Goal: Information Seeking & Learning: Check status

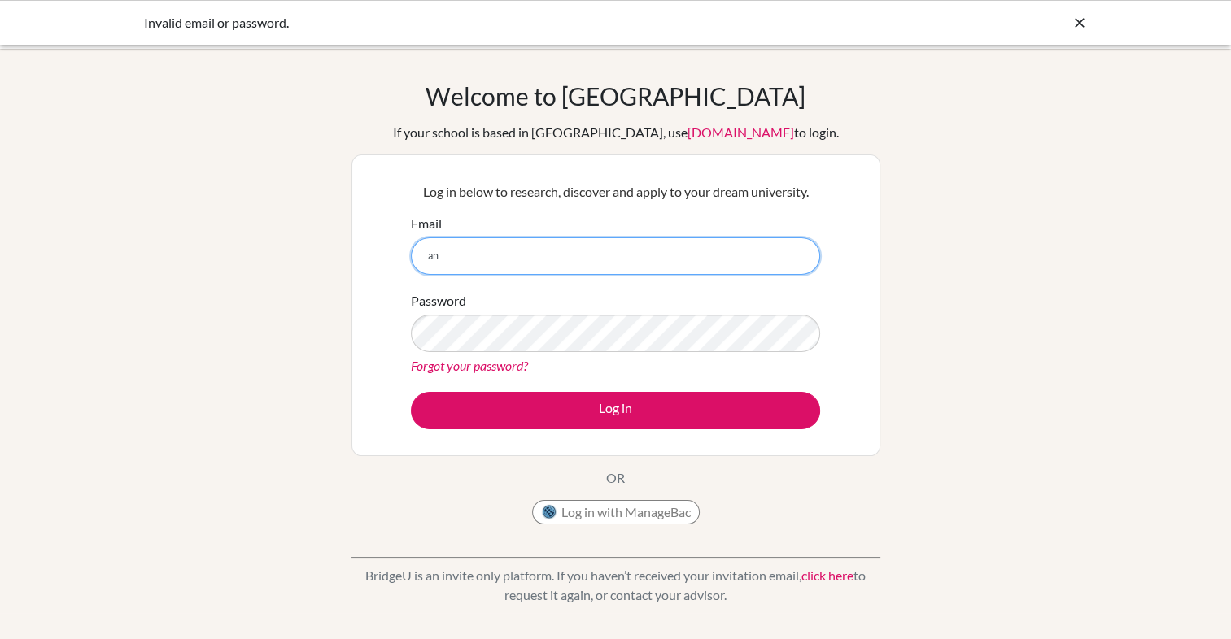
click at [521, 252] on input "an" at bounding box center [615, 256] width 409 height 37
type input "anitsonkar@sfhs.in"
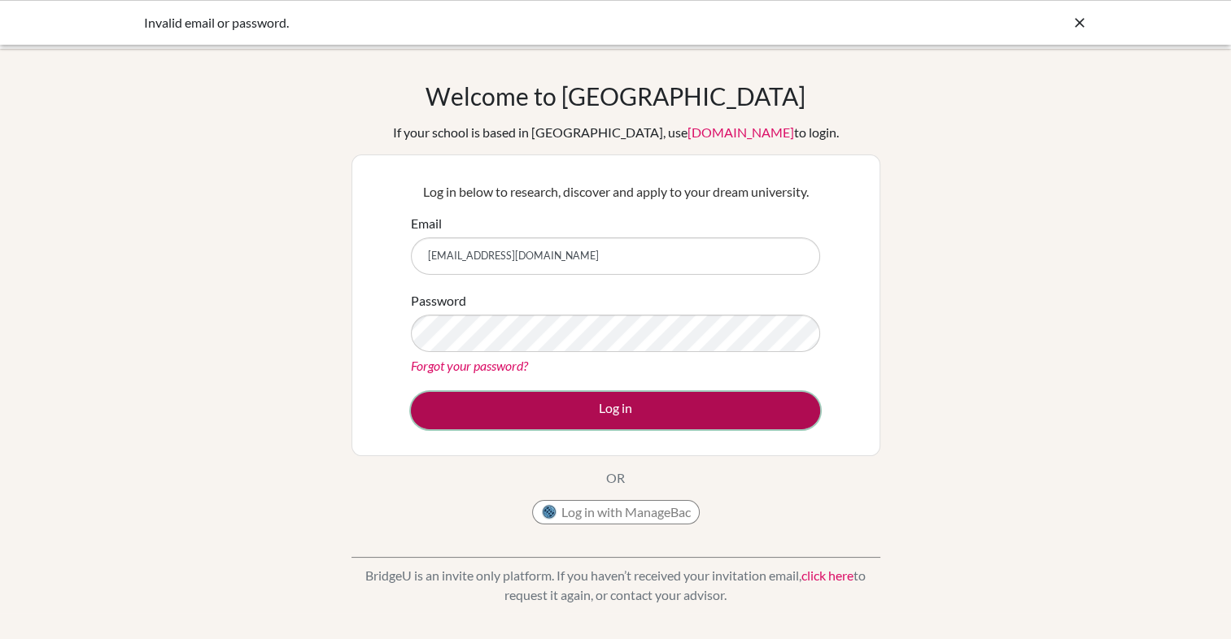
click at [713, 410] on button "Log in" at bounding box center [615, 410] width 409 height 37
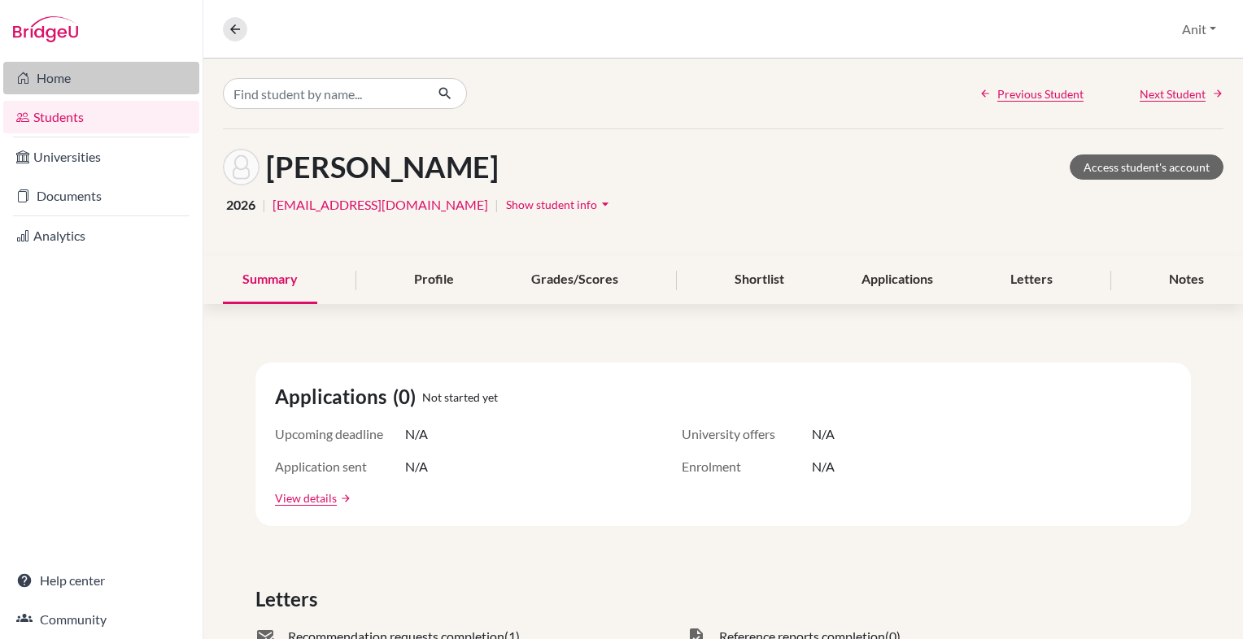
click at [89, 70] on link "Home" at bounding box center [101, 78] width 196 height 33
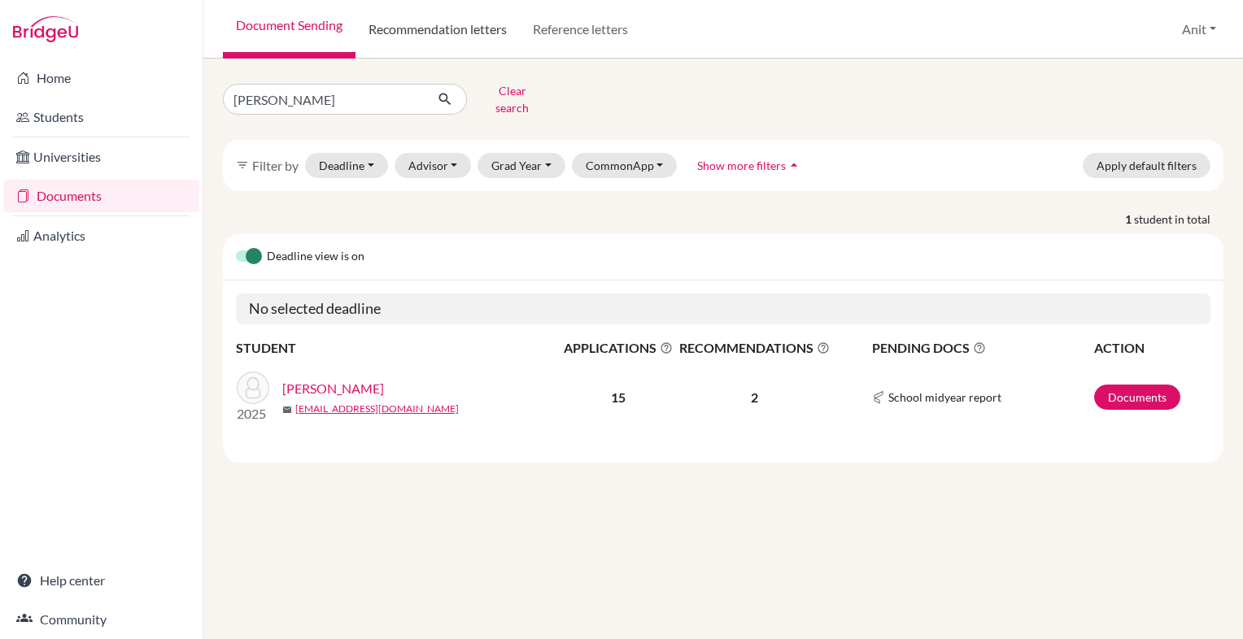
click at [451, 23] on link "Recommendation letters" at bounding box center [437, 29] width 164 height 59
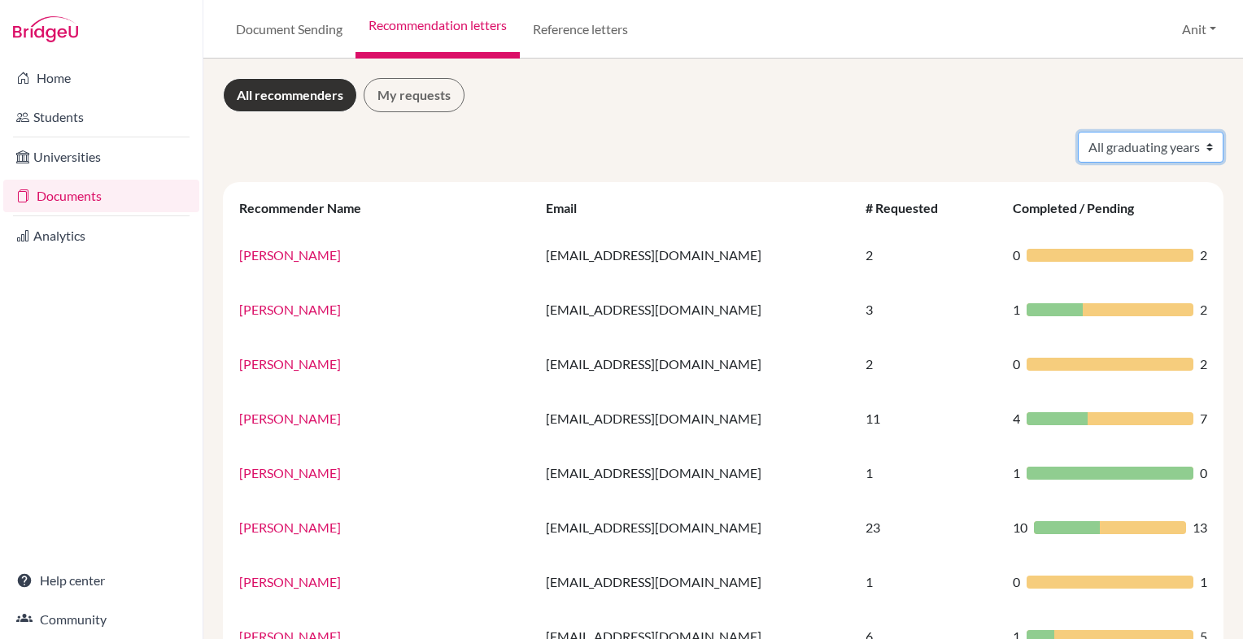
click at [1178, 142] on select "All graduating years 2020 2021 2022 2023 2024 2025 2026 2027 2028" at bounding box center [1151, 147] width 146 height 31
select select "2025"
click at [1078, 132] on select "All graduating years 2020 2021 2022 2023 2024 2025 2026 2027 2028" at bounding box center [1151, 147] width 146 height 31
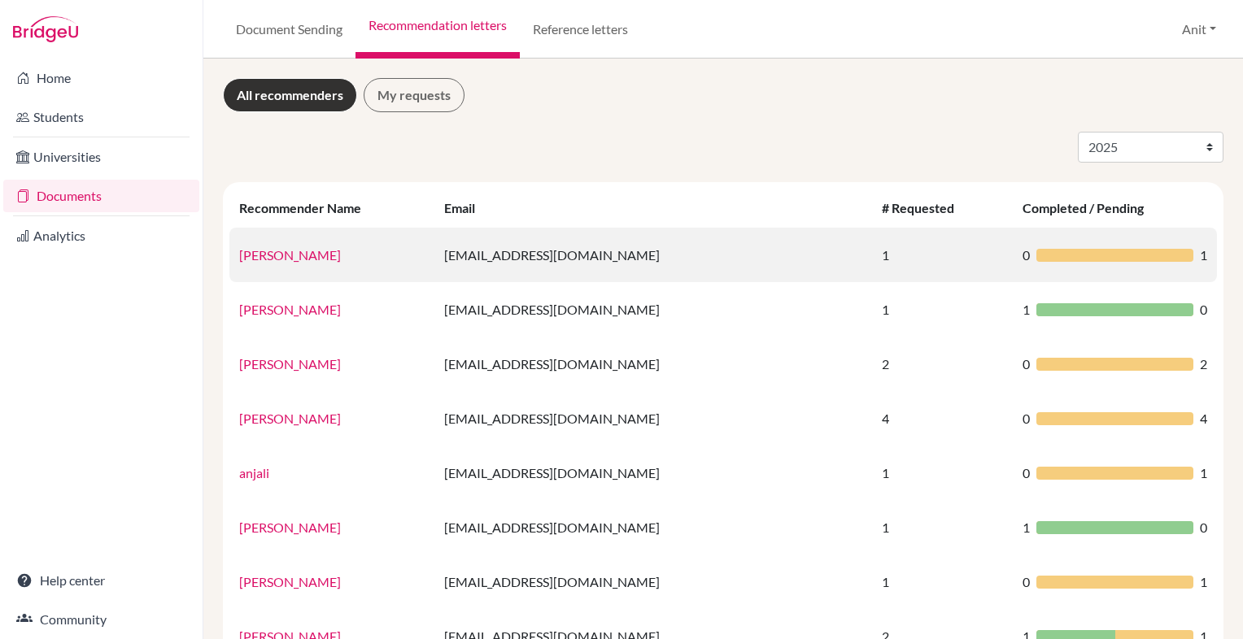
click at [277, 255] on link "[PERSON_NAME]" at bounding box center [290, 254] width 102 height 15
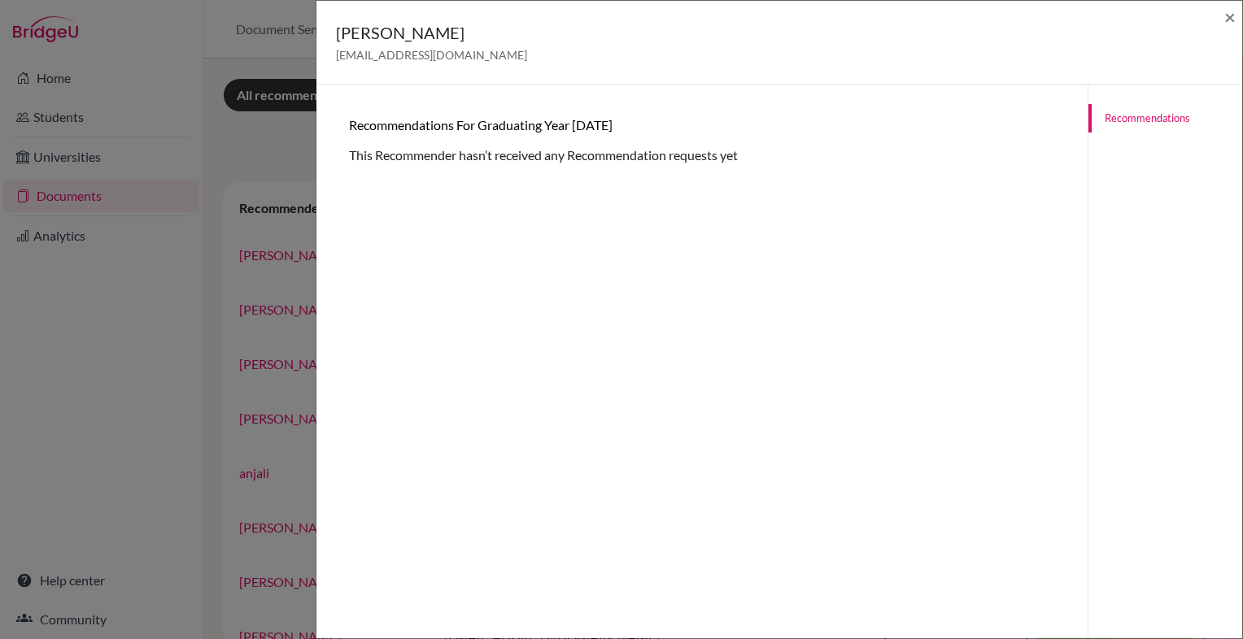
click at [292, 152] on div "[PERSON_NAME] [EMAIL_ADDRESS][DOMAIN_NAME] × Recommendations for graduating yea…" at bounding box center [621, 319] width 1243 height 639
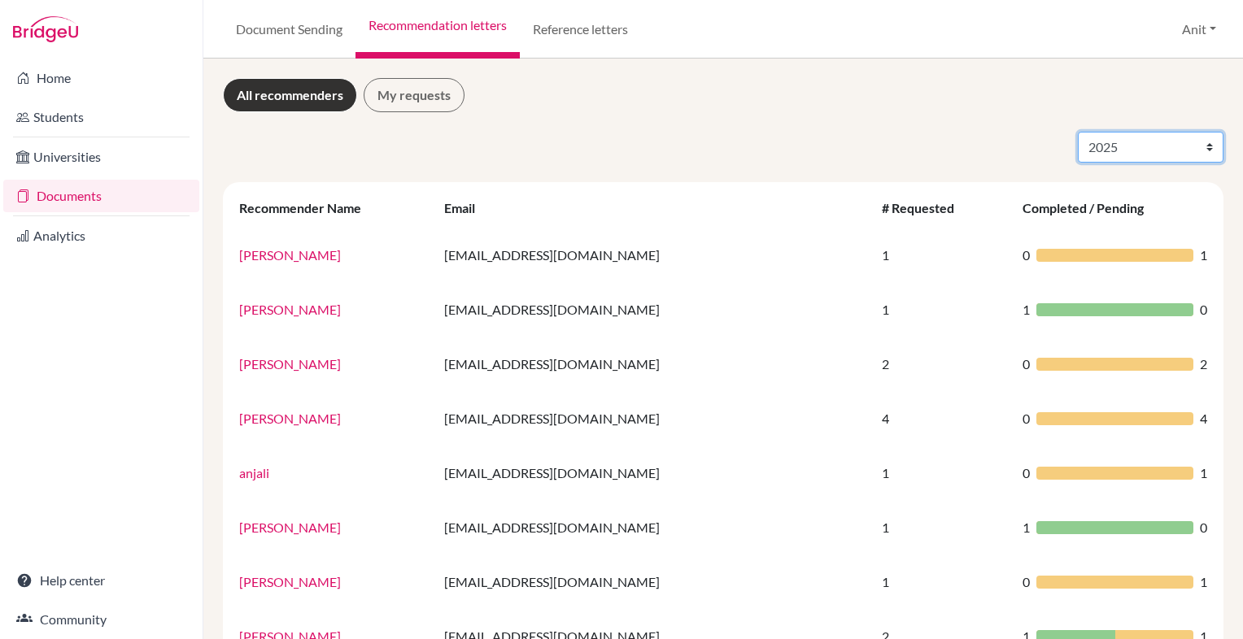
click at [1115, 153] on select "All graduating years 2020 2021 2022 2023 2024 2025 2026 2027 2028" at bounding box center [1151, 147] width 146 height 31
select select "2026"
click at [1078, 132] on select "All graduating years 2020 2021 2022 2023 2024 2025 2026 2027 2028" at bounding box center [1151, 147] width 146 height 31
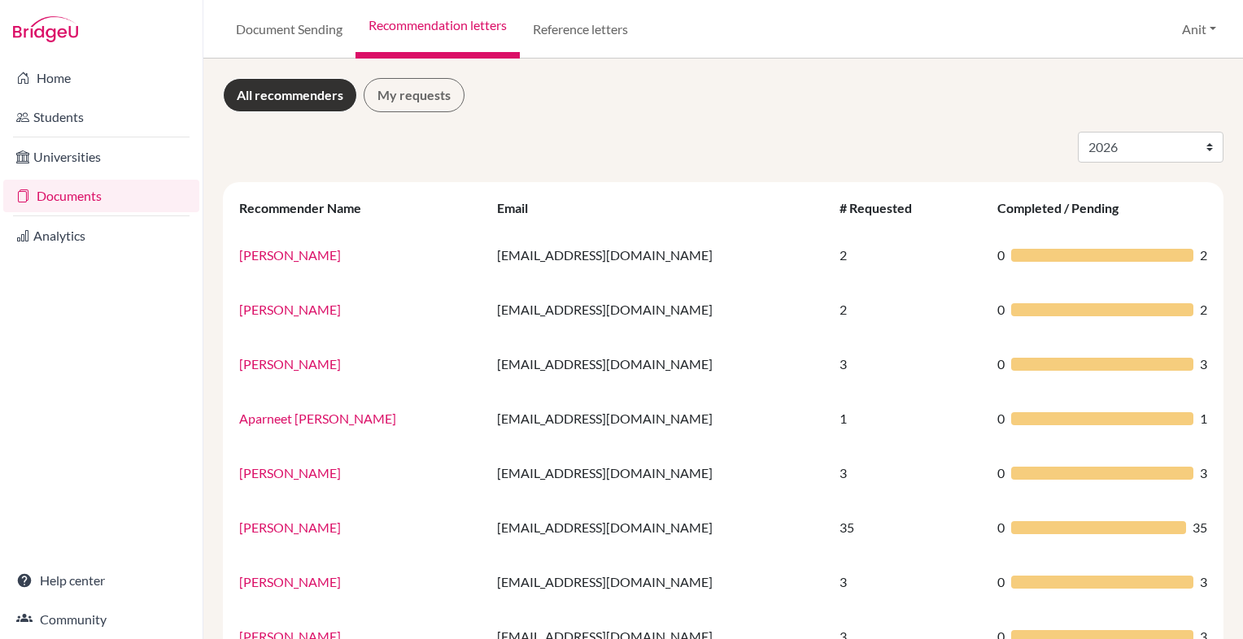
select select "2026"
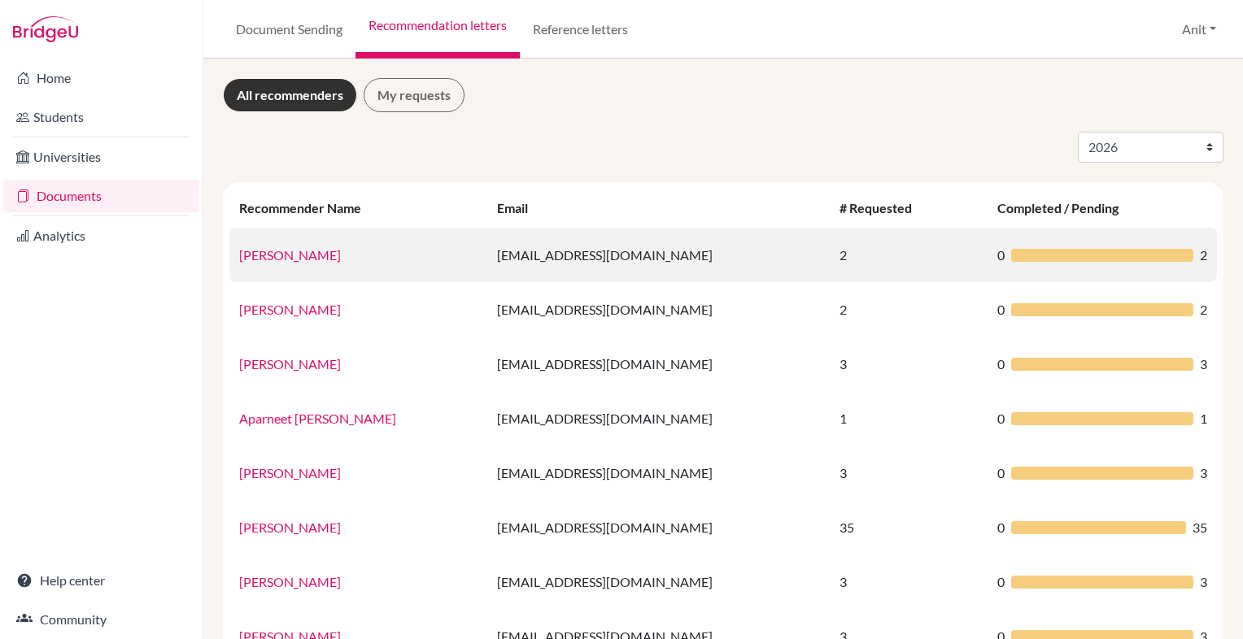
click at [260, 255] on link "[PERSON_NAME]" at bounding box center [290, 254] width 102 height 15
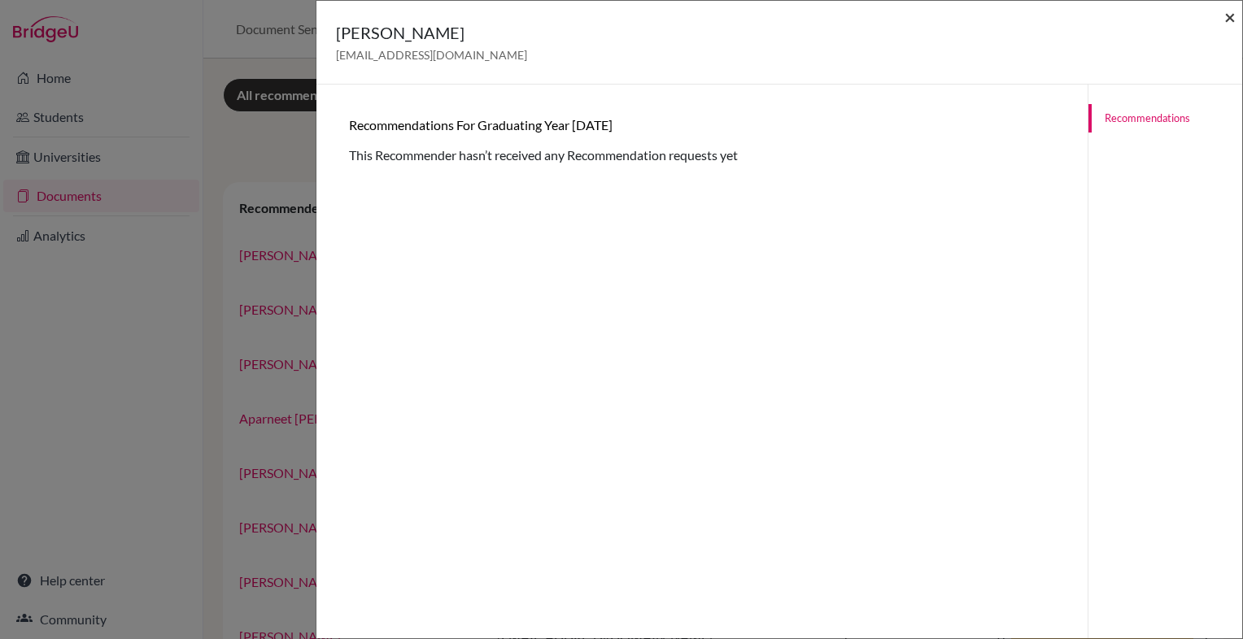
click at [1228, 17] on span "×" at bounding box center [1229, 17] width 11 height 24
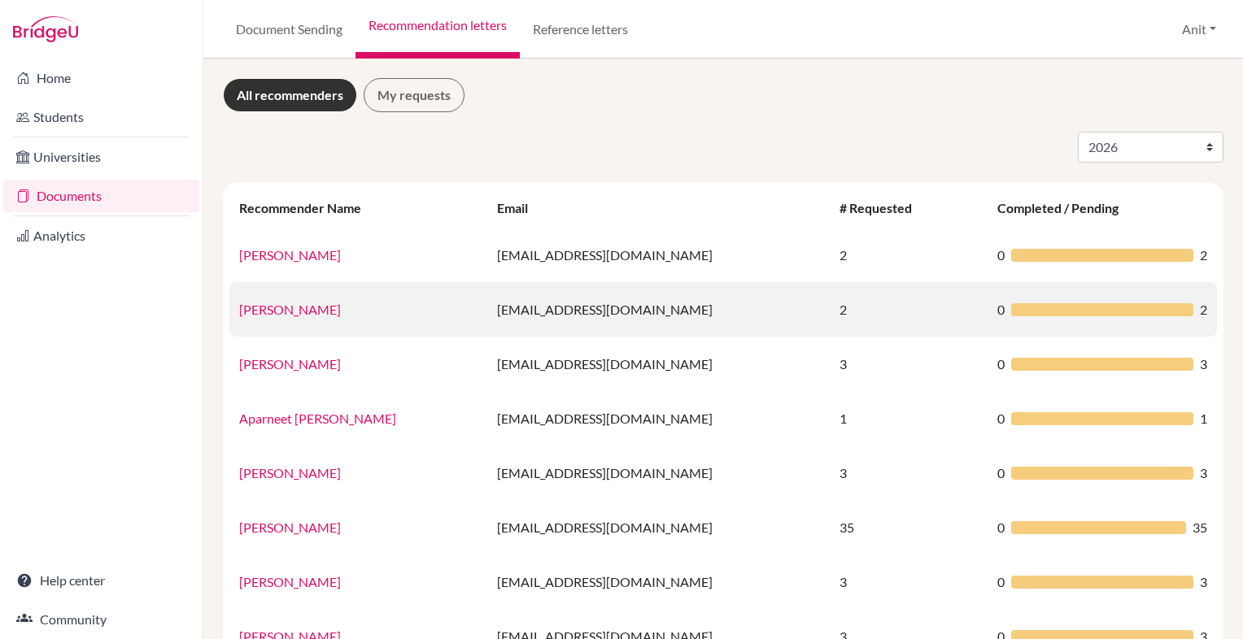
click at [280, 308] on link "[PERSON_NAME]" at bounding box center [290, 309] width 102 height 15
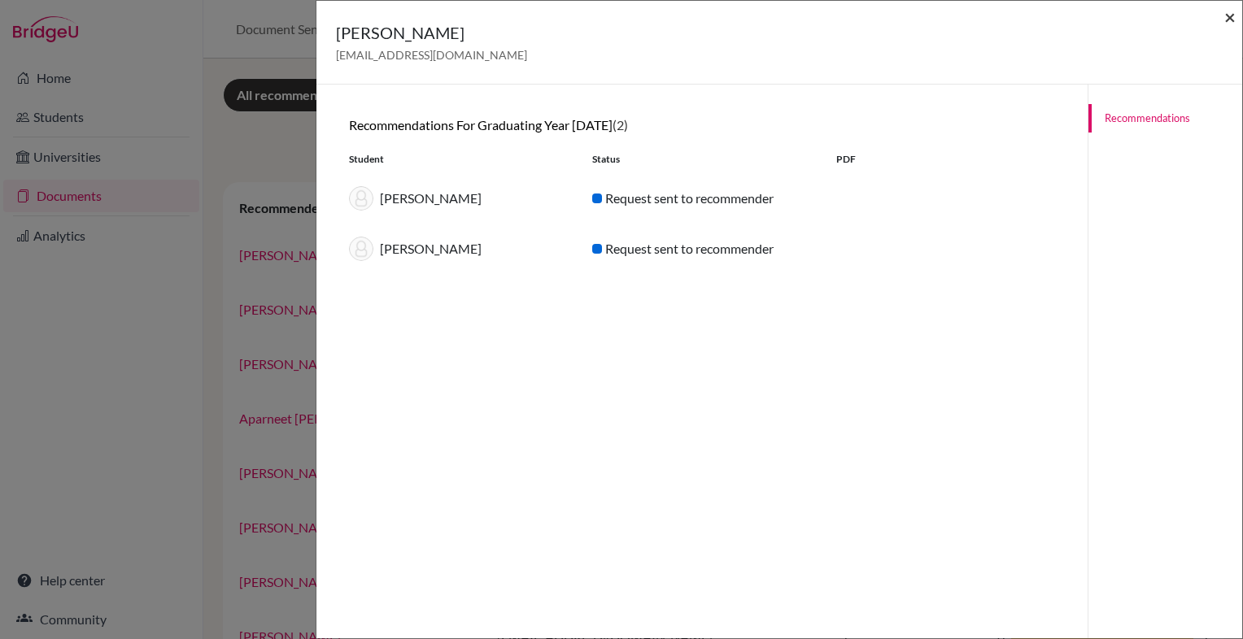
click at [1227, 24] on span "×" at bounding box center [1229, 17] width 11 height 24
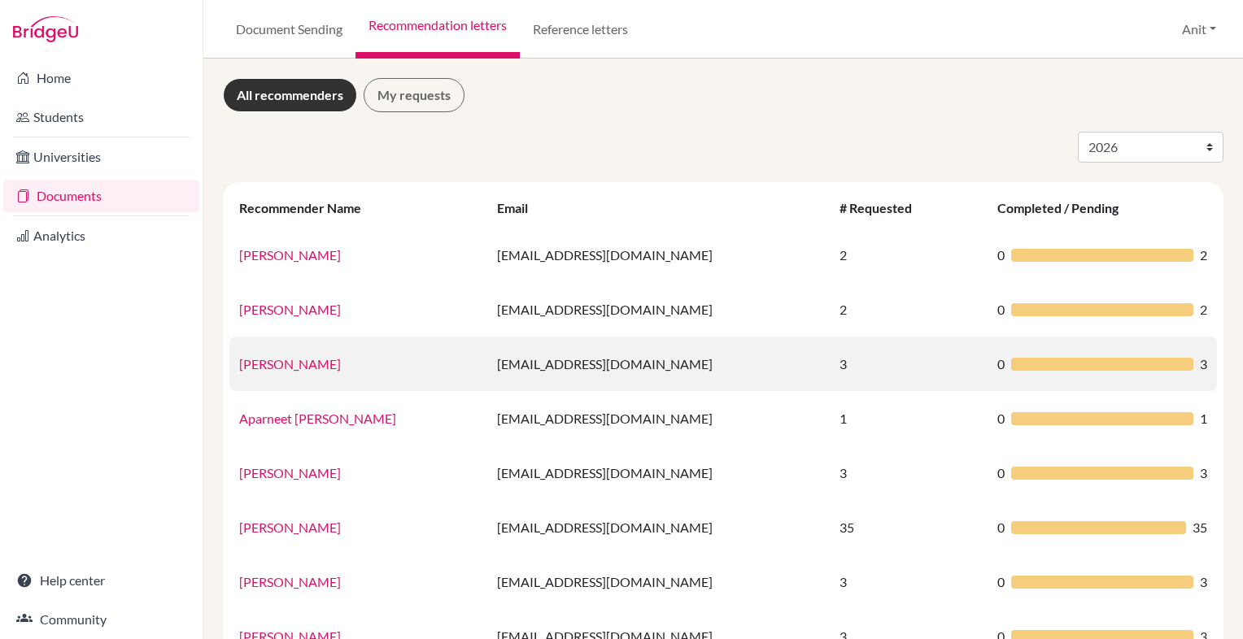
click at [306, 365] on link "[PERSON_NAME]" at bounding box center [290, 363] width 102 height 15
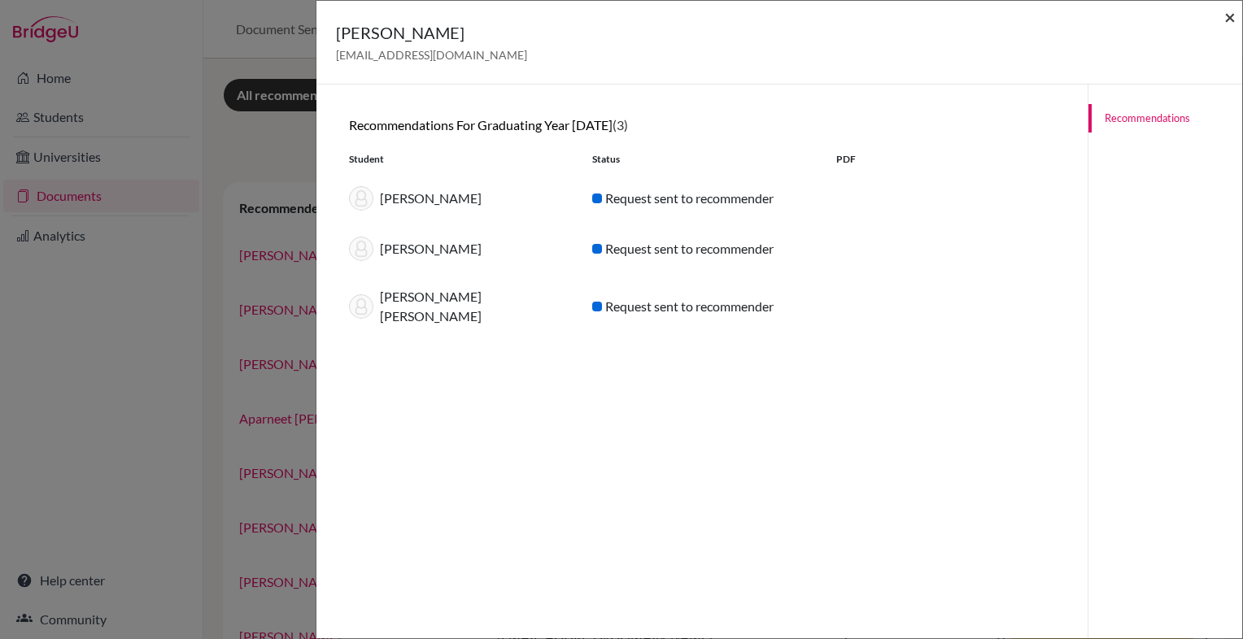
click at [1230, 13] on span "×" at bounding box center [1229, 17] width 11 height 24
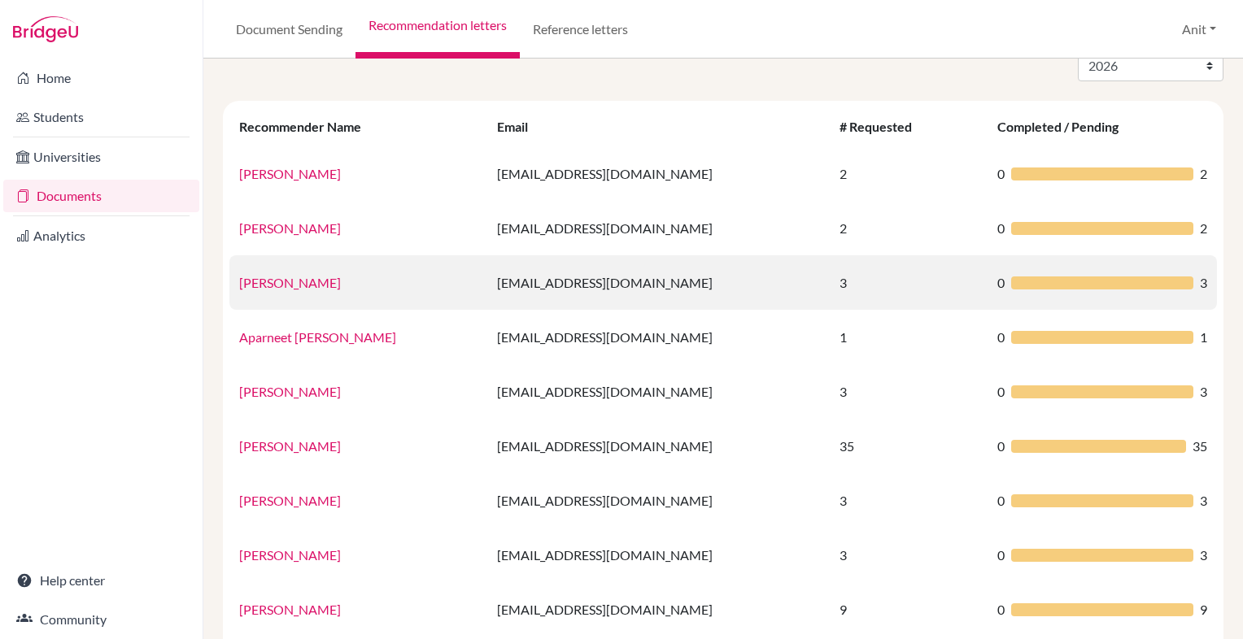
scroll to position [84, 0]
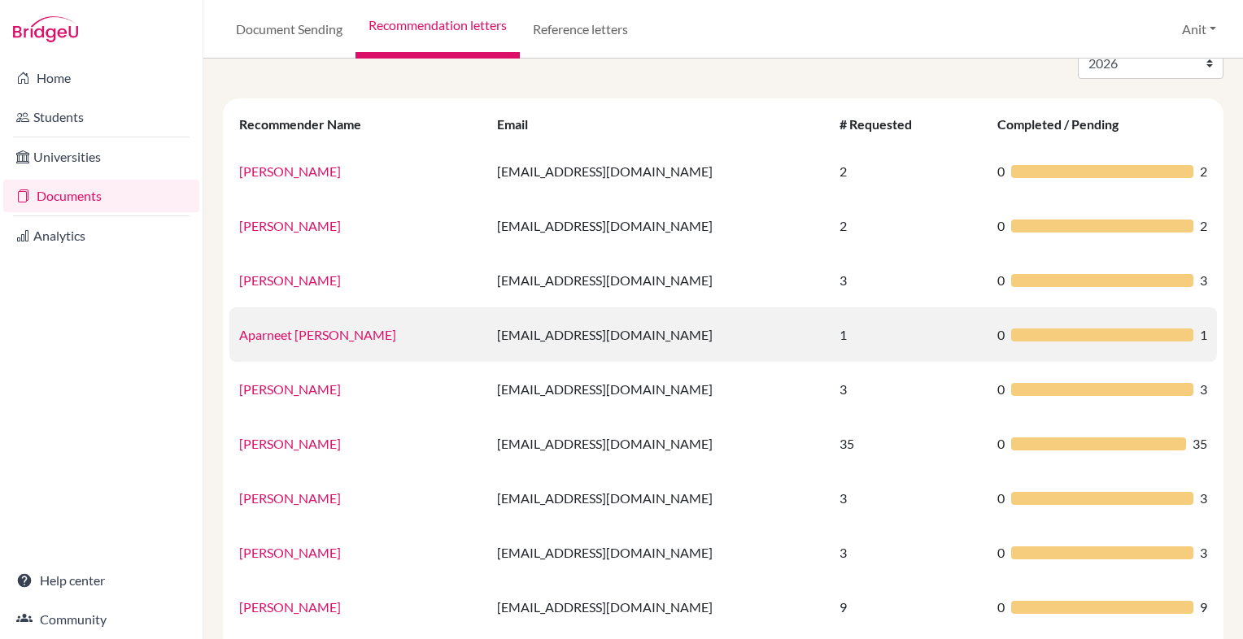
click at [274, 339] on link "Aparneet [PERSON_NAME]" at bounding box center [317, 334] width 157 height 15
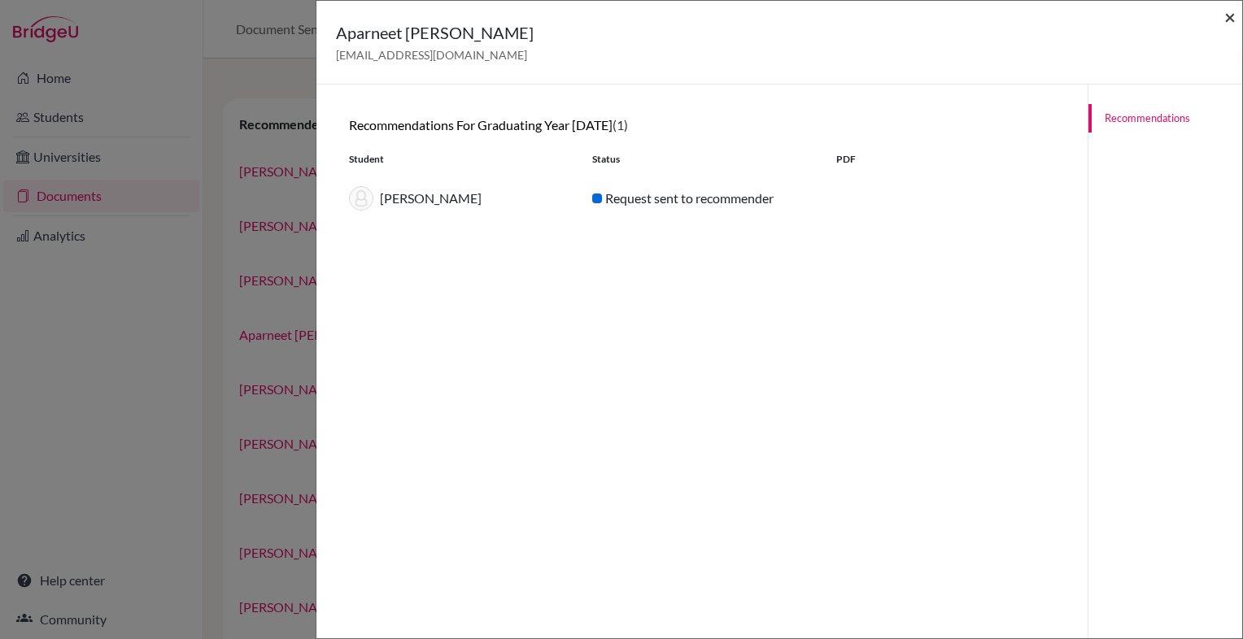
click at [1232, 23] on span "×" at bounding box center [1229, 17] width 11 height 24
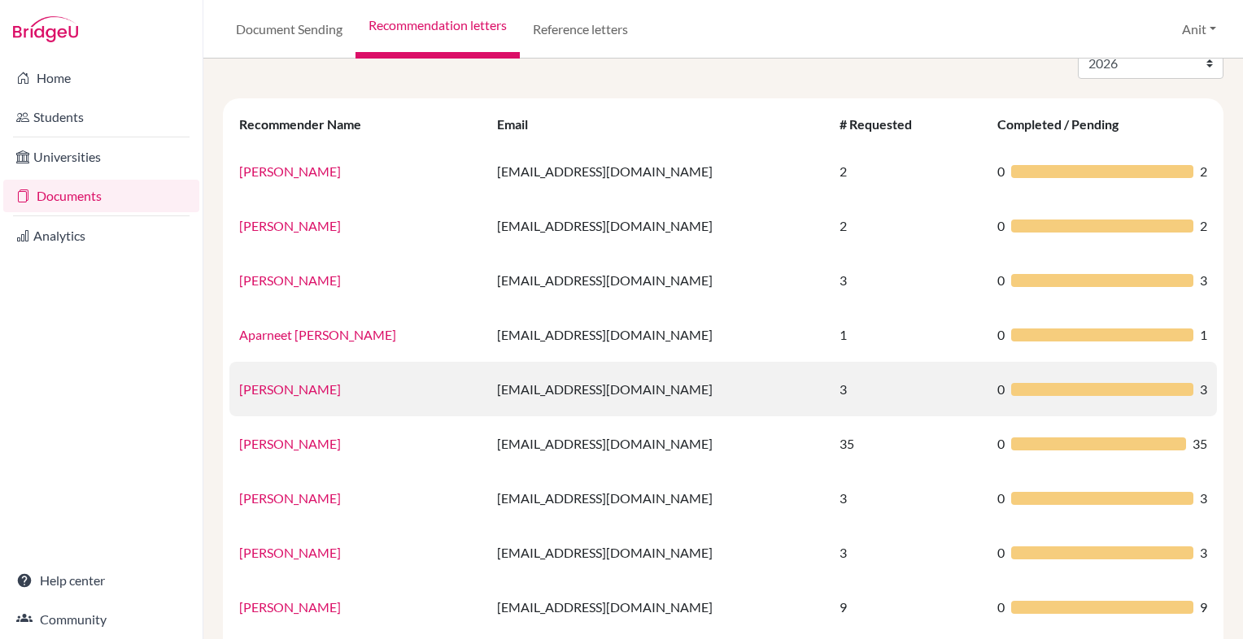
click at [296, 389] on link "[PERSON_NAME]" at bounding box center [290, 389] width 102 height 15
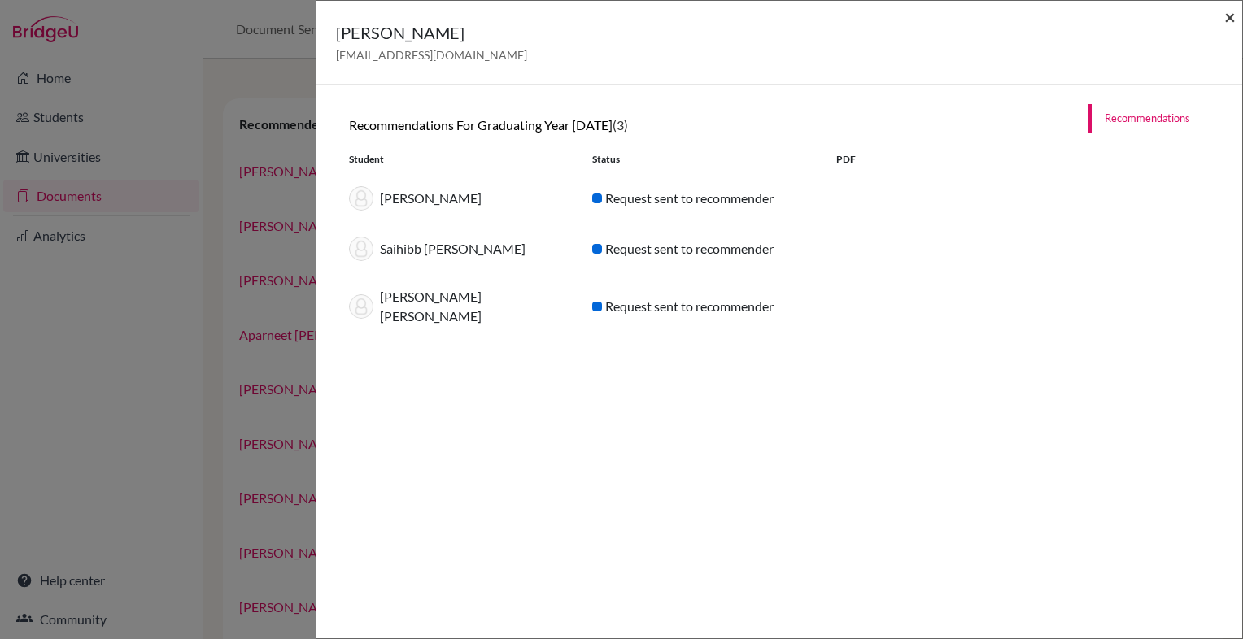
click at [1232, 18] on span "×" at bounding box center [1229, 17] width 11 height 24
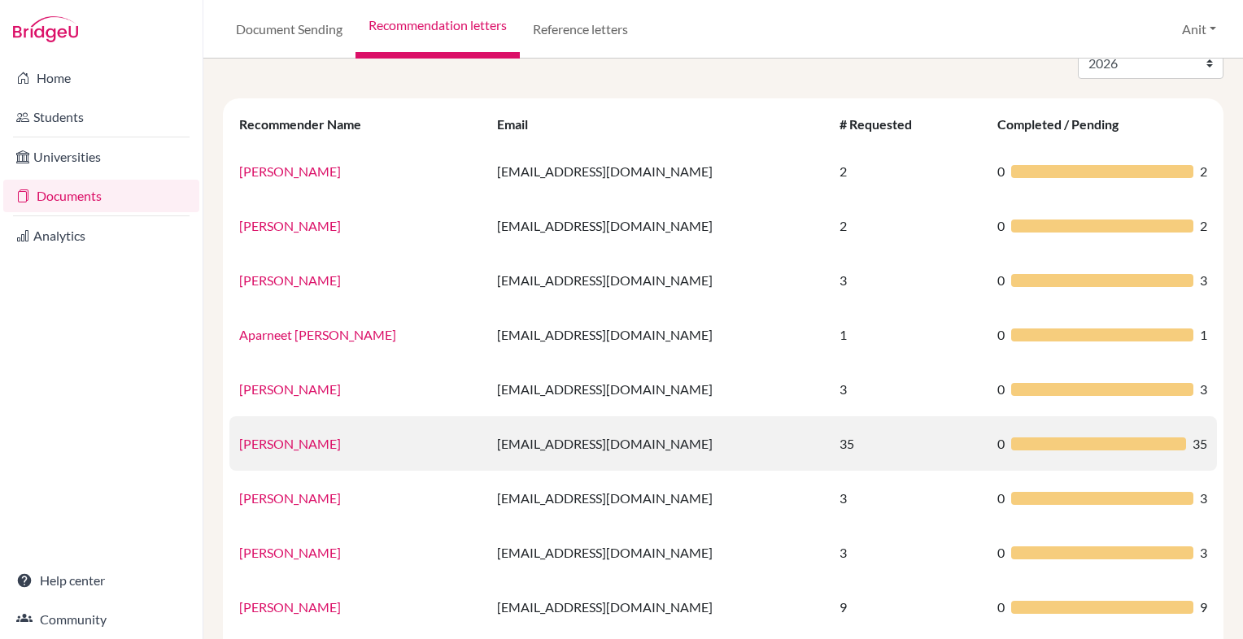
click at [296, 444] on link "[PERSON_NAME]" at bounding box center [290, 443] width 102 height 15
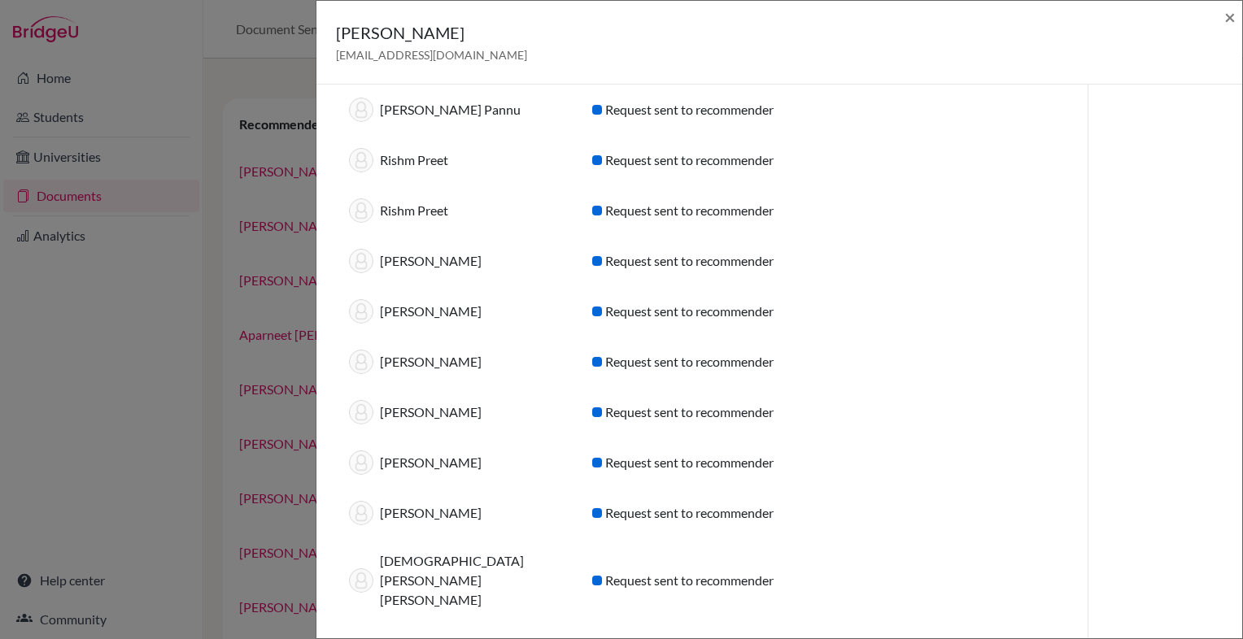
scroll to position [1352, 0]
click at [1233, 20] on span "×" at bounding box center [1229, 17] width 11 height 24
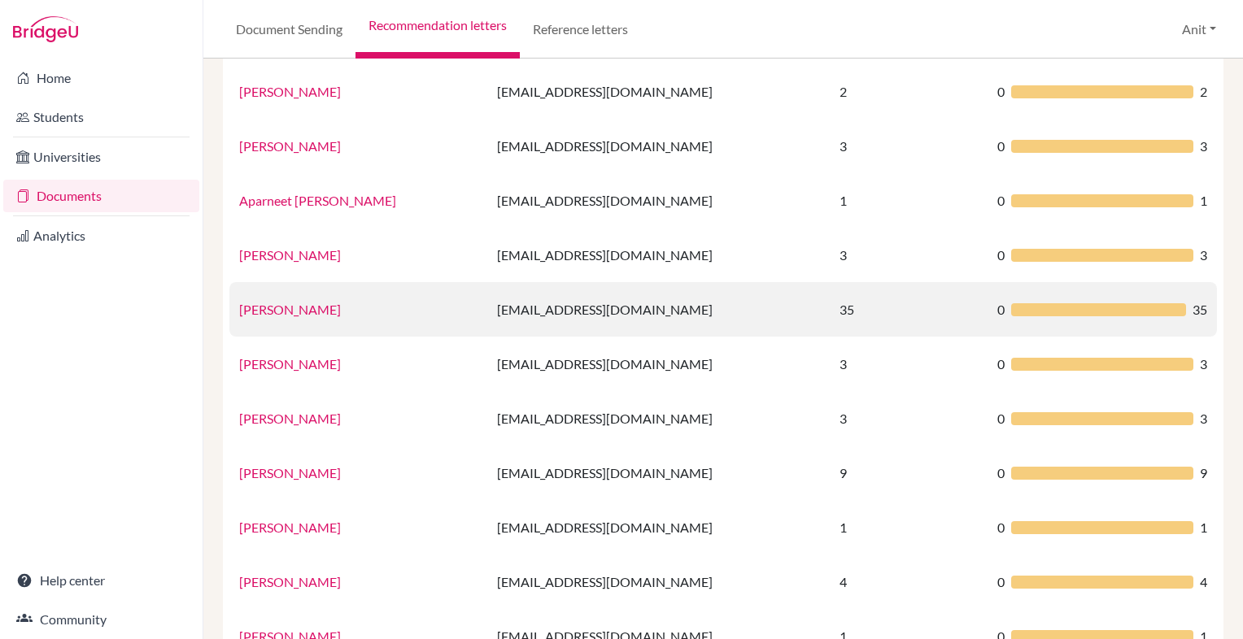
scroll to position [228, 0]
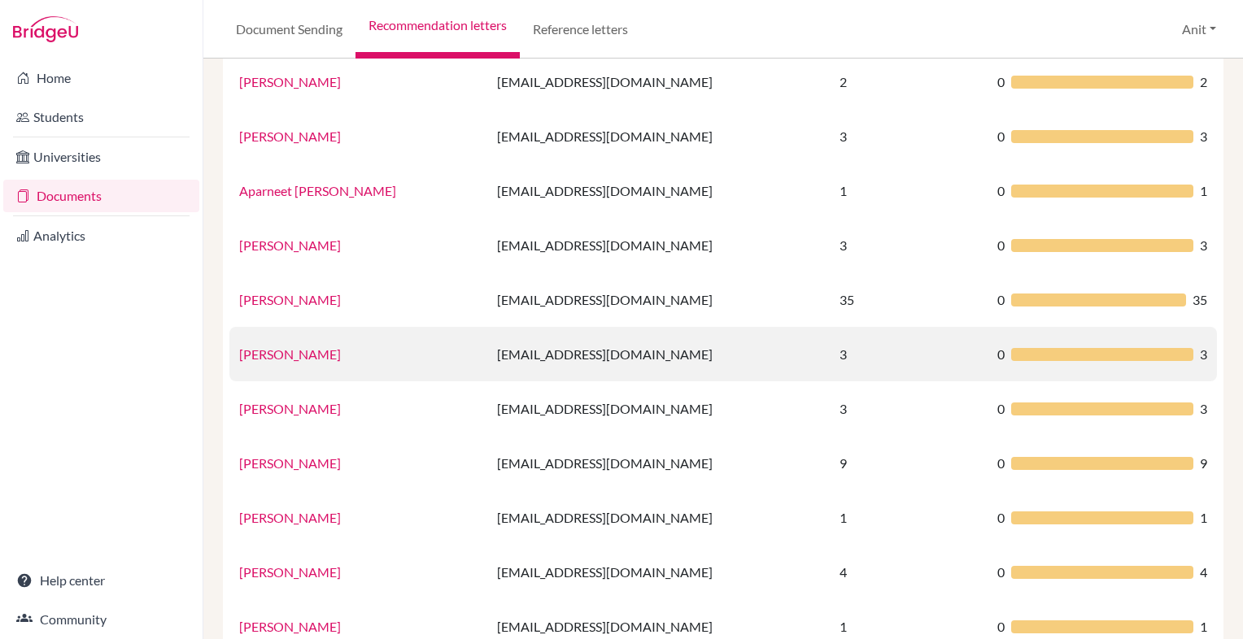
click at [275, 354] on link "[PERSON_NAME]" at bounding box center [290, 354] width 102 height 15
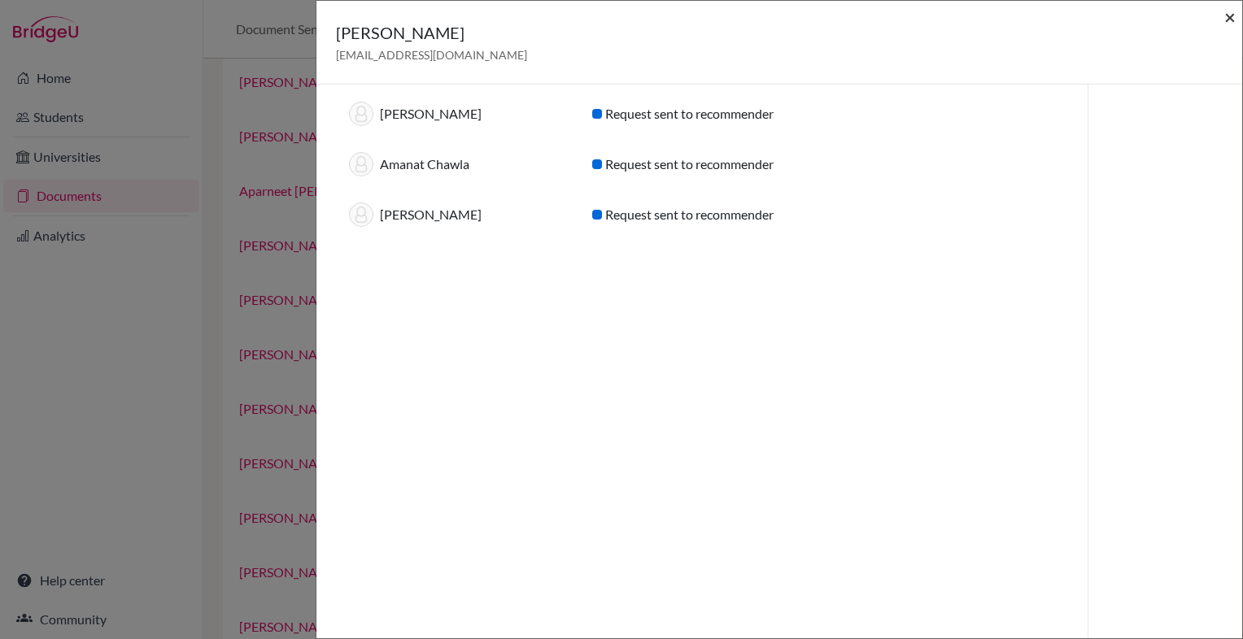
click at [1233, 15] on span "×" at bounding box center [1229, 17] width 11 height 24
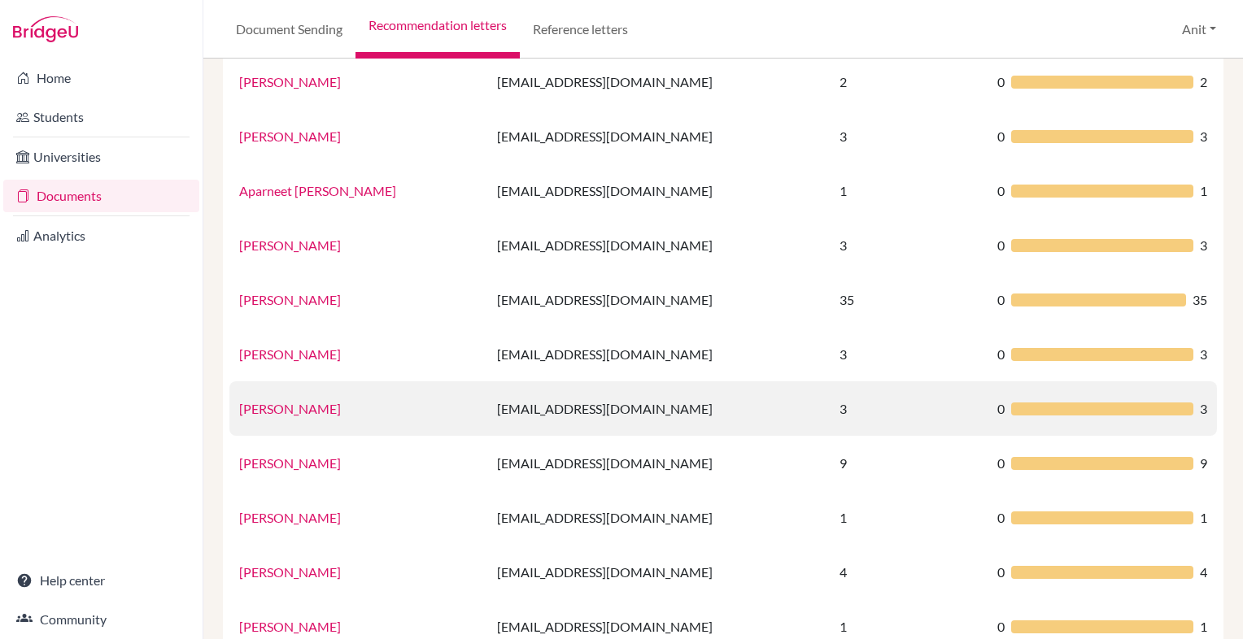
click at [268, 405] on link "[PERSON_NAME]" at bounding box center [290, 408] width 102 height 15
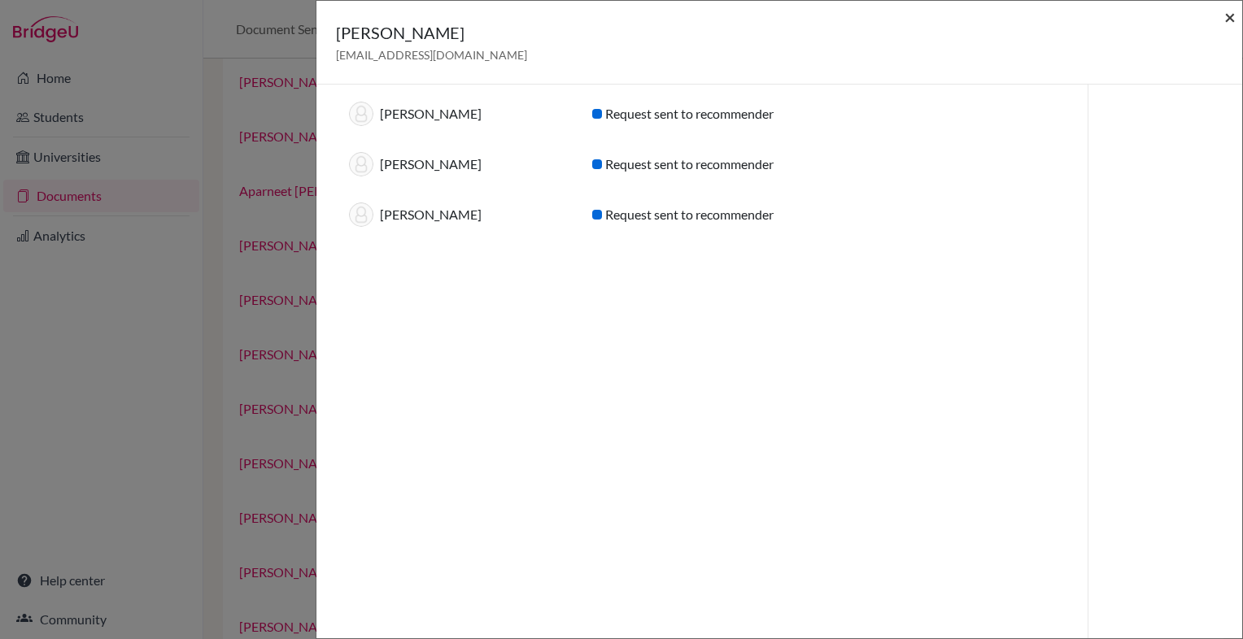
click at [1229, 18] on span "×" at bounding box center [1229, 17] width 11 height 24
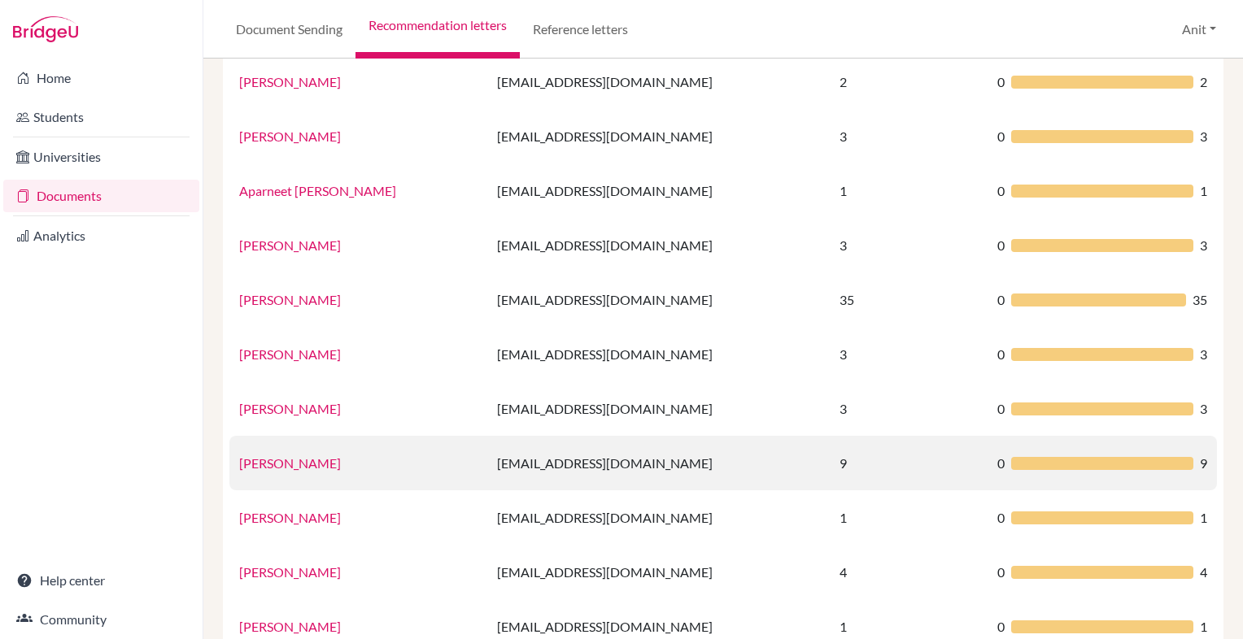
click at [286, 454] on td "[PERSON_NAME]" at bounding box center [358, 463] width 258 height 55
click at [286, 457] on link "[PERSON_NAME]" at bounding box center [290, 463] width 102 height 15
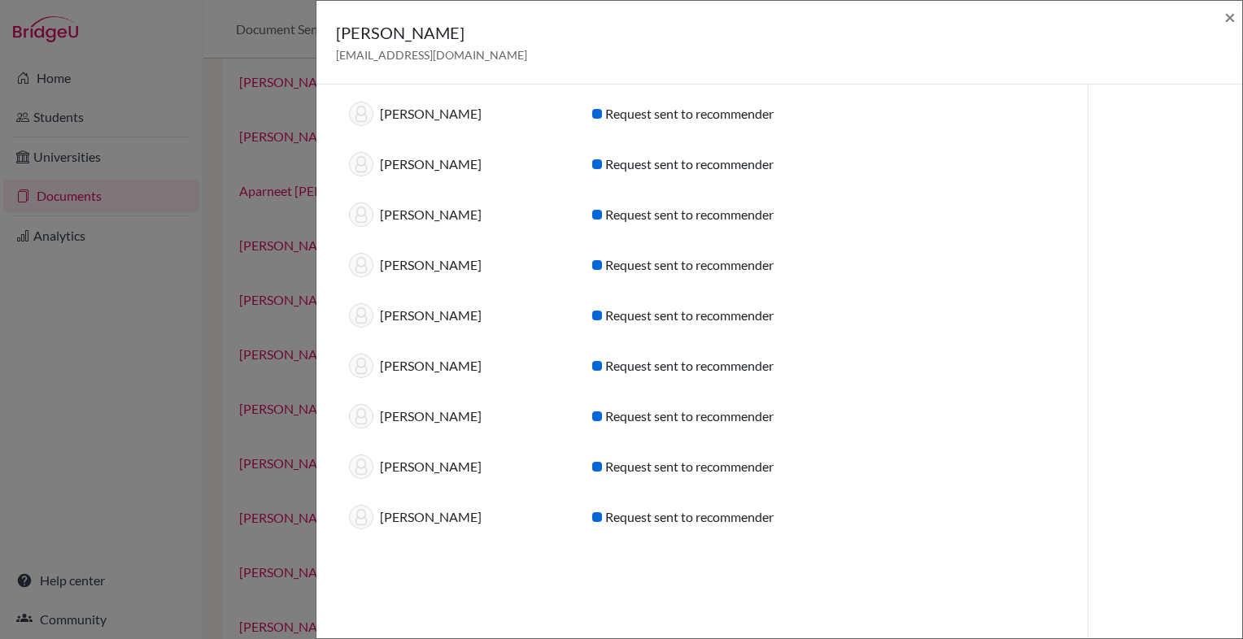
scroll to position [0, 0]
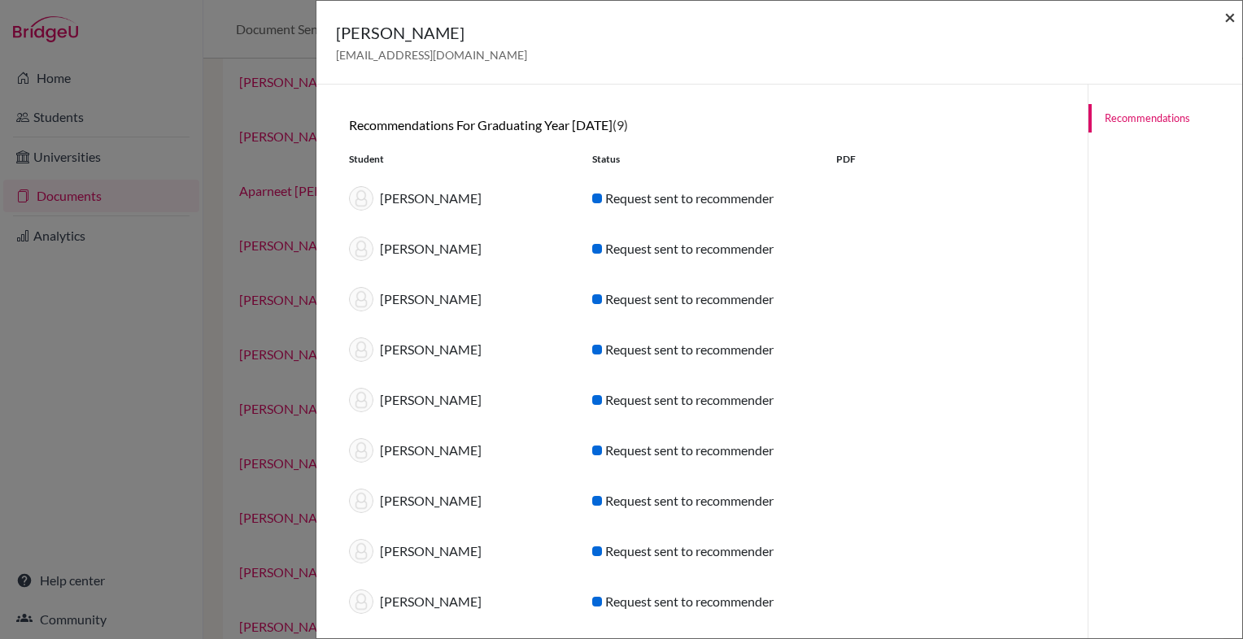
click at [1228, 21] on span "×" at bounding box center [1229, 17] width 11 height 24
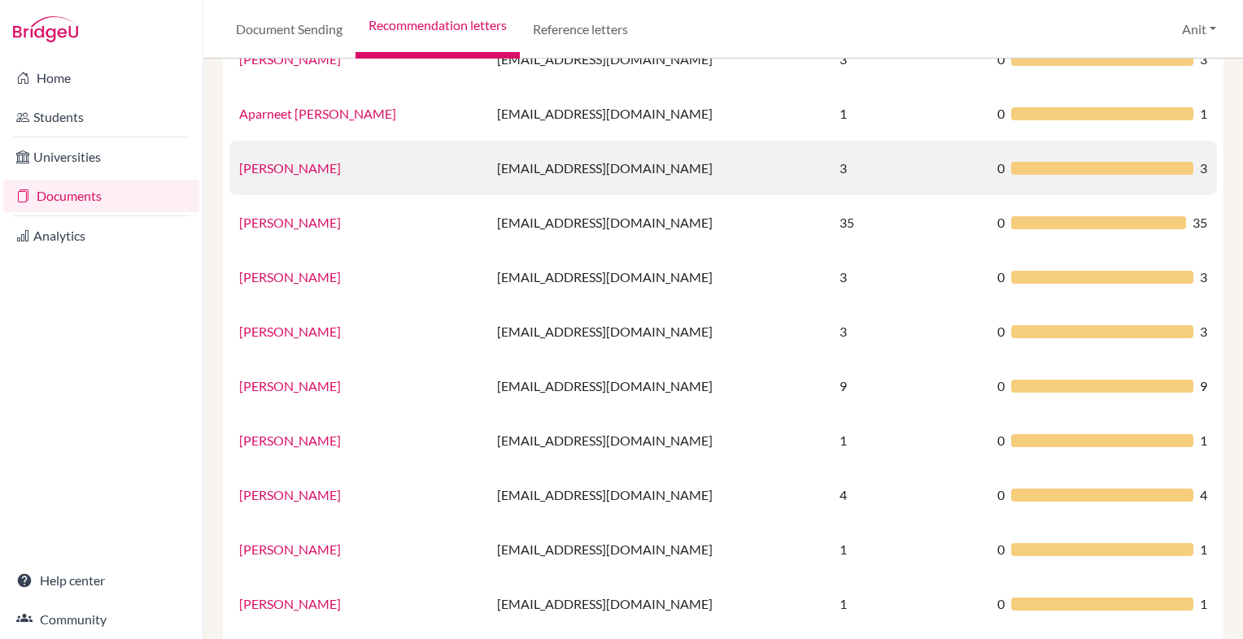
scroll to position [319, 0]
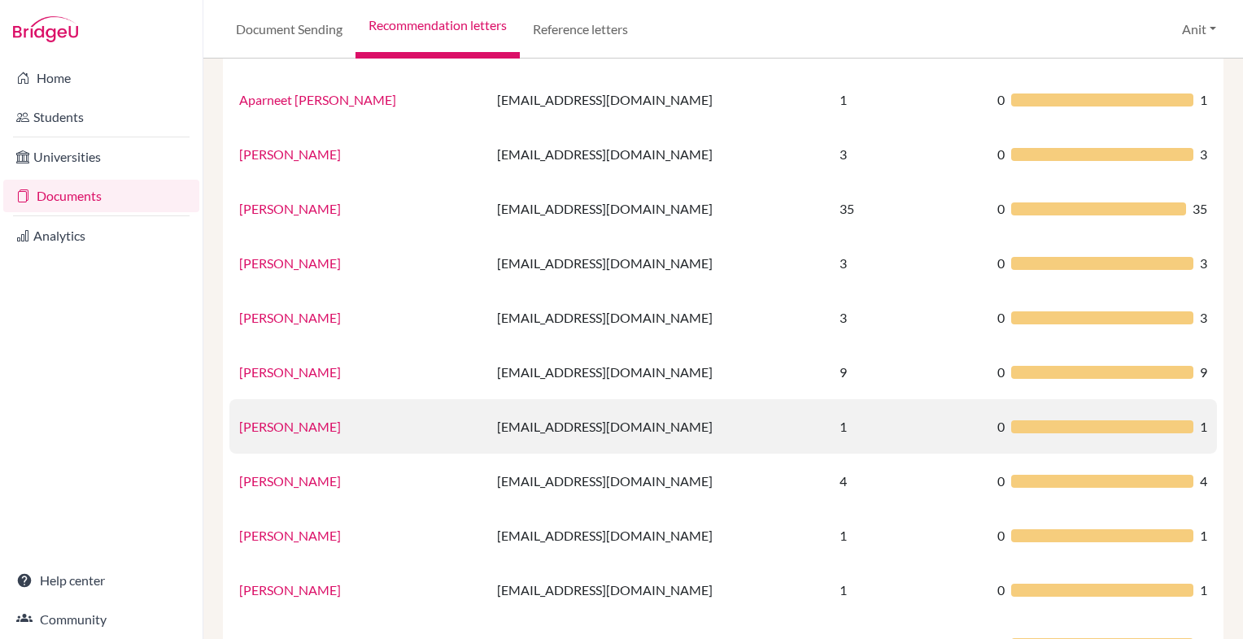
click at [294, 421] on link "[PERSON_NAME]" at bounding box center [290, 426] width 102 height 15
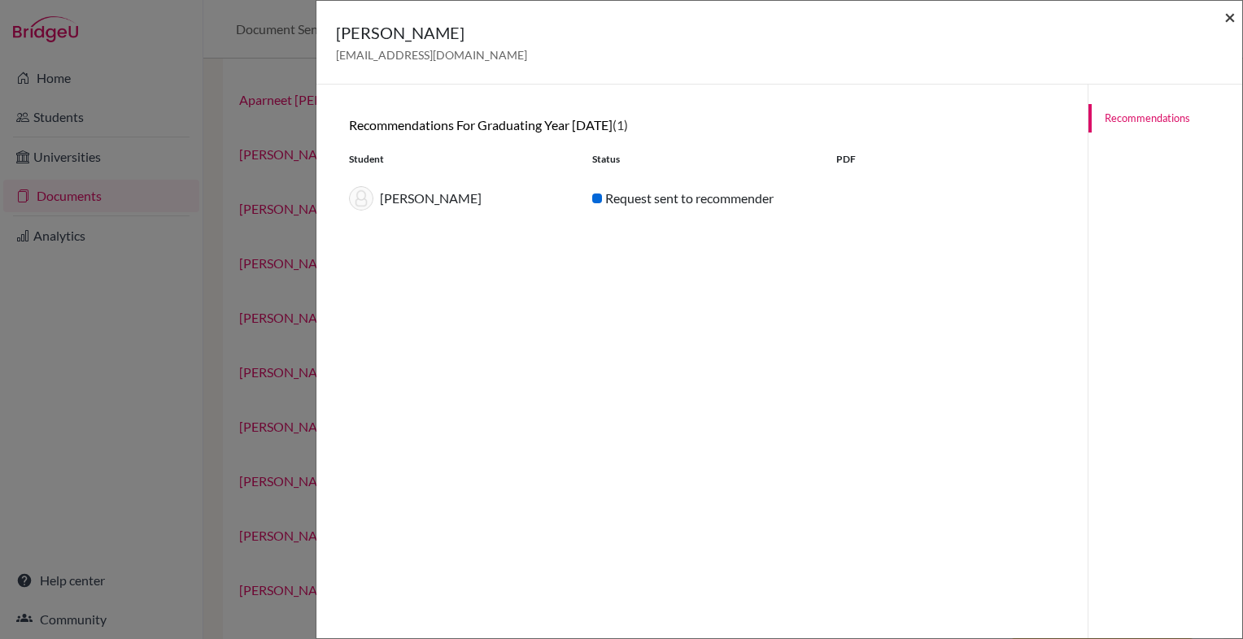
click at [1232, 18] on span "×" at bounding box center [1229, 17] width 11 height 24
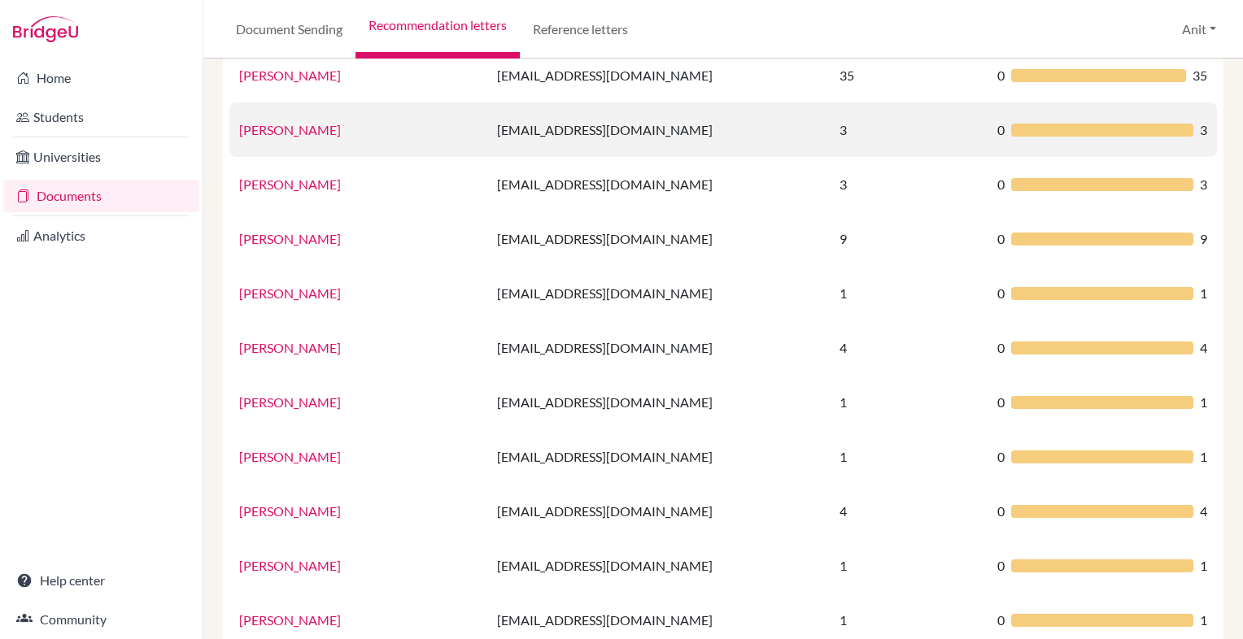
scroll to position [456, 0]
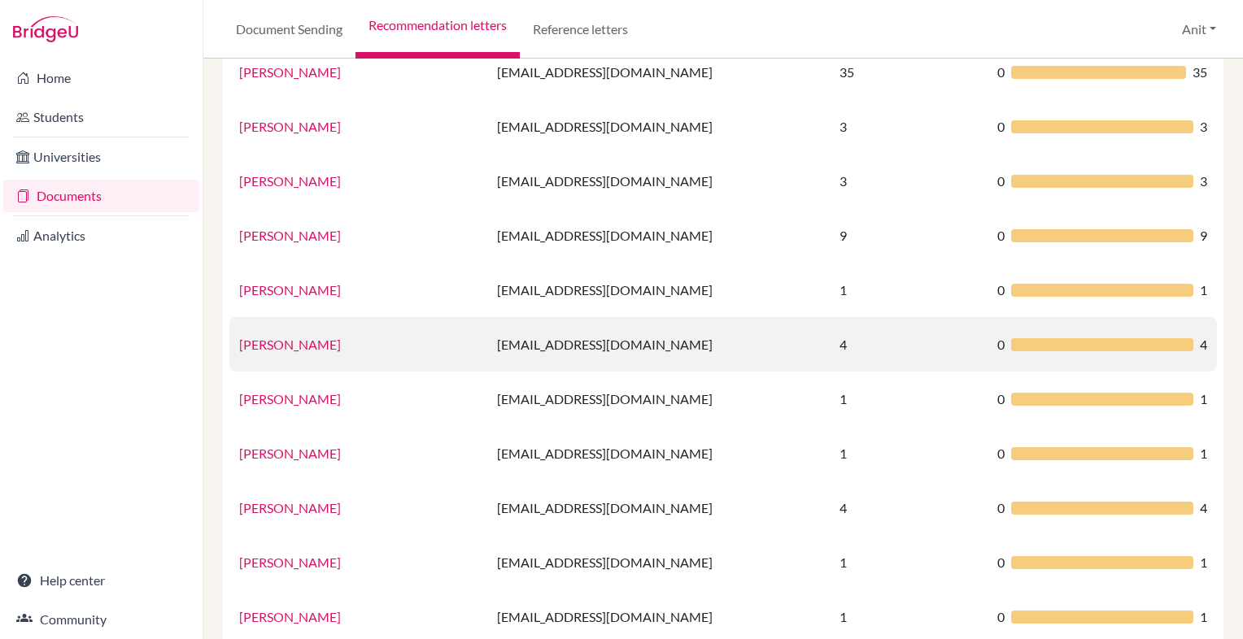
click at [297, 343] on link "[PERSON_NAME]" at bounding box center [290, 344] width 102 height 15
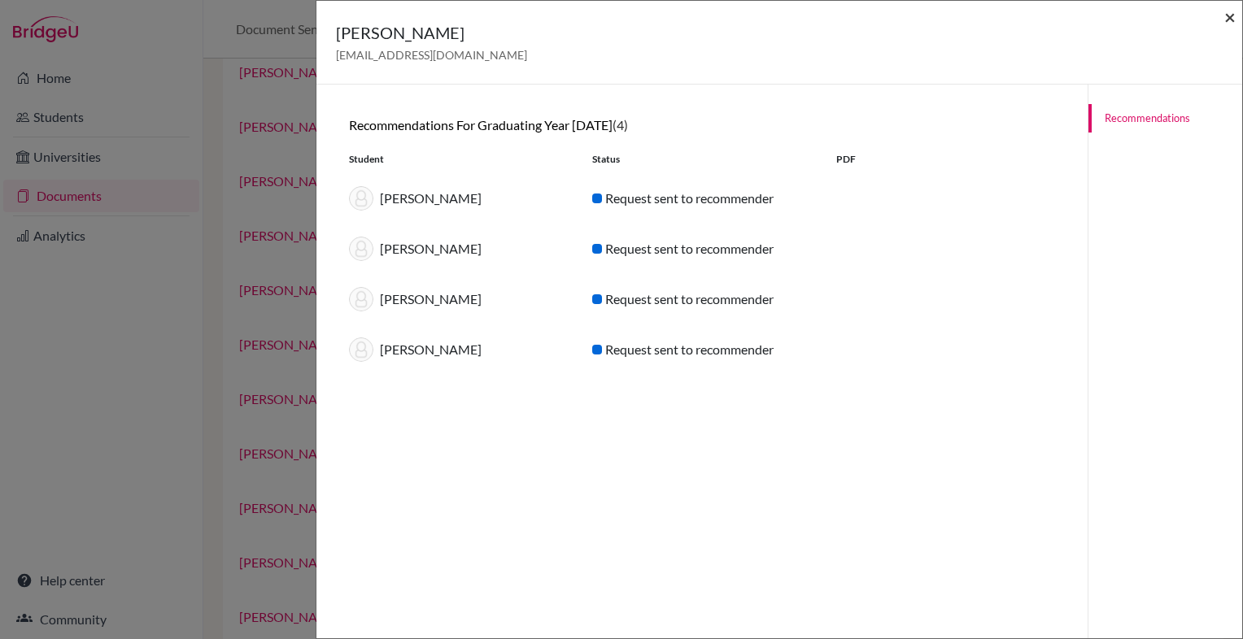
click at [1234, 18] on span "×" at bounding box center [1229, 17] width 11 height 24
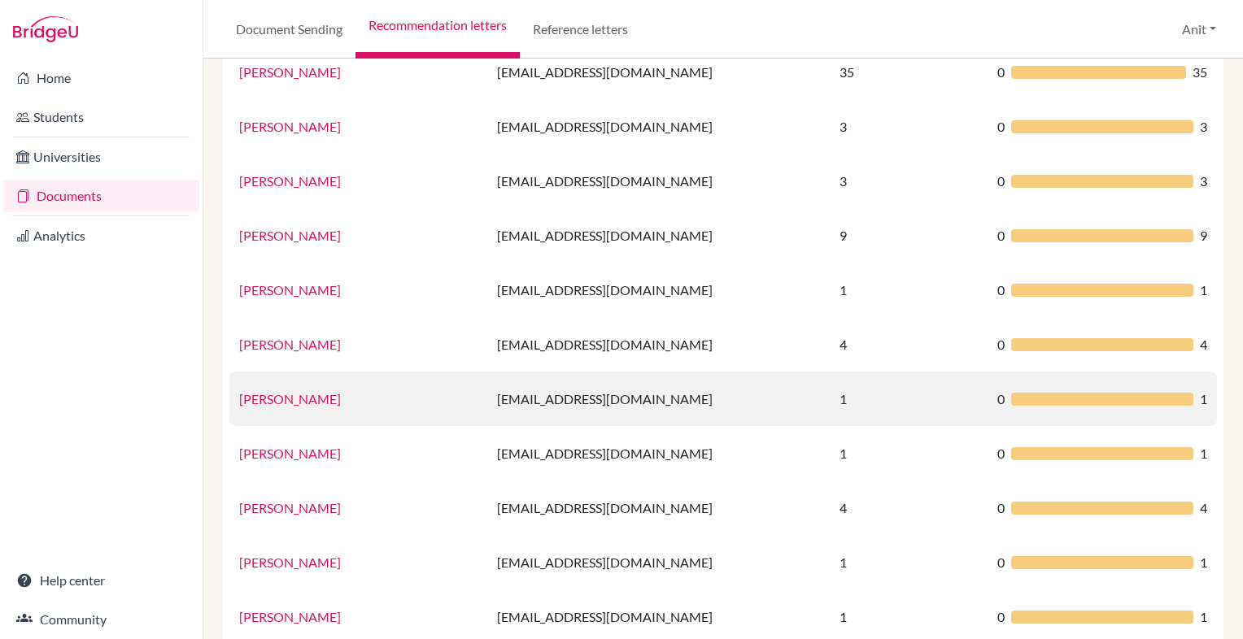
click at [306, 398] on link "[PERSON_NAME]" at bounding box center [290, 398] width 102 height 15
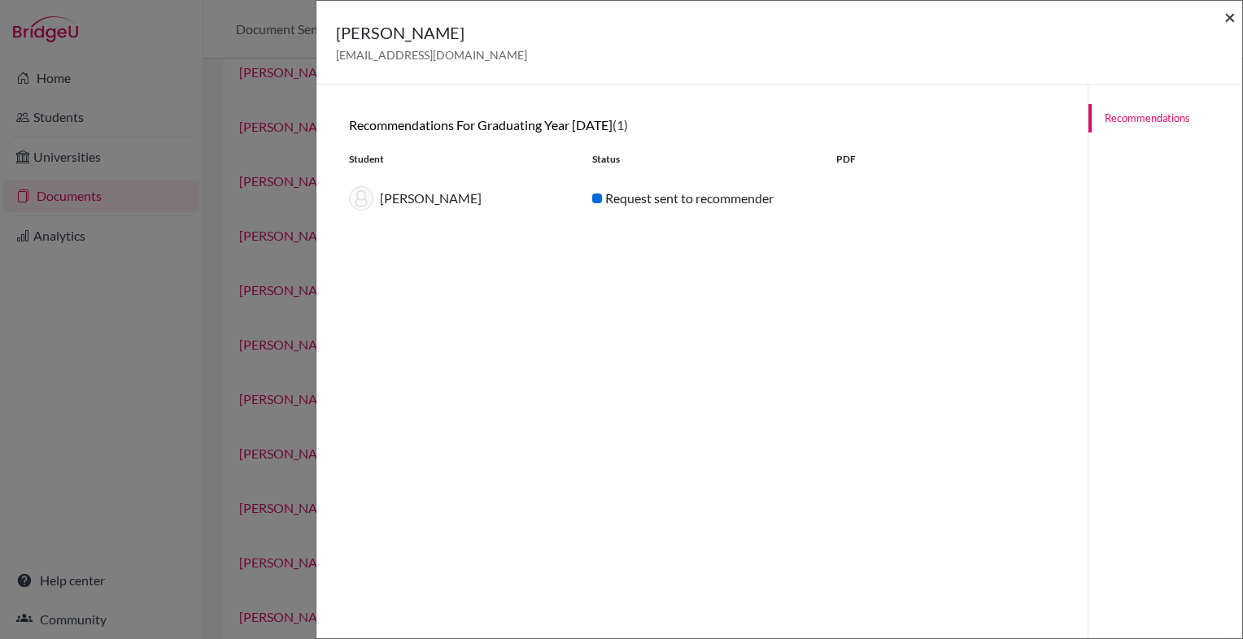
click at [1228, 19] on span "×" at bounding box center [1229, 17] width 11 height 24
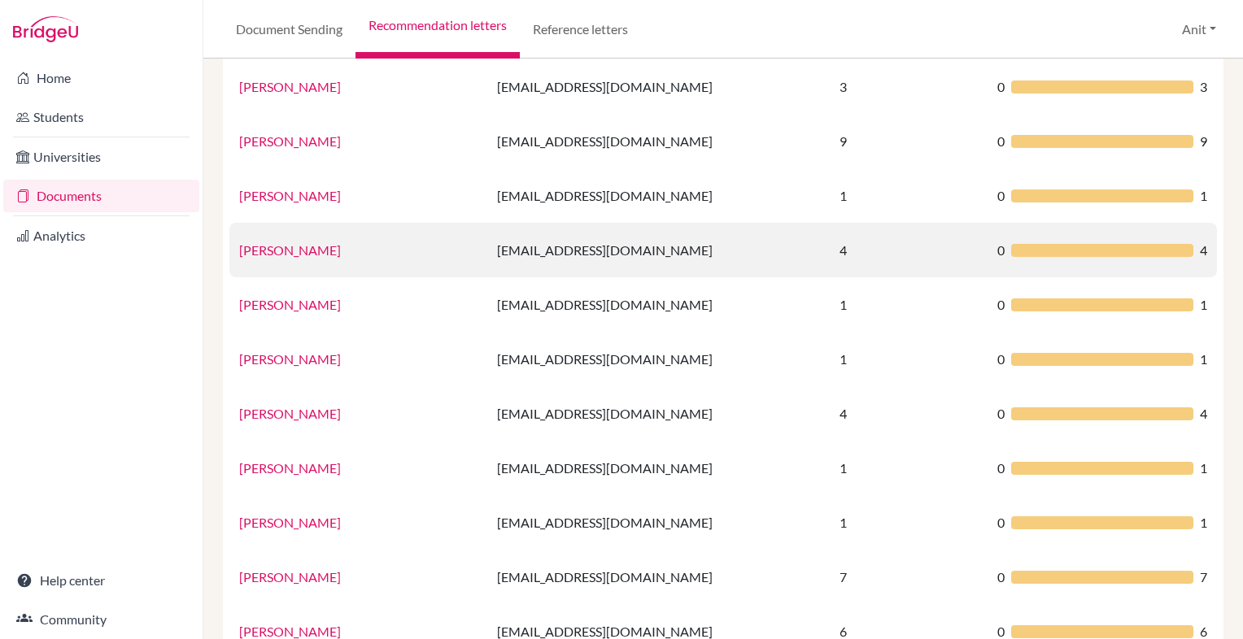
scroll to position [552, 0]
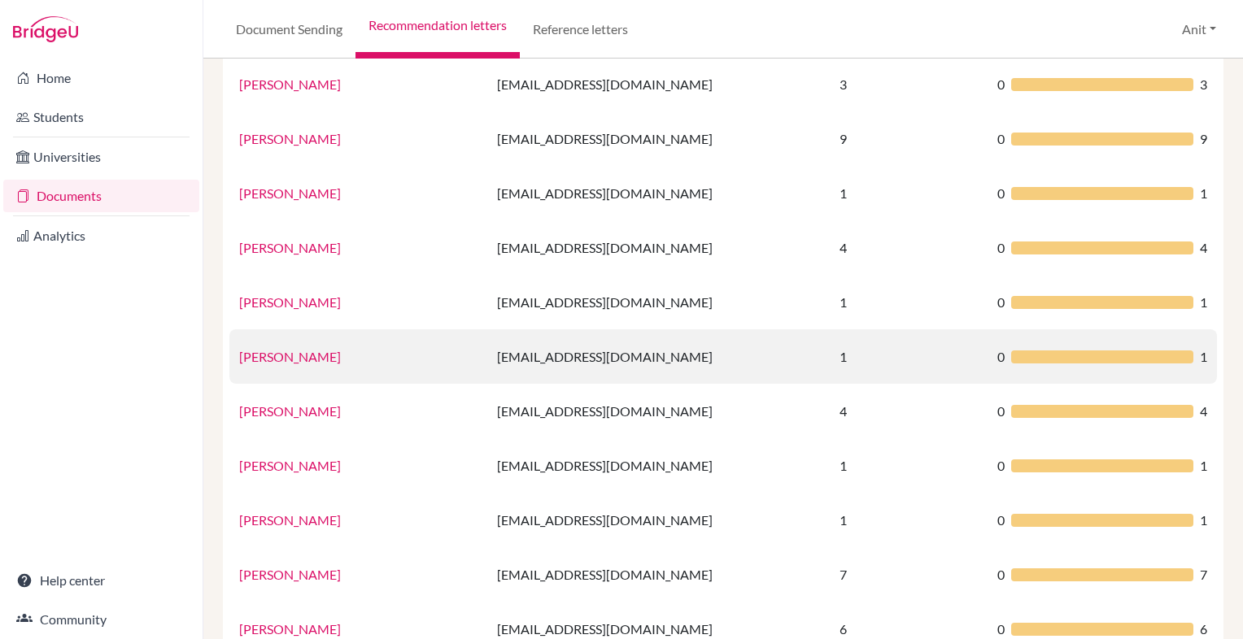
click at [265, 349] on link "[PERSON_NAME]" at bounding box center [290, 356] width 102 height 15
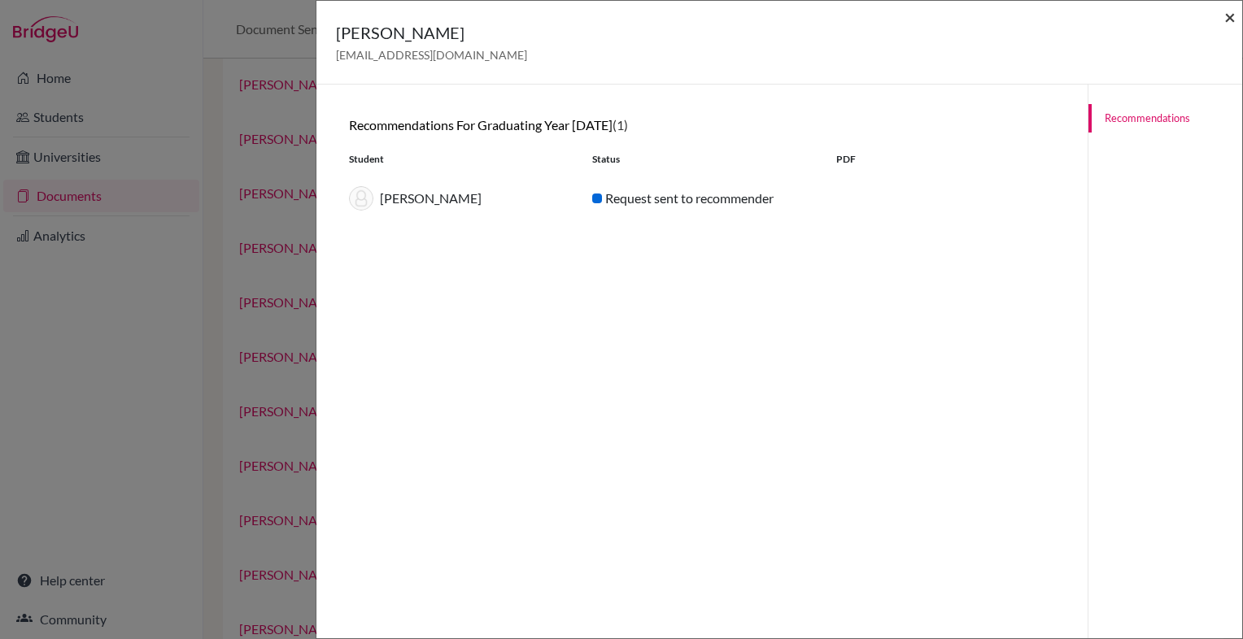
click at [1230, 17] on span "×" at bounding box center [1229, 17] width 11 height 24
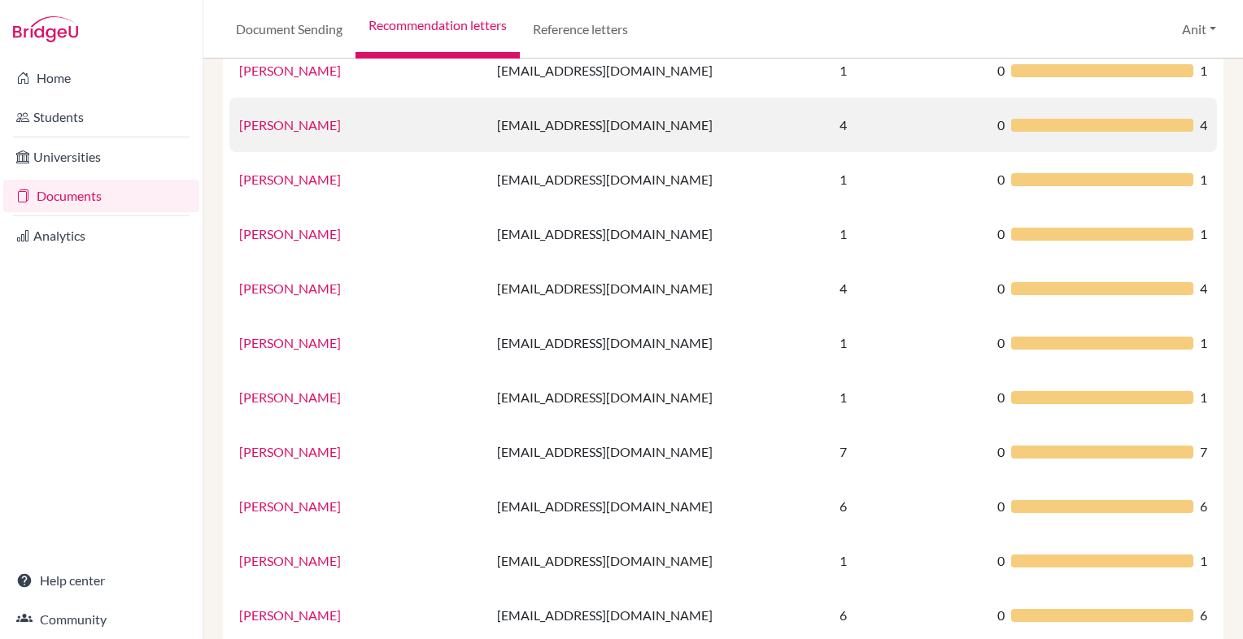
scroll to position [676, 0]
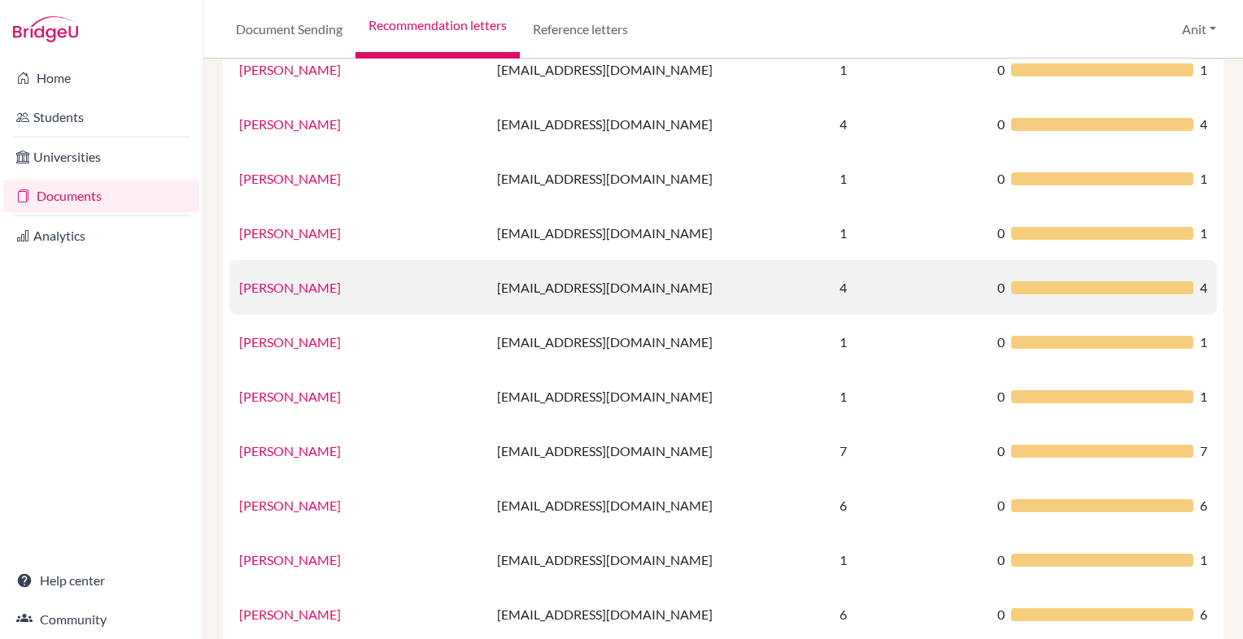
click at [312, 291] on link "[PERSON_NAME]" at bounding box center [290, 287] width 102 height 15
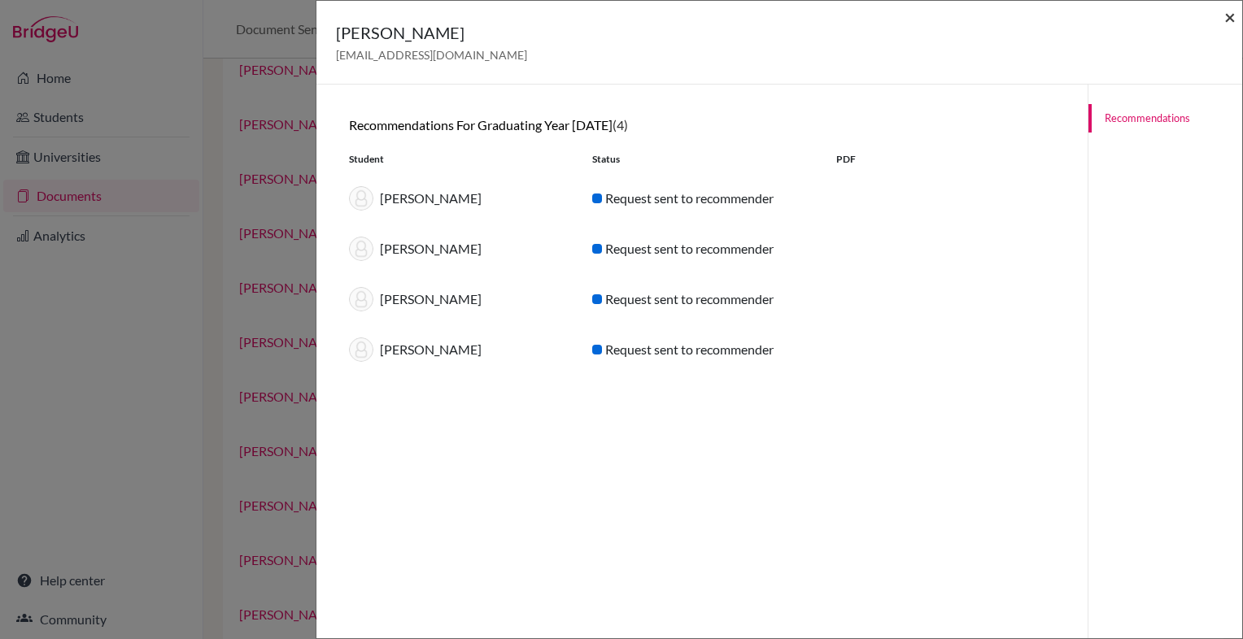
click at [1227, 20] on span "×" at bounding box center [1229, 17] width 11 height 24
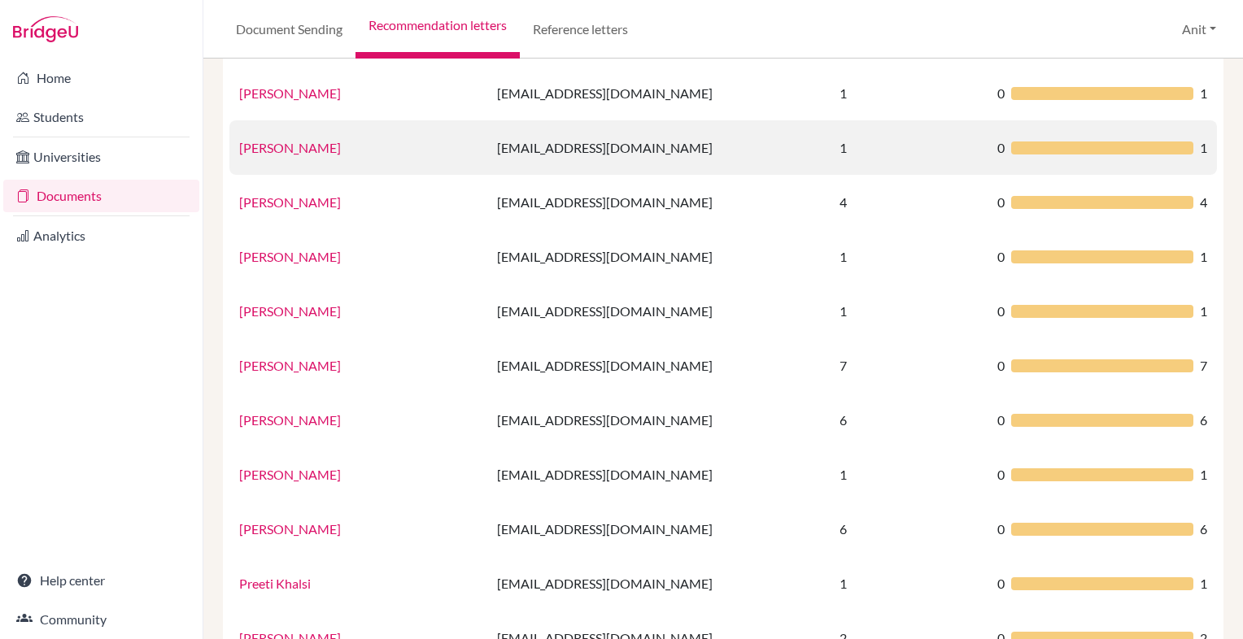
scroll to position [767, 0]
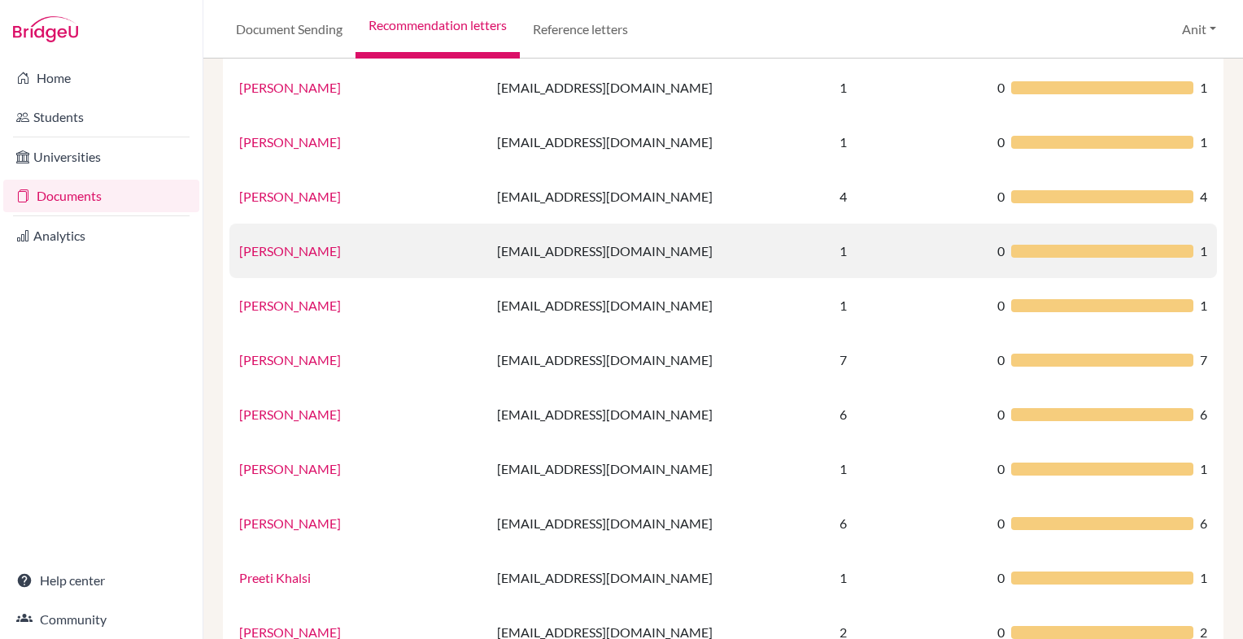
click at [331, 255] on link "[PERSON_NAME]" at bounding box center [290, 250] width 102 height 15
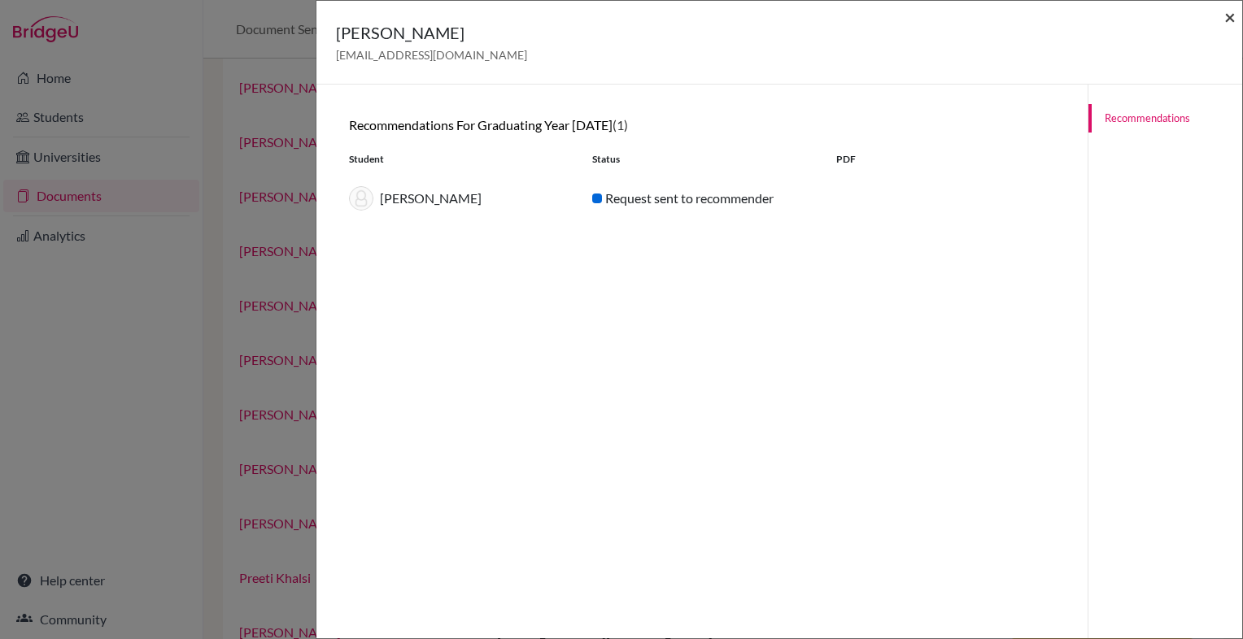
click at [1231, 17] on span "×" at bounding box center [1229, 17] width 11 height 24
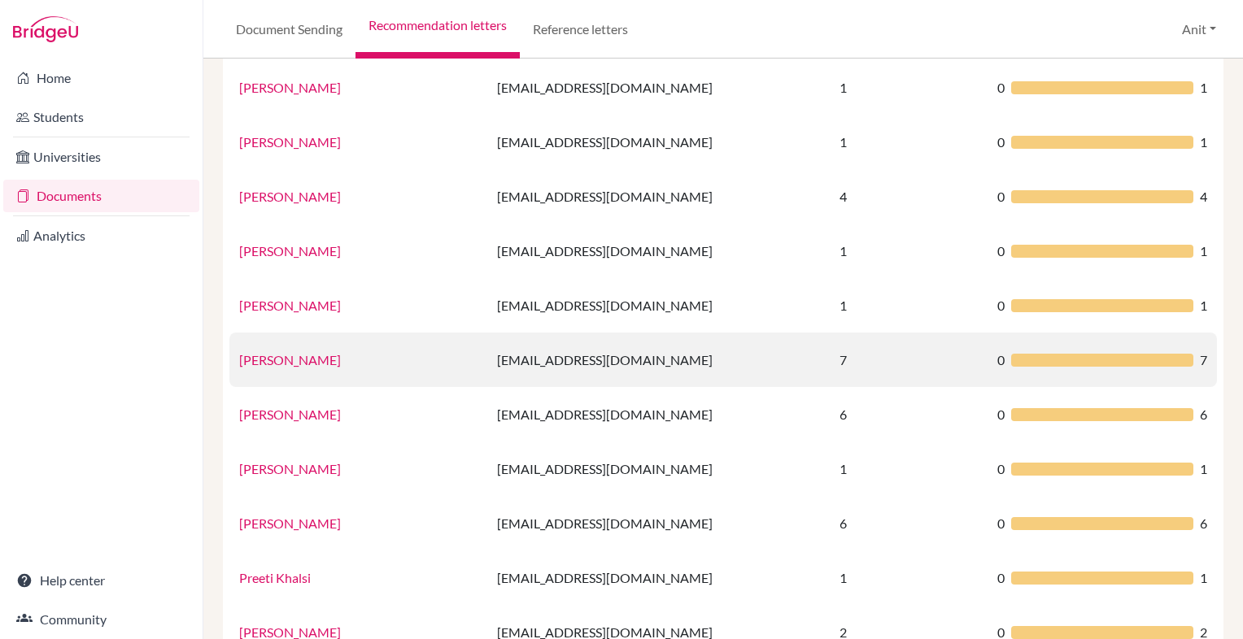
click at [291, 366] on link "[PERSON_NAME]" at bounding box center [290, 359] width 102 height 15
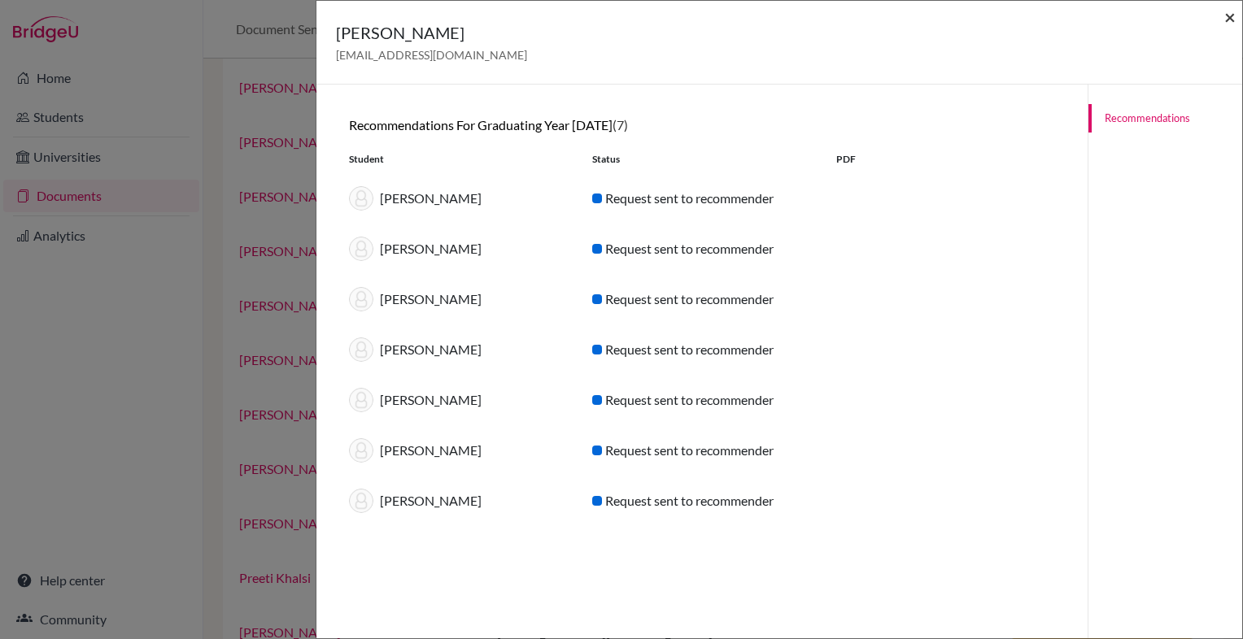
click at [1234, 15] on span "×" at bounding box center [1229, 17] width 11 height 24
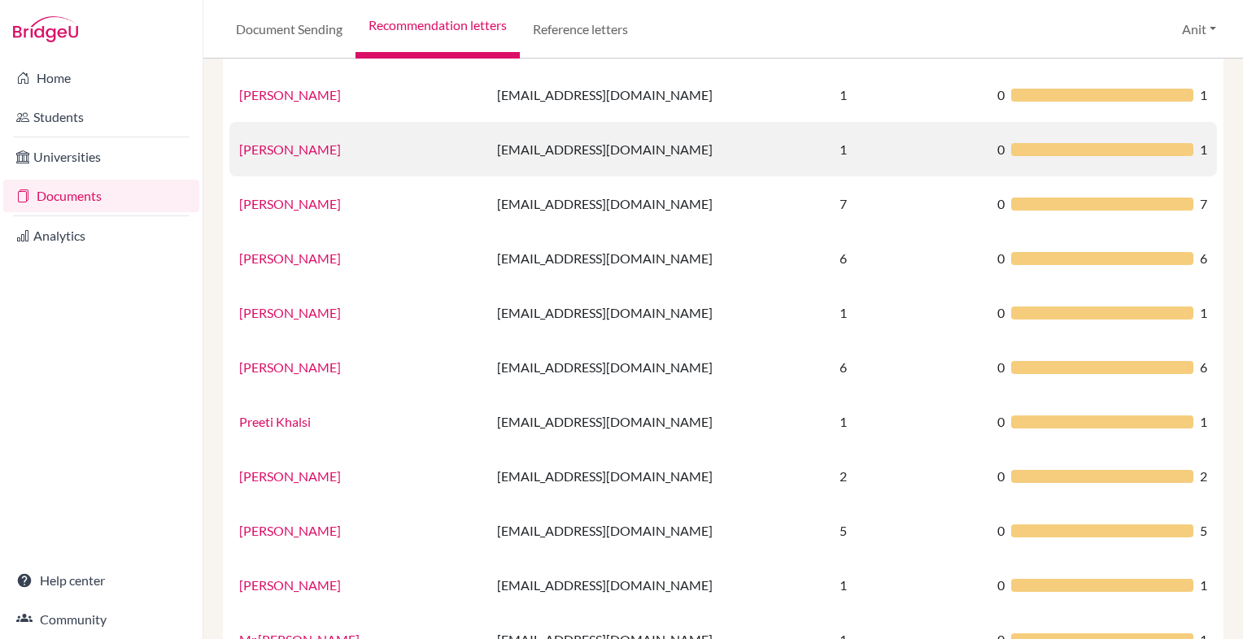
scroll to position [927, 0]
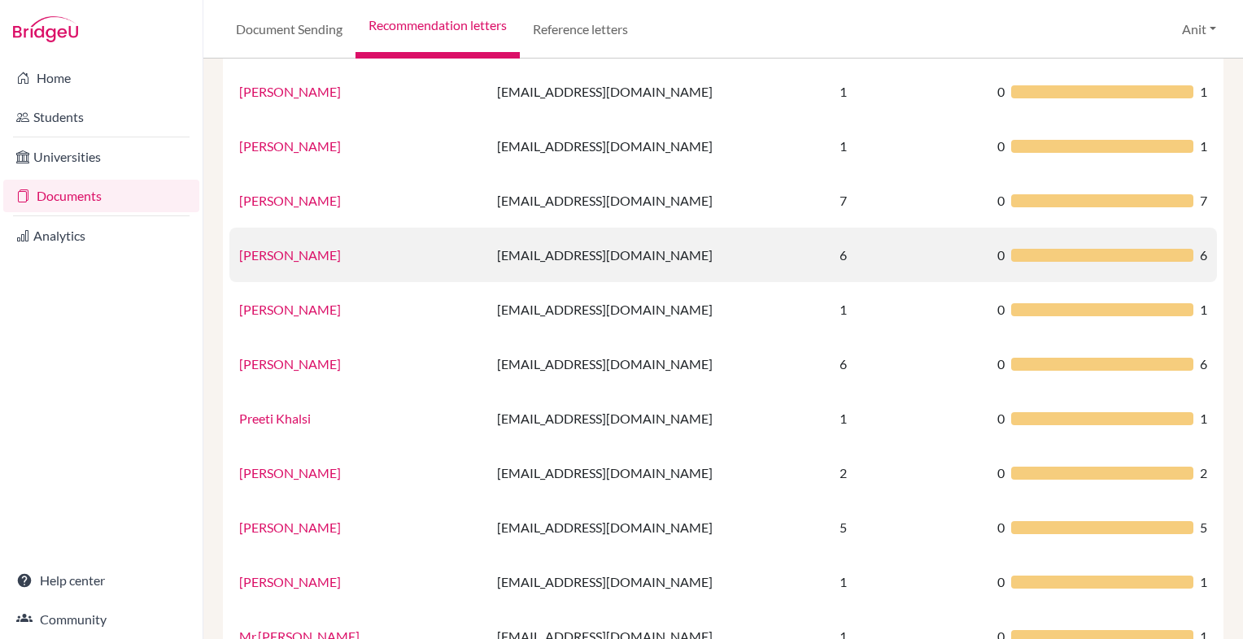
click at [318, 259] on link "[PERSON_NAME]" at bounding box center [290, 254] width 102 height 15
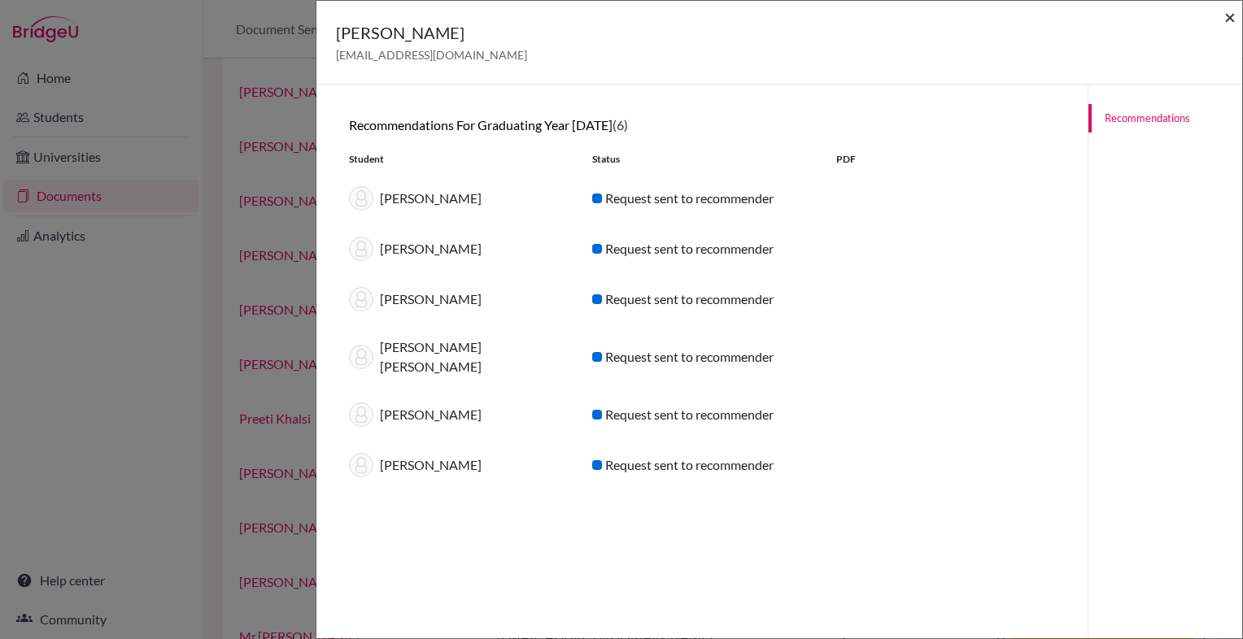
click at [1230, 13] on span "×" at bounding box center [1229, 17] width 11 height 24
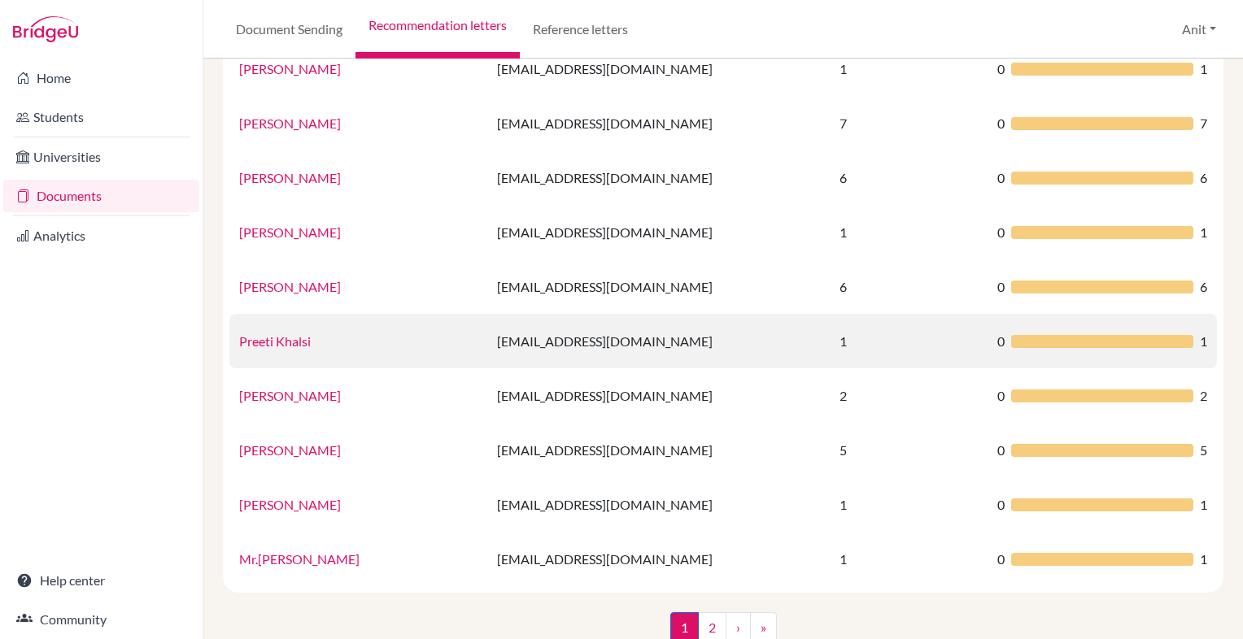
scroll to position [1005, 0]
click at [284, 347] on link "Preeti Khalsi" at bounding box center [275, 340] width 72 height 15
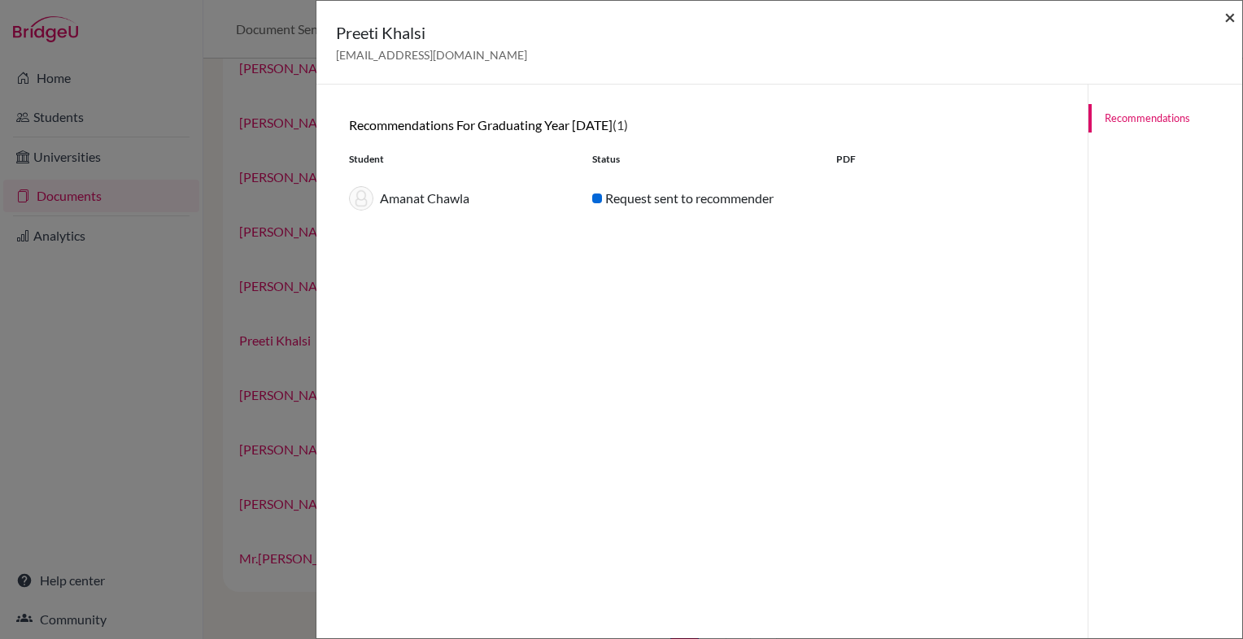
click at [1228, 13] on span "×" at bounding box center [1229, 17] width 11 height 24
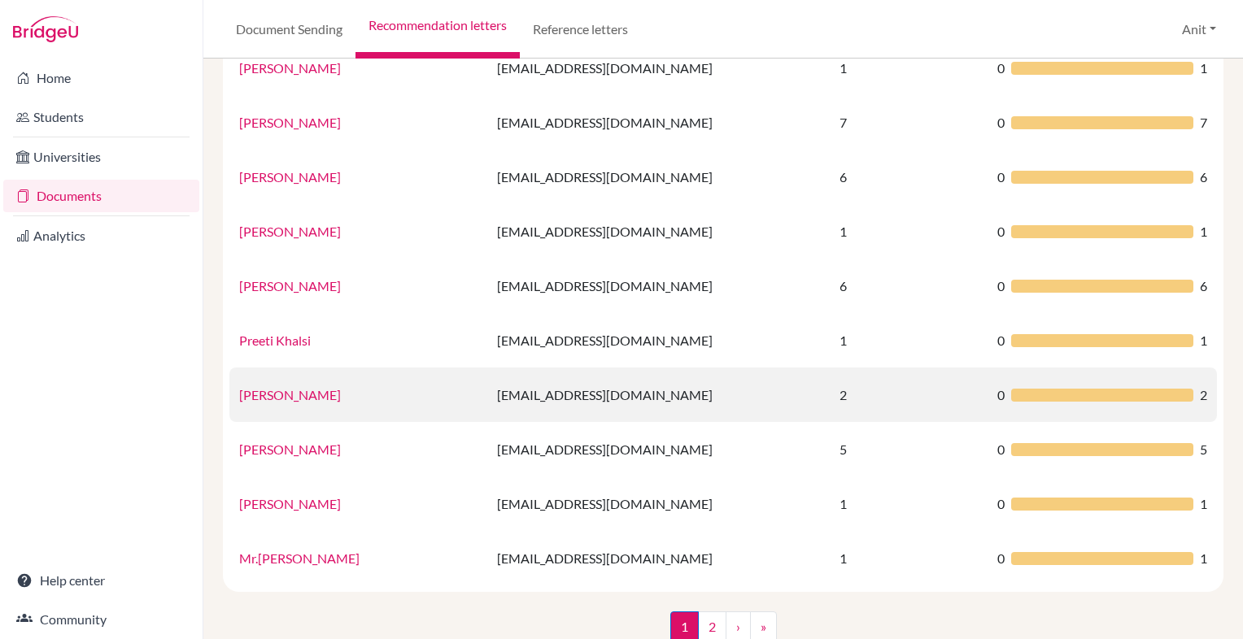
click at [289, 392] on link "[PERSON_NAME]" at bounding box center [290, 394] width 102 height 15
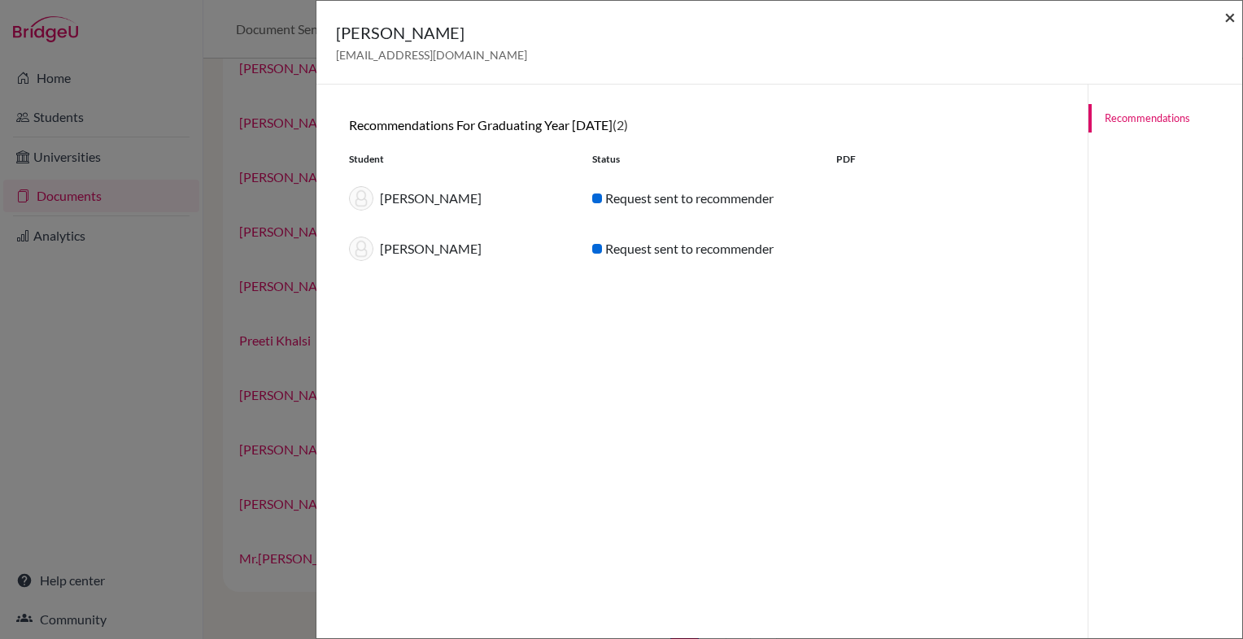
click at [1232, 22] on span "×" at bounding box center [1229, 17] width 11 height 24
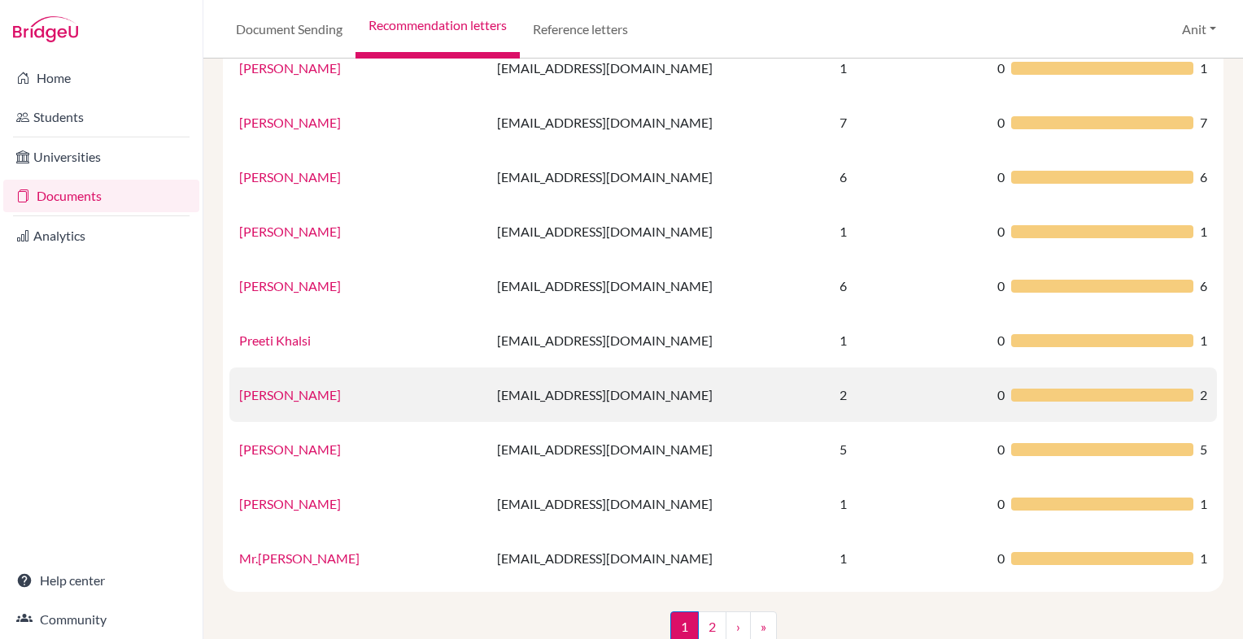
scroll to position [1040, 0]
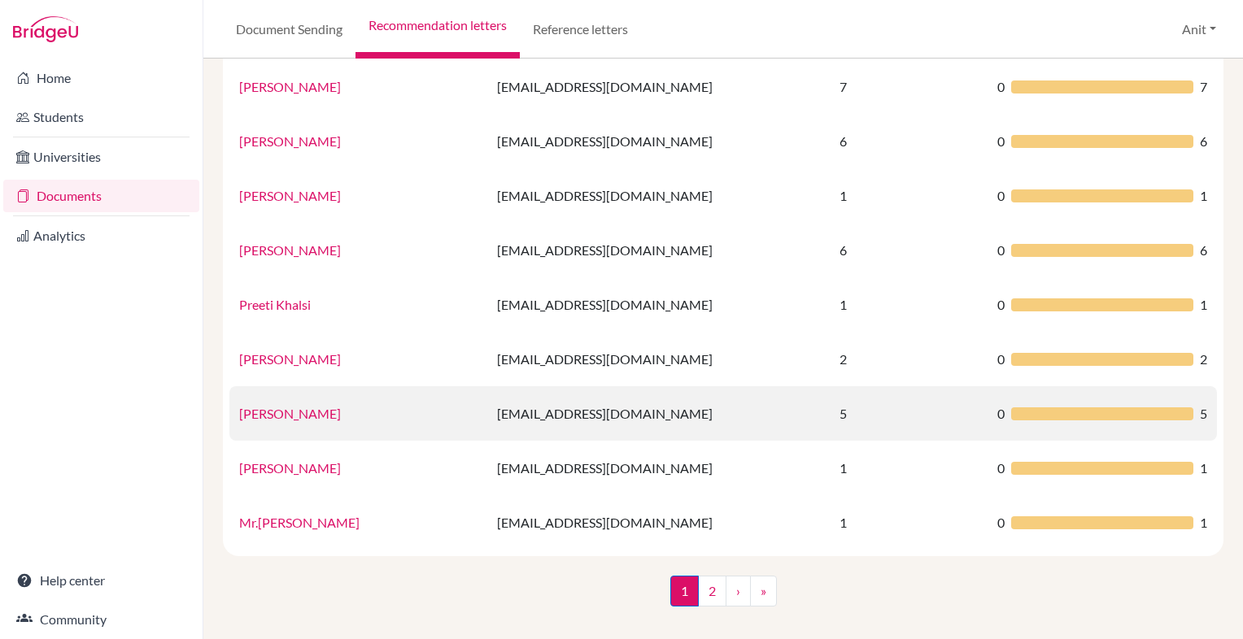
click at [257, 410] on link "[PERSON_NAME]" at bounding box center [290, 413] width 102 height 15
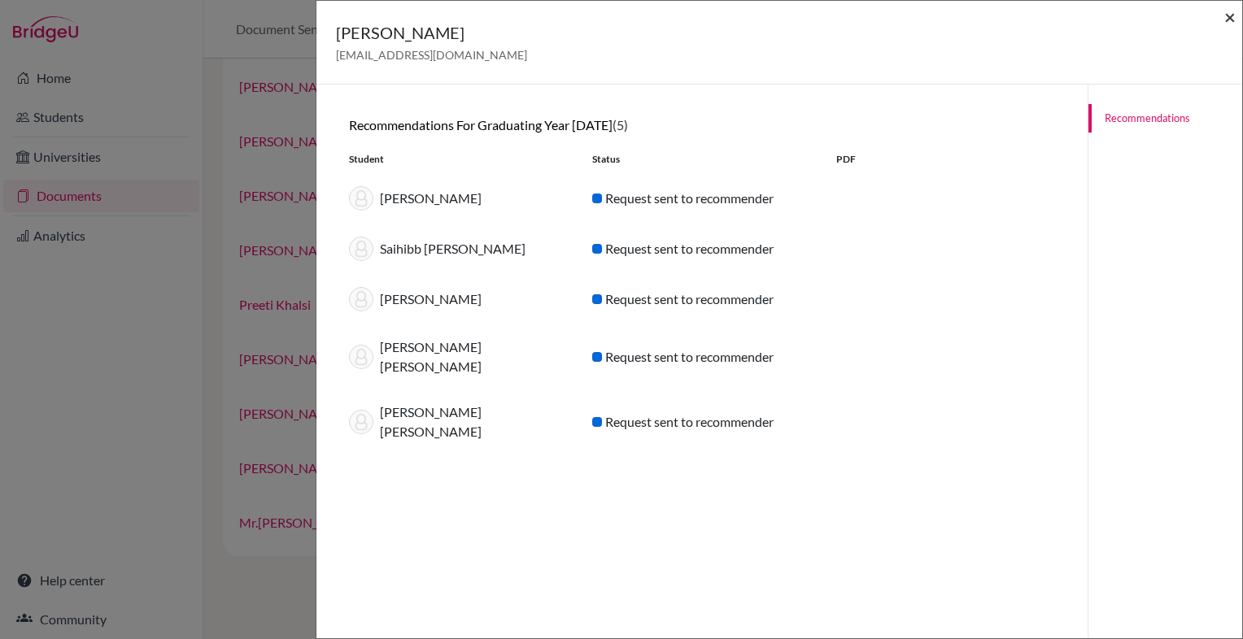
click at [1230, 24] on span "×" at bounding box center [1229, 17] width 11 height 24
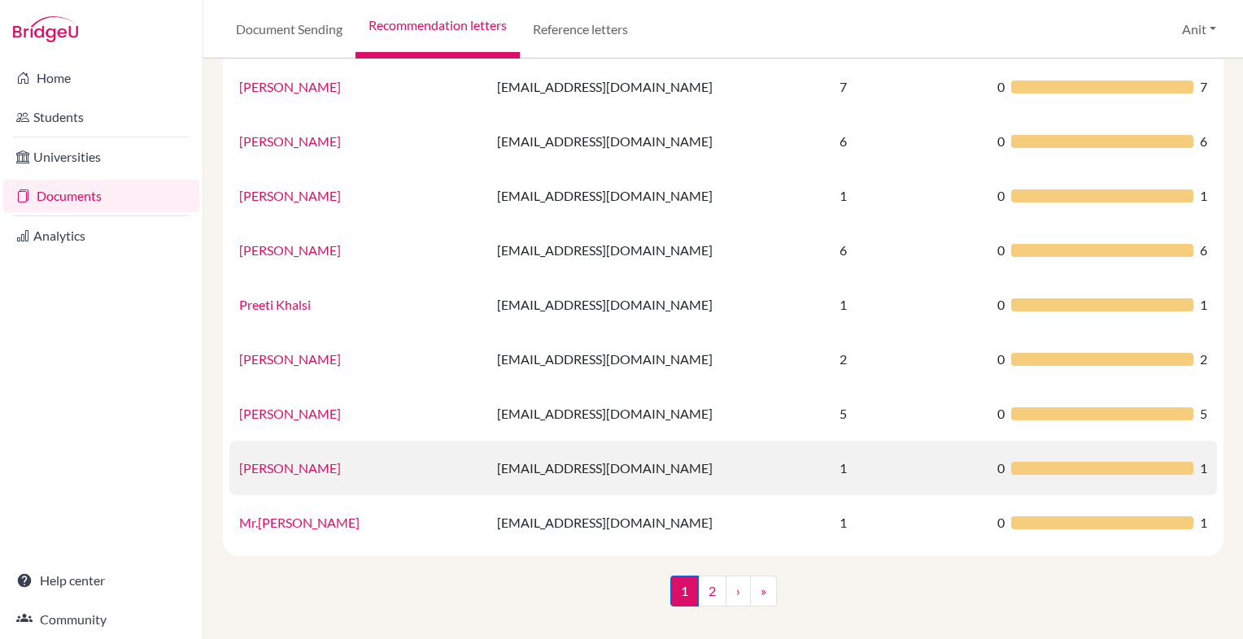
click at [299, 464] on link "[PERSON_NAME]" at bounding box center [290, 467] width 102 height 15
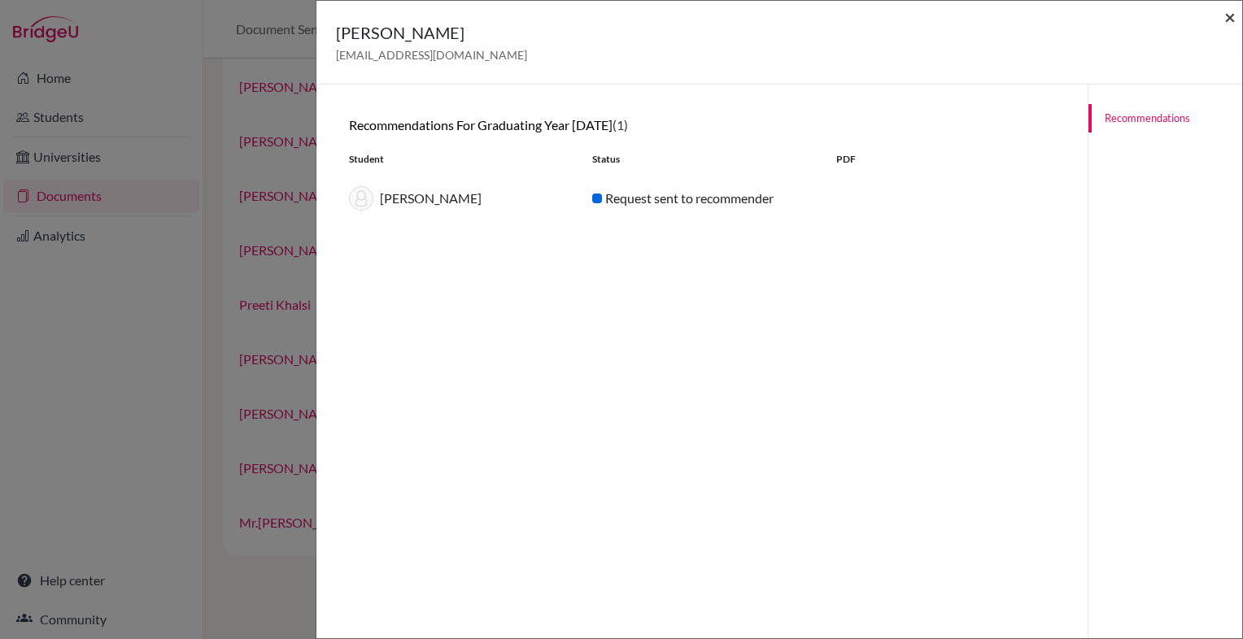
click at [1228, 19] on span "×" at bounding box center [1229, 17] width 11 height 24
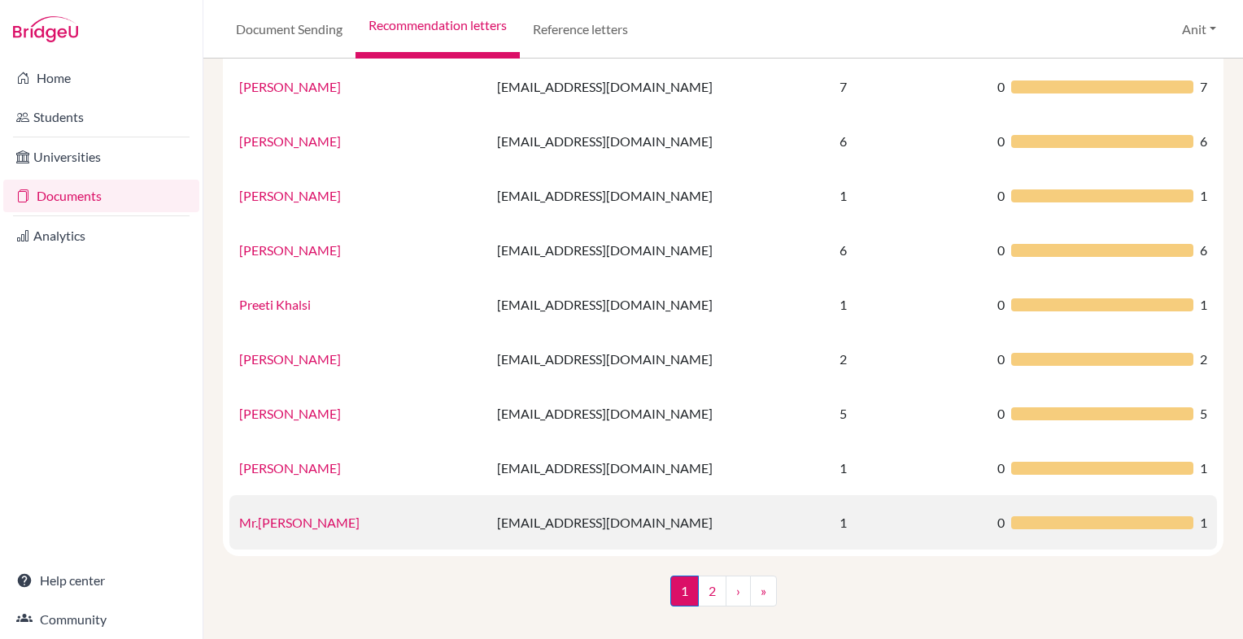
click at [309, 522] on link "Mr.[PERSON_NAME]" at bounding box center [299, 522] width 120 height 15
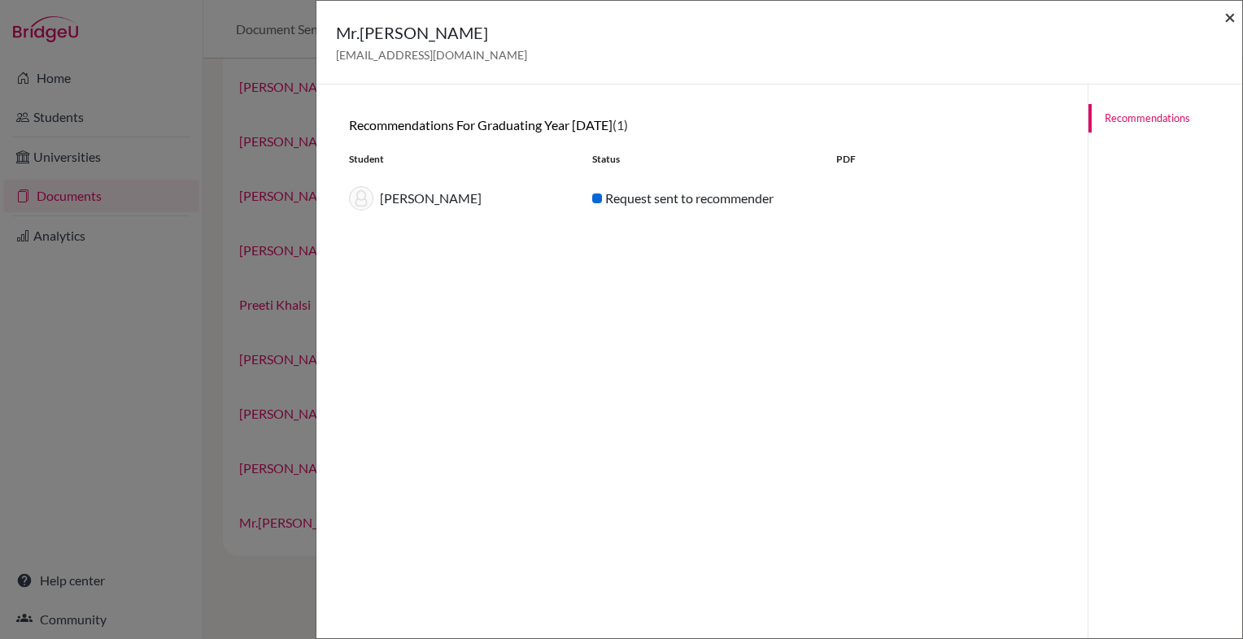
click at [1233, 16] on span "×" at bounding box center [1229, 17] width 11 height 24
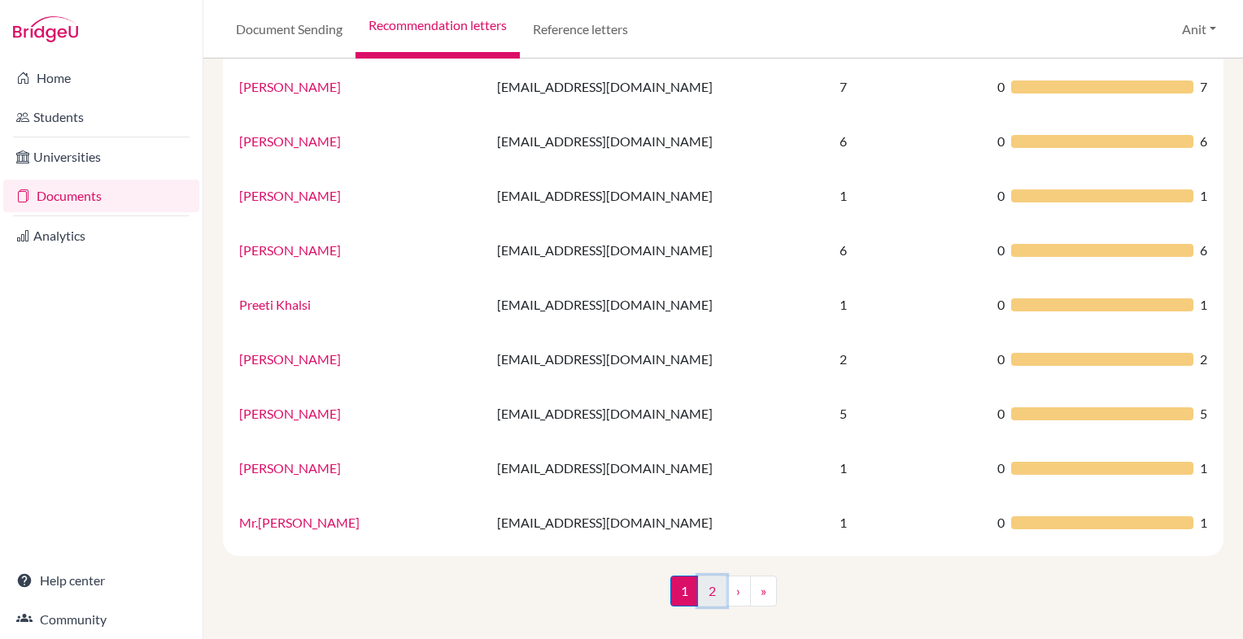
click at [713, 593] on link "2" at bounding box center [712, 591] width 28 height 31
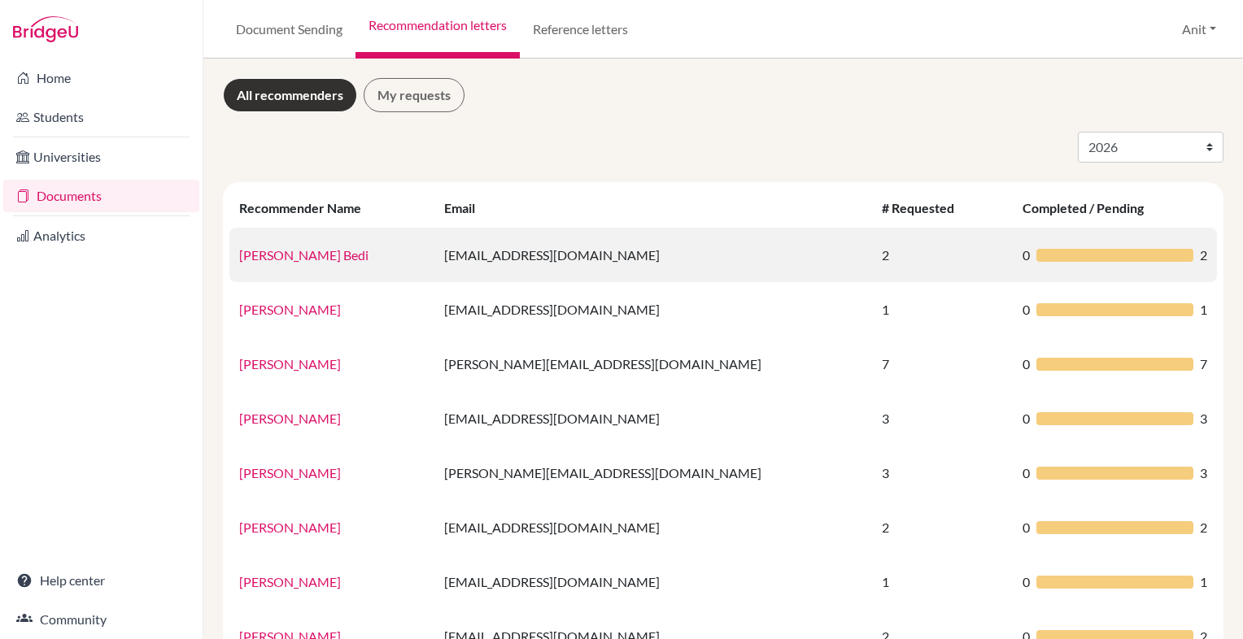
click at [311, 260] on link "[PERSON_NAME] Bedi" at bounding box center [303, 254] width 129 height 15
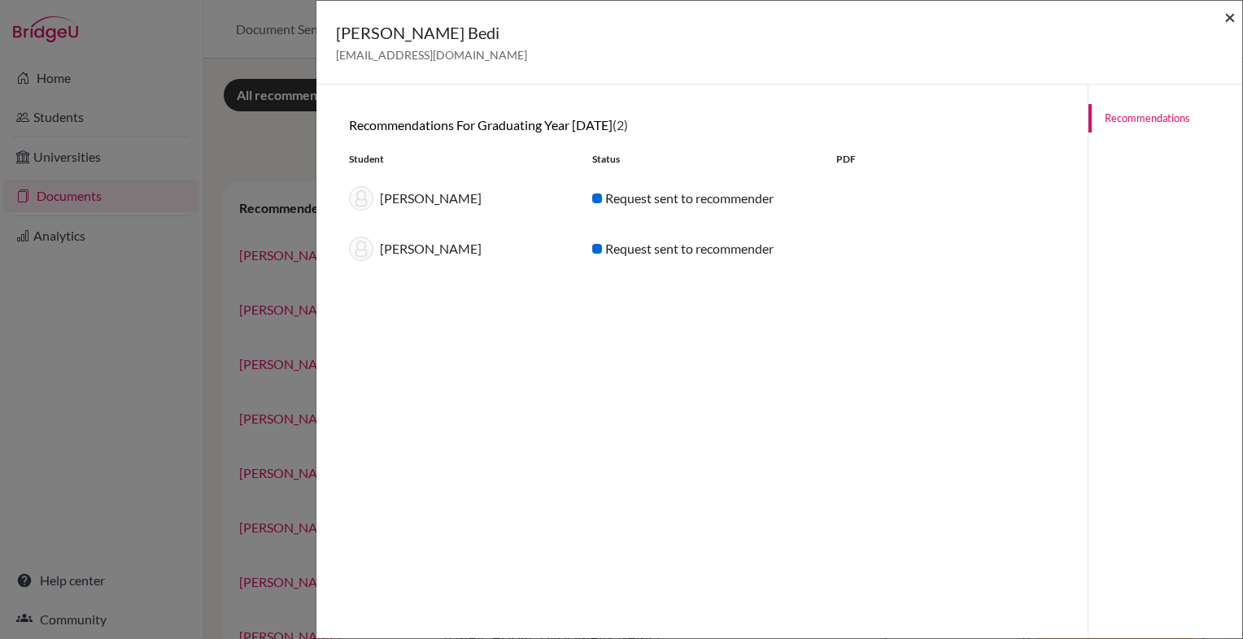
click at [1232, 18] on span "×" at bounding box center [1229, 17] width 11 height 24
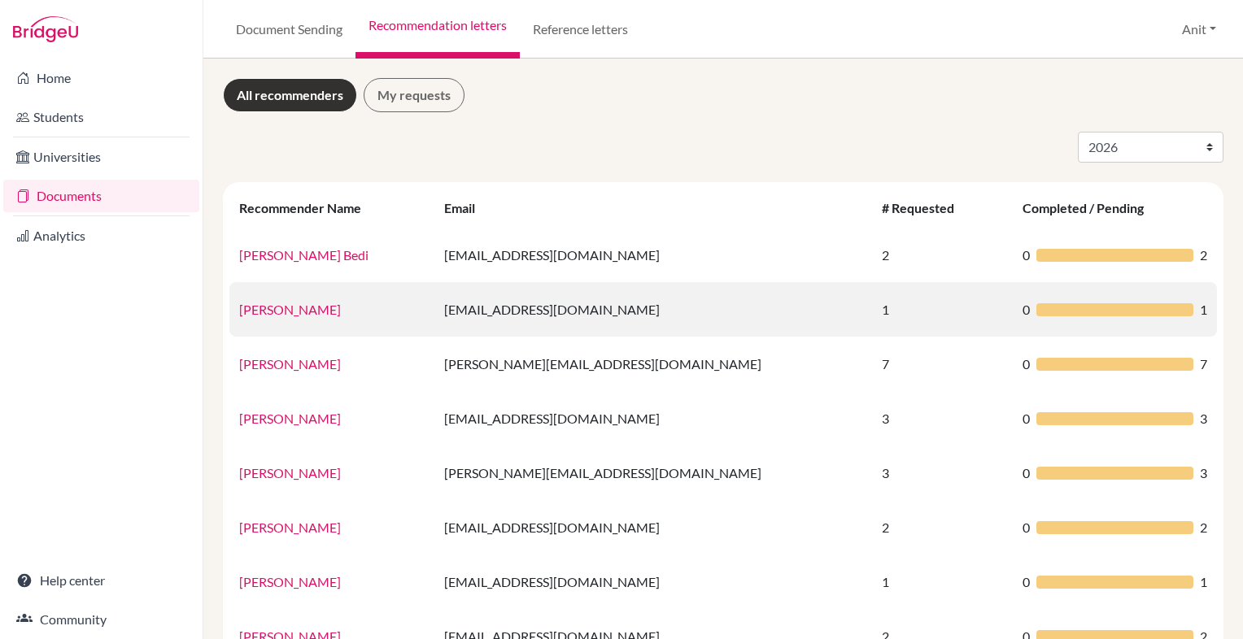
click at [264, 311] on link "[PERSON_NAME]" at bounding box center [290, 309] width 102 height 15
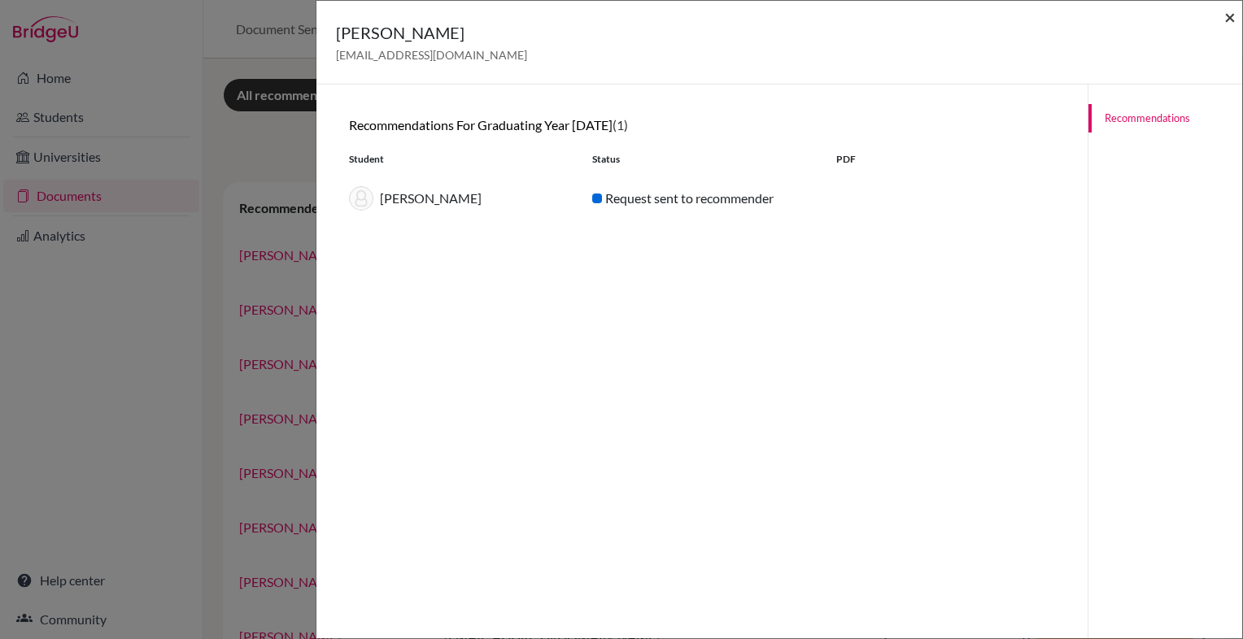
click at [1228, 15] on span "×" at bounding box center [1229, 17] width 11 height 24
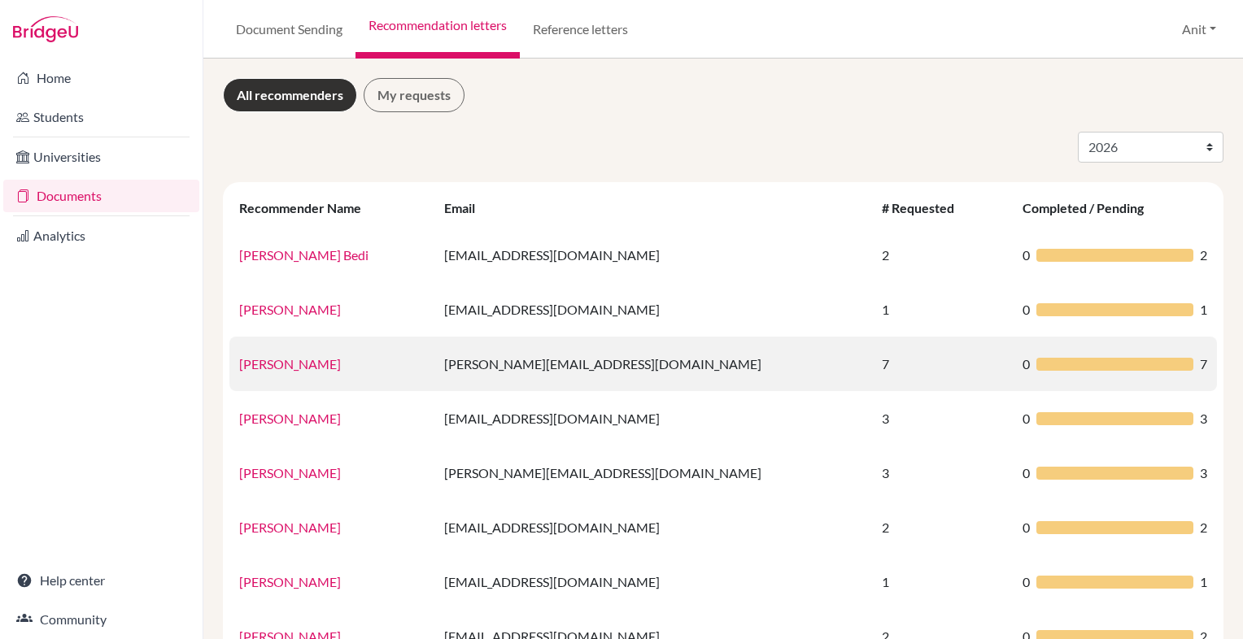
click at [285, 360] on link "[PERSON_NAME]" at bounding box center [290, 363] width 102 height 15
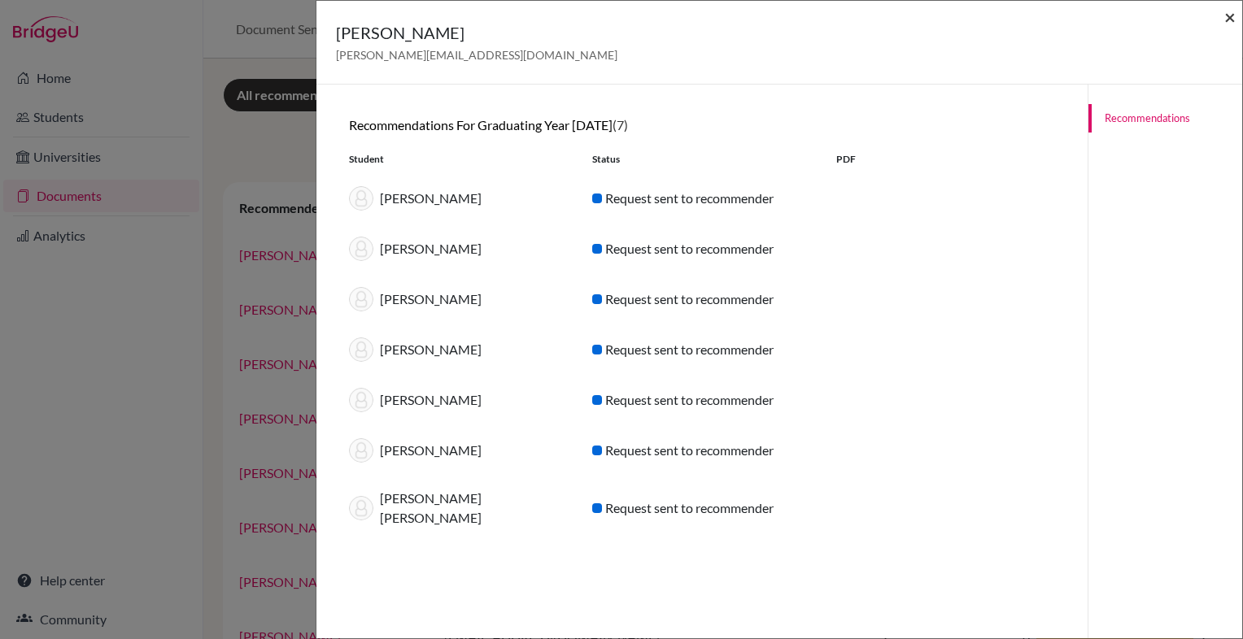
click at [1228, 20] on span "×" at bounding box center [1229, 17] width 11 height 24
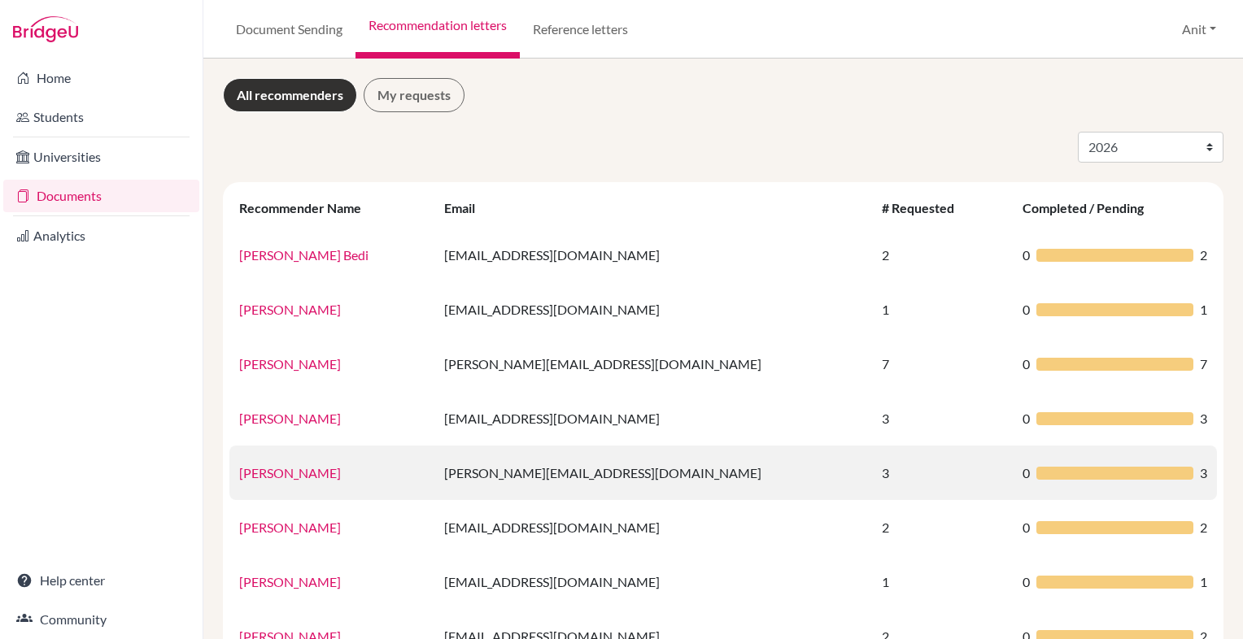
click at [267, 477] on link "[PERSON_NAME]" at bounding box center [290, 472] width 102 height 15
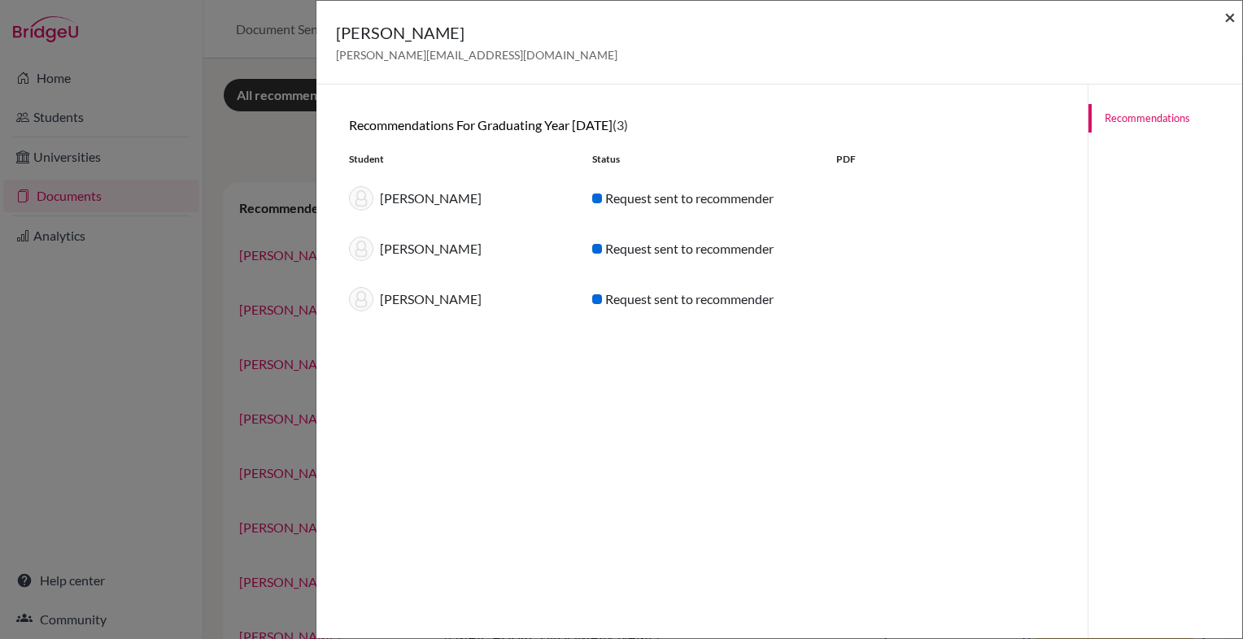
click at [1229, 18] on span "×" at bounding box center [1229, 17] width 11 height 24
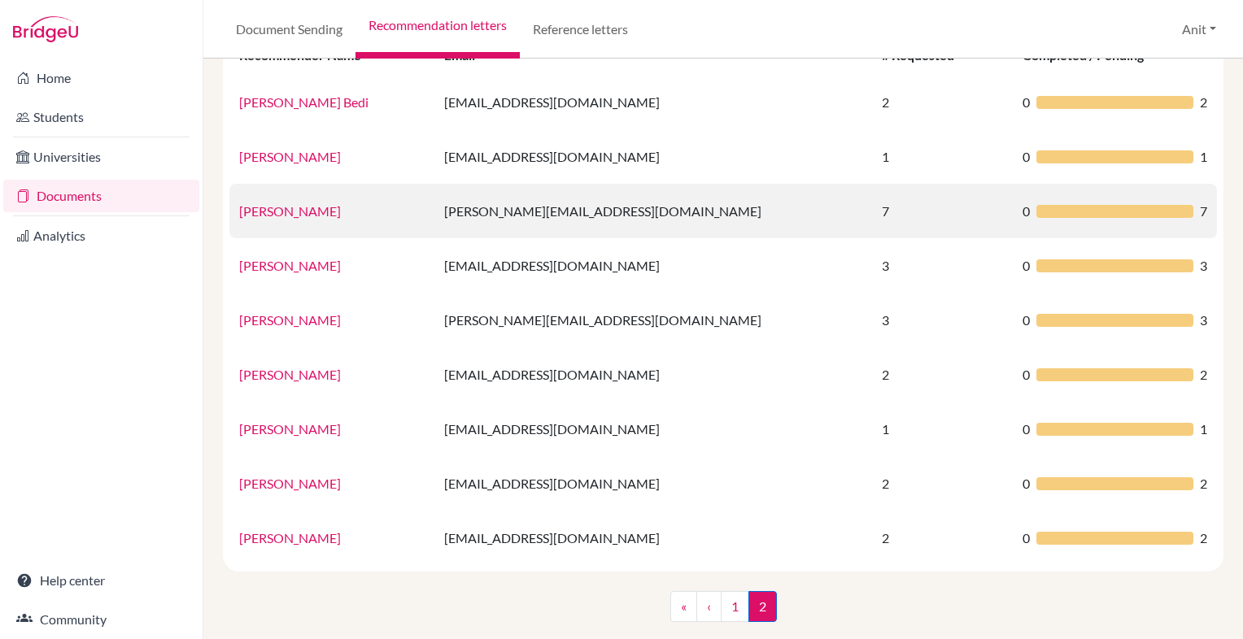
scroll to position [168, 0]
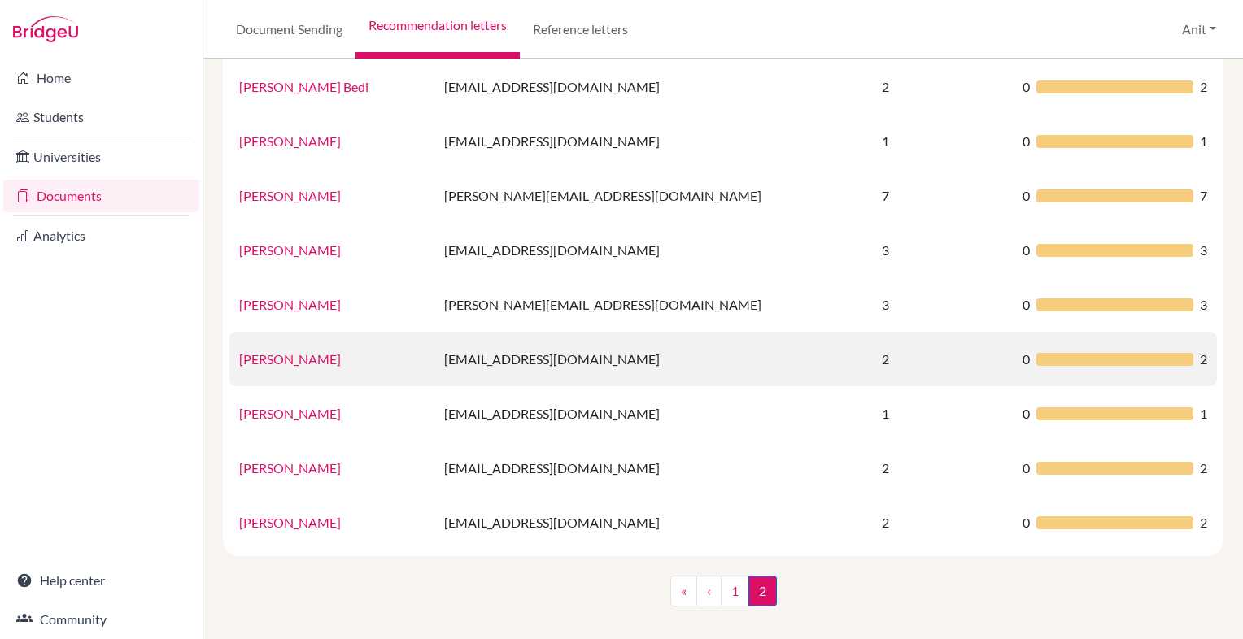
click at [299, 355] on link "[PERSON_NAME]" at bounding box center [290, 358] width 102 height 15
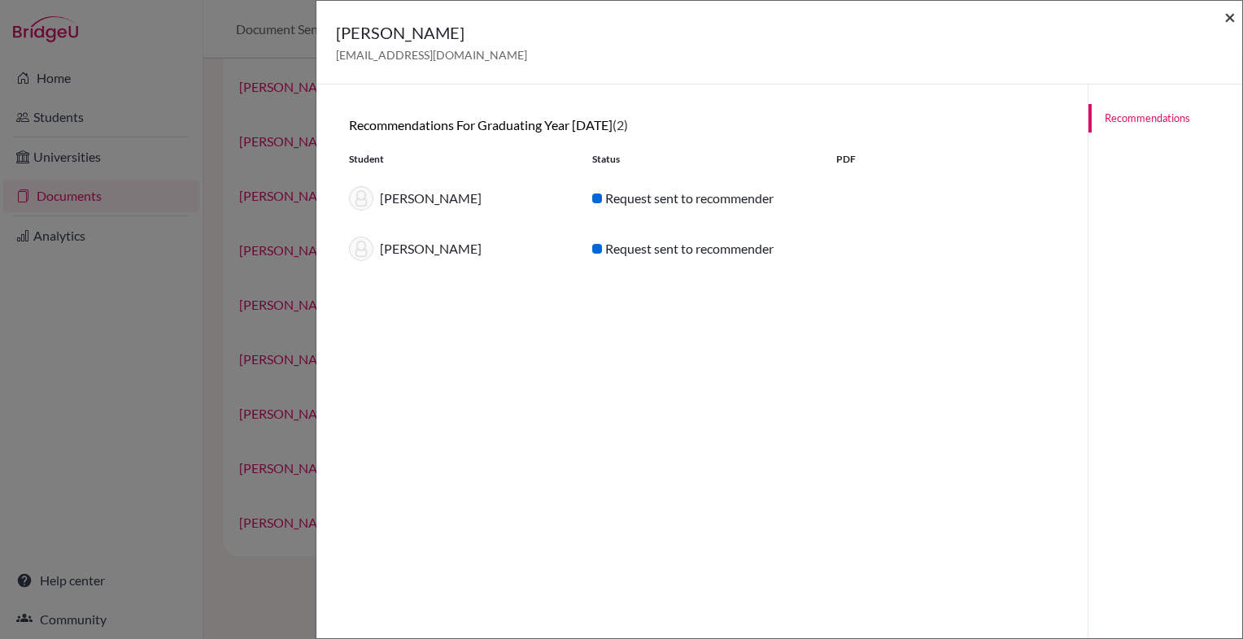
click at [1234, 15] on span "×" at bounding box center [1229, 17] width 11 height 24
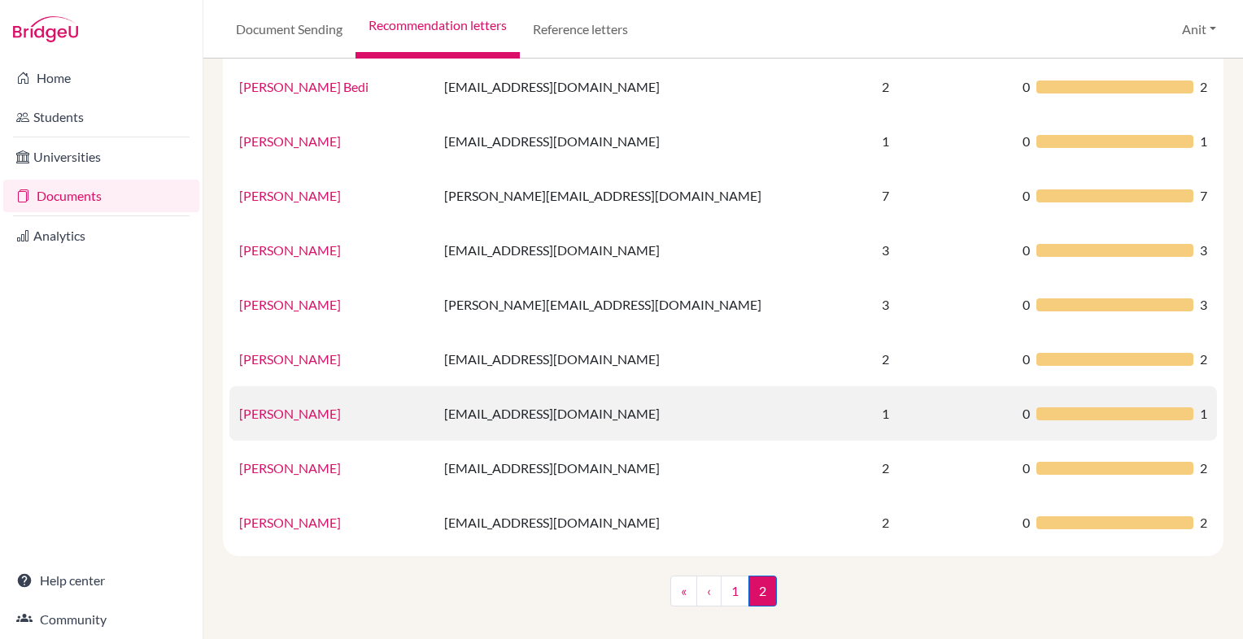
click at [295, 417] on link "[PERSON_NAME]" at bounding box center [290, 413] width 102 height 15
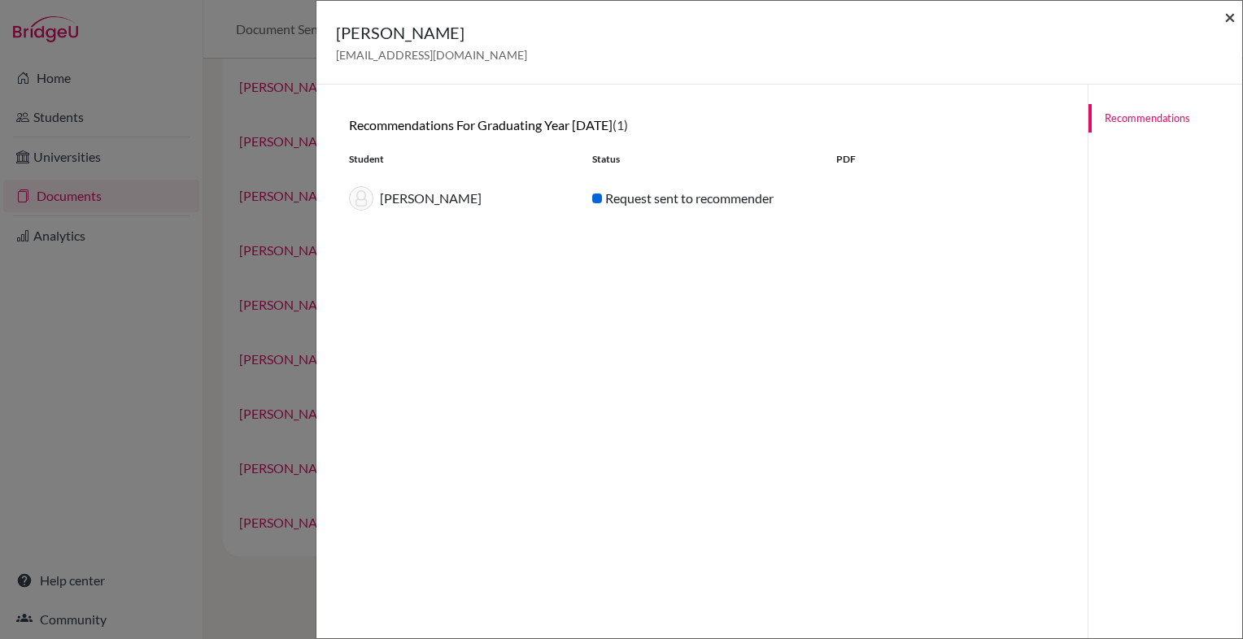
click at [1228, 18] on span "×" at bounding box center [1229, 17] width 11 height 24
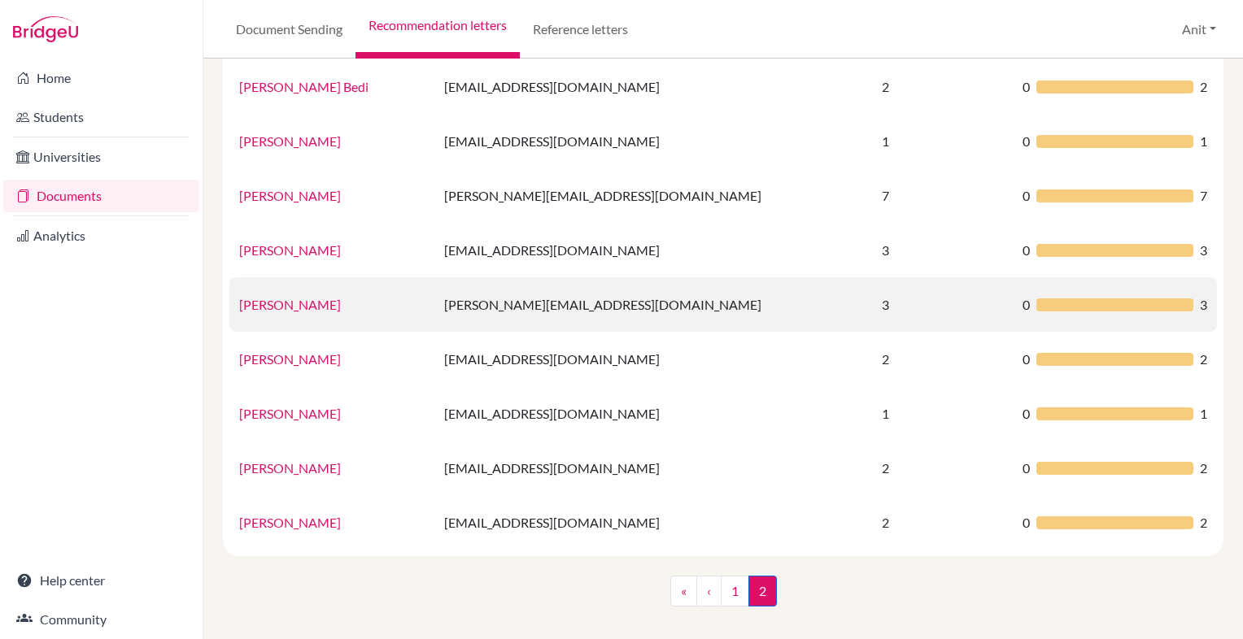
click at [294, 308] on link "[PERSON_NAME]" at bounding box center [290, 304] width 102 height 15
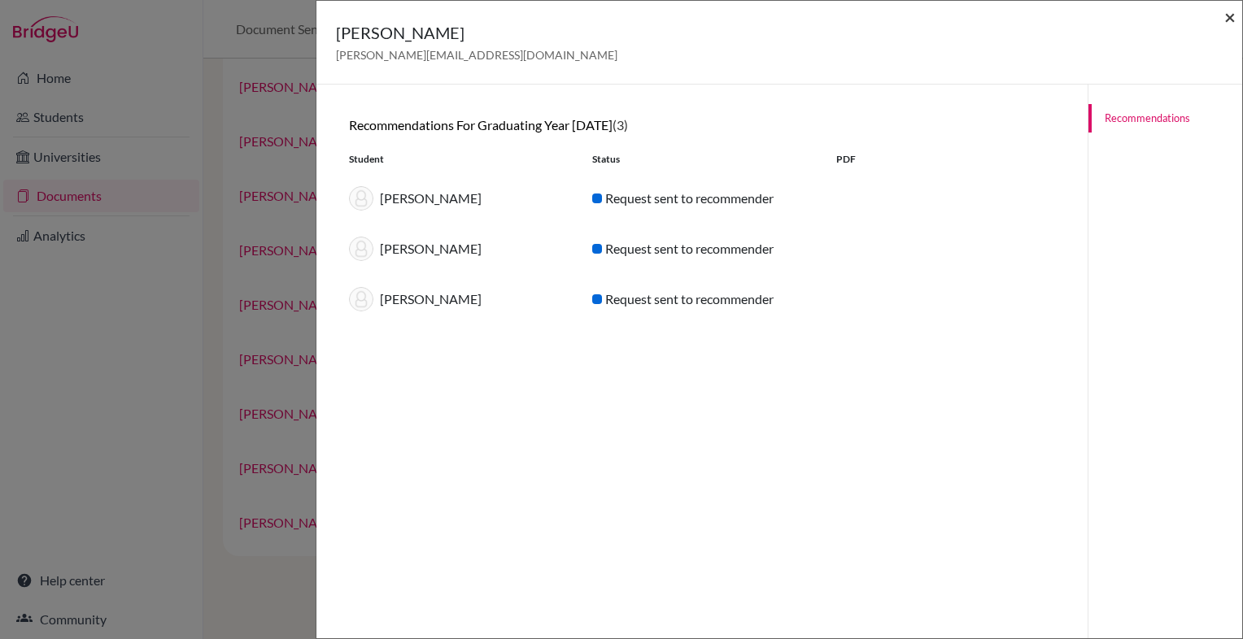
click at [1227, 13] on span "×" at bounding box center [1229, 17] width 11 height 24
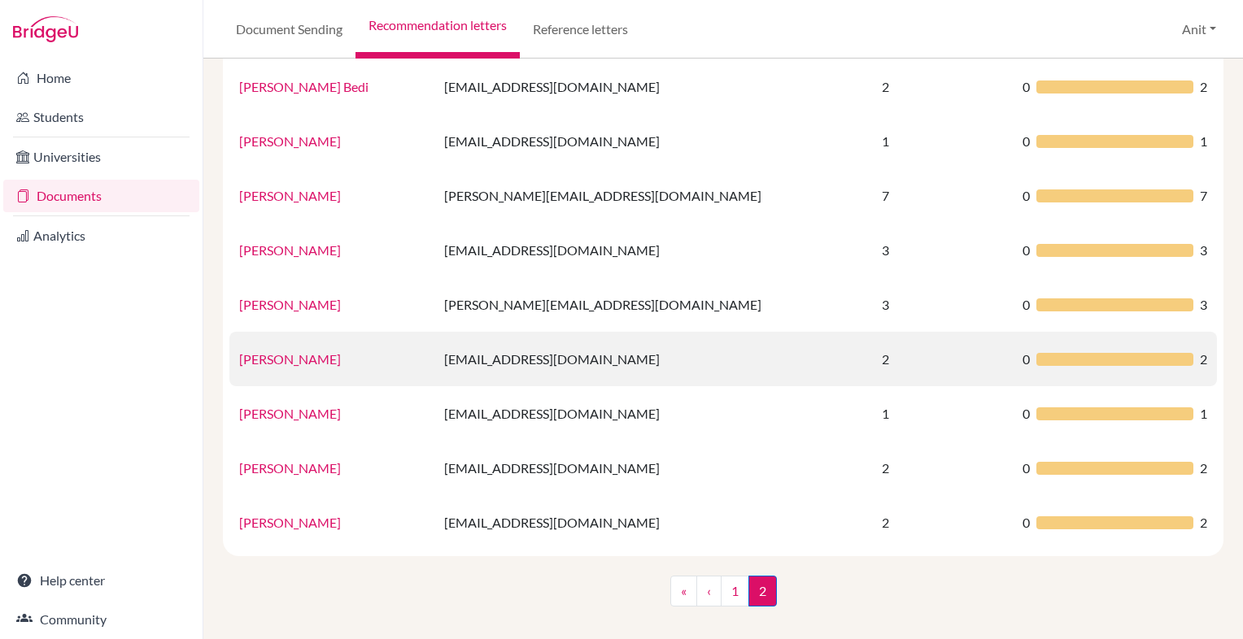
click at [281, 355] on link "[PERSON_NAME]" at bounding box center [290, 358] width 102 height 15
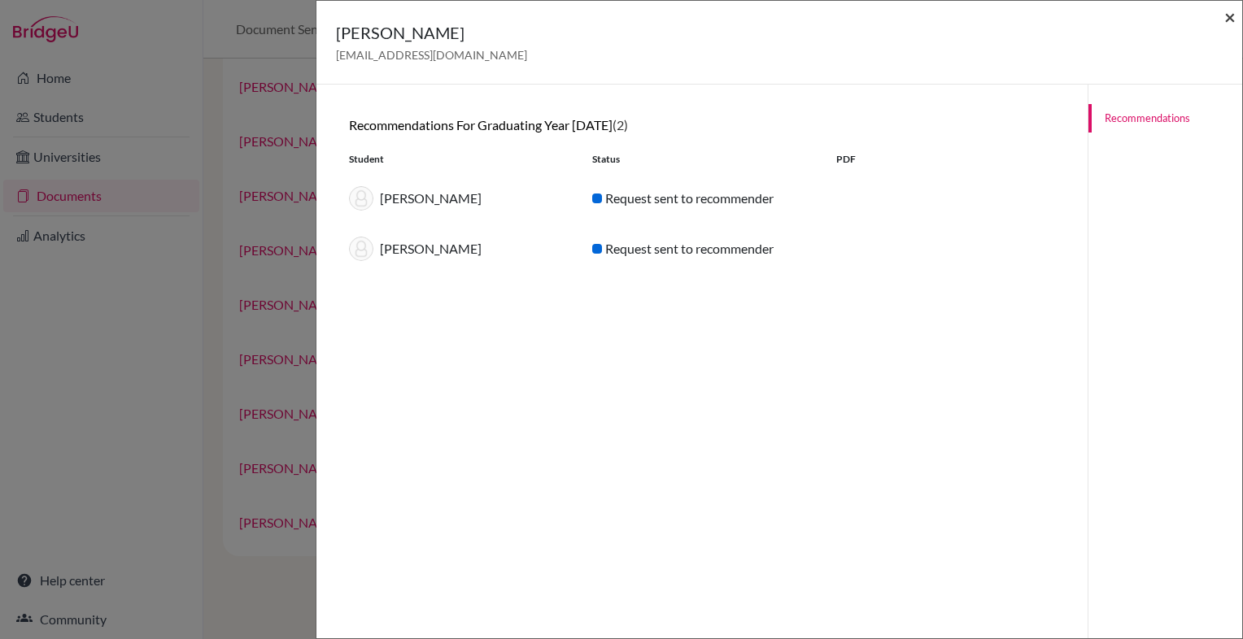
click at [1231, 12] on span "×" at bounding box center [1229, 17] width 11 height 24
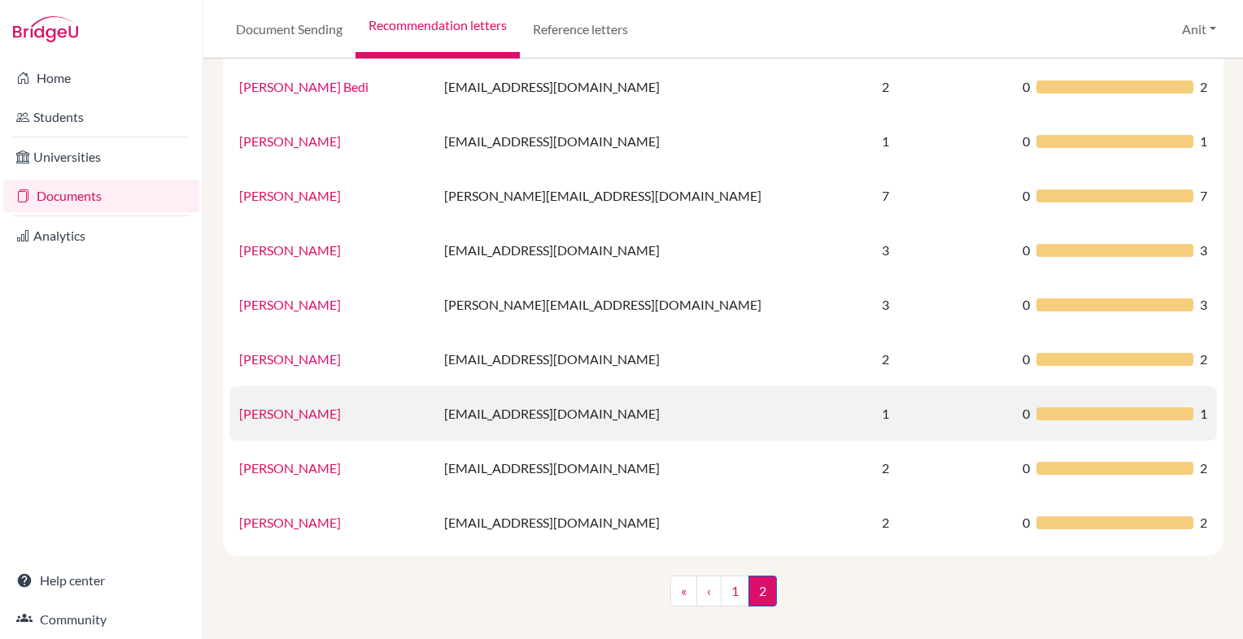
click at [260, 415] on link "[PERSON_NAME]" at bounding box center [290, 413] width 102 height 15
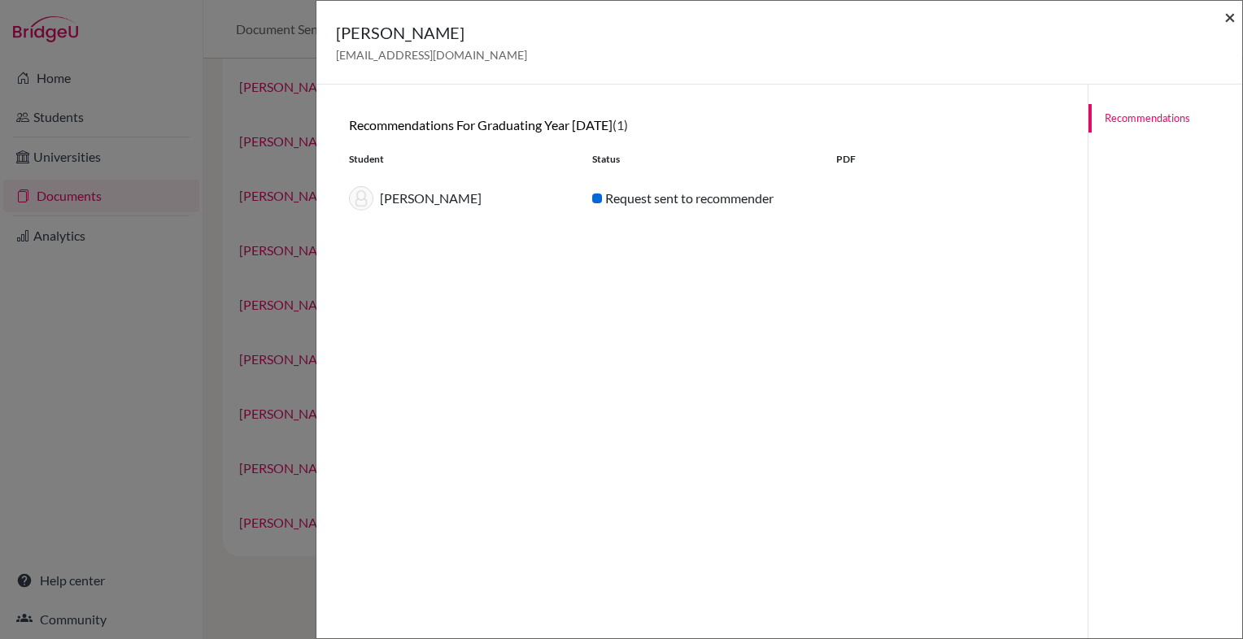
click at [1229, 23] on span "×" at bounding box center [1229, 17] width 11 height 24
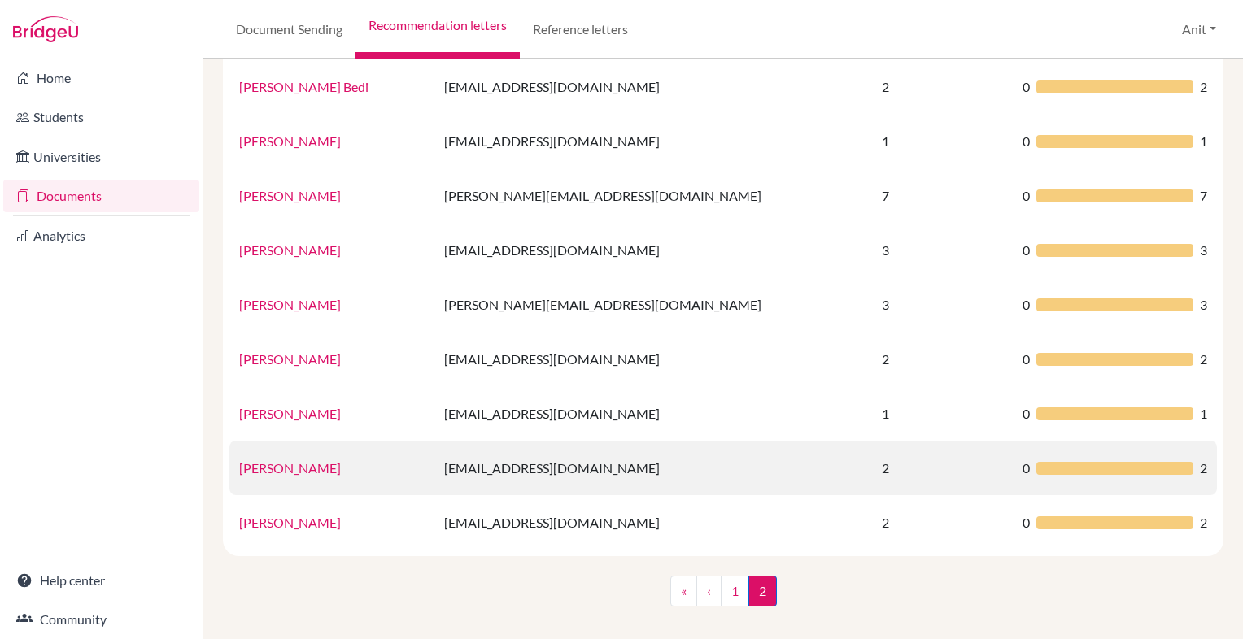
click at [269, 464] on link "[PERSON_NAME]" at bounding box center [290, 467] width 102 height 15
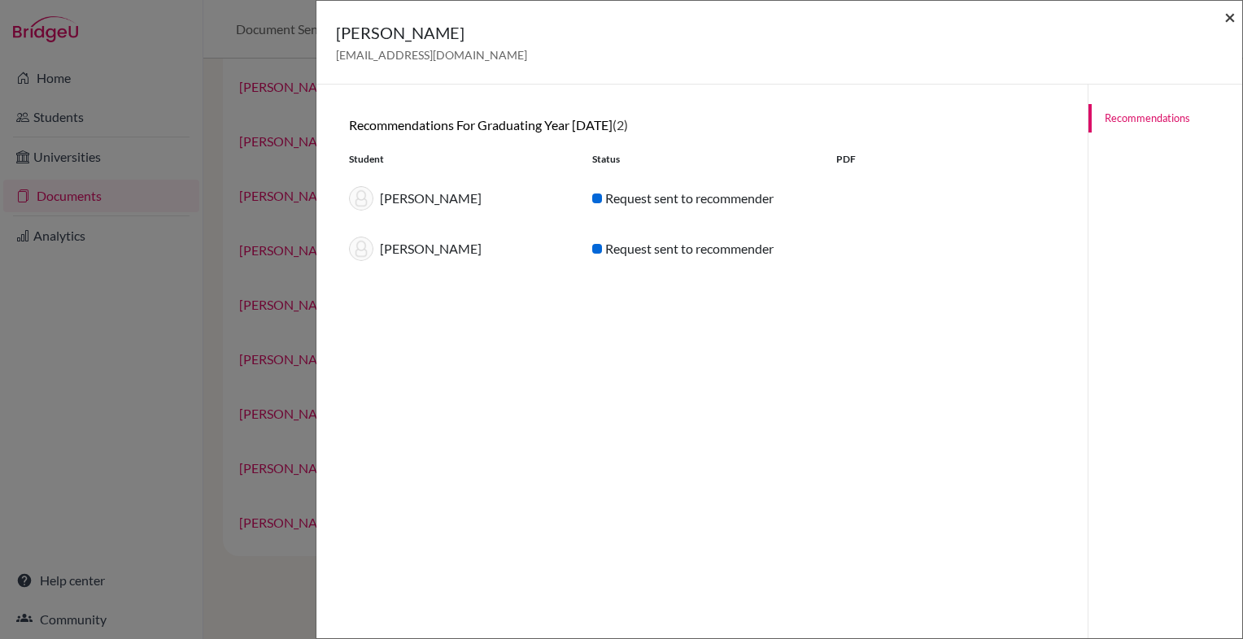
click at [1231, 15] on span "×" at bounding box center [1229, 17] width 11 height 24
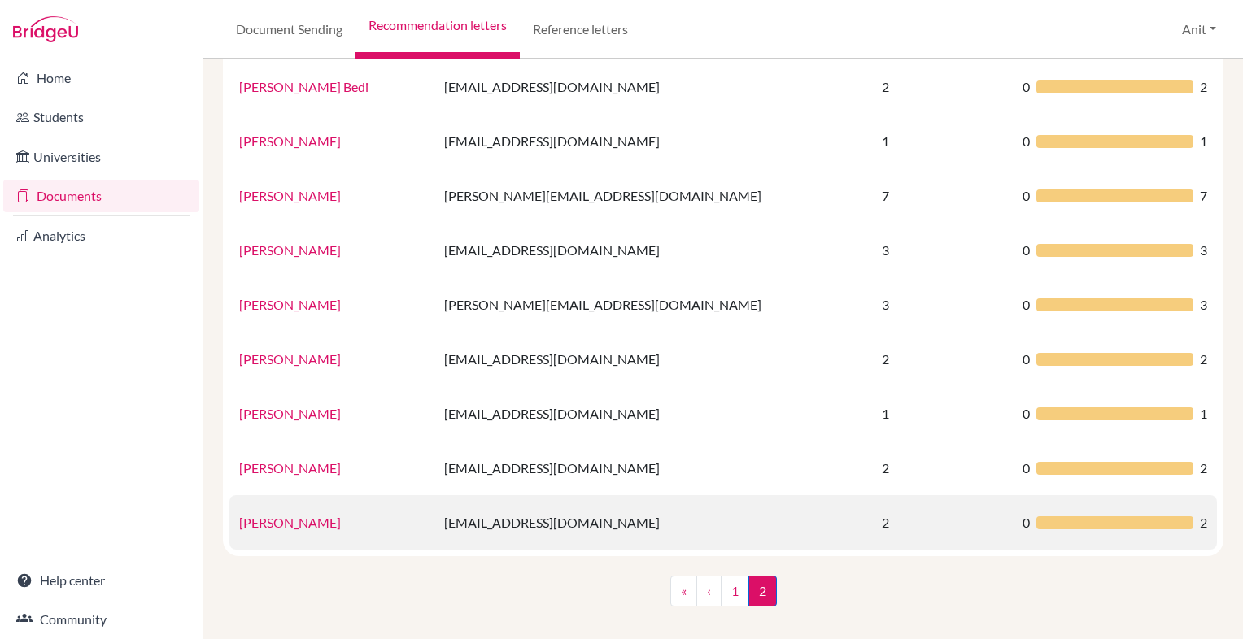
click at [307, 522] on link "[PERSON_NAME]" at bounding box center [290, 522] width 102 height 15
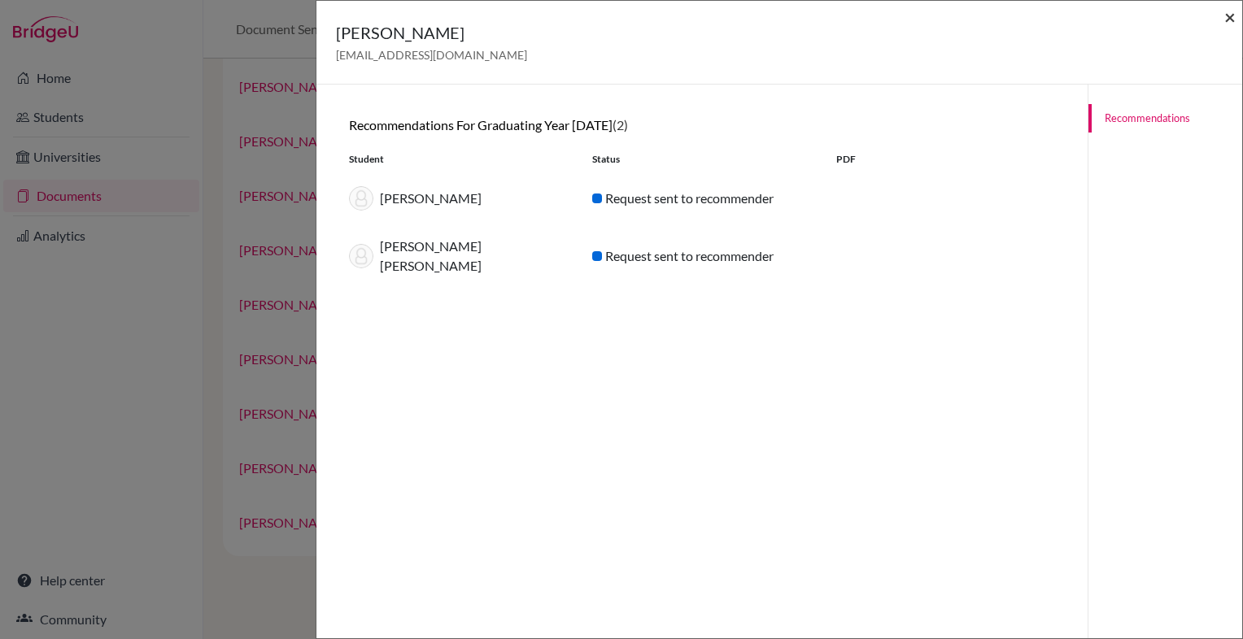
click at [1231, 14] on span "×" at bounding box center [1229, 17] width 11 height 24
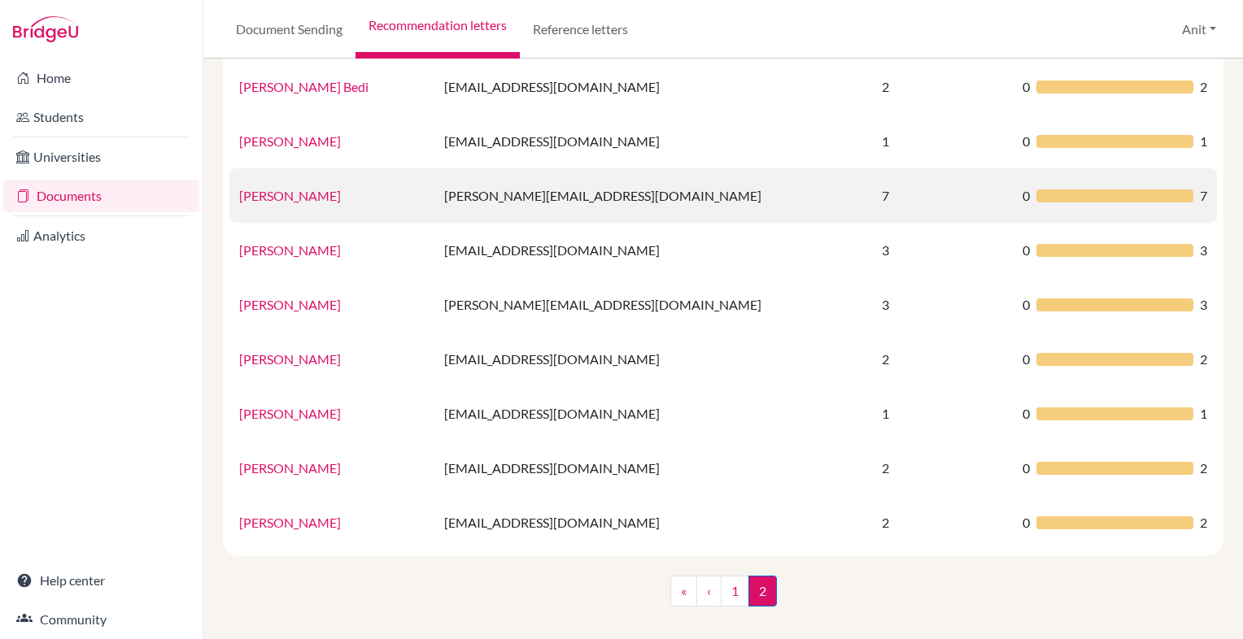
click at [268, 199] on link "[PERSON_NAME]" at bounding box center [290, 195] width 102 height 15
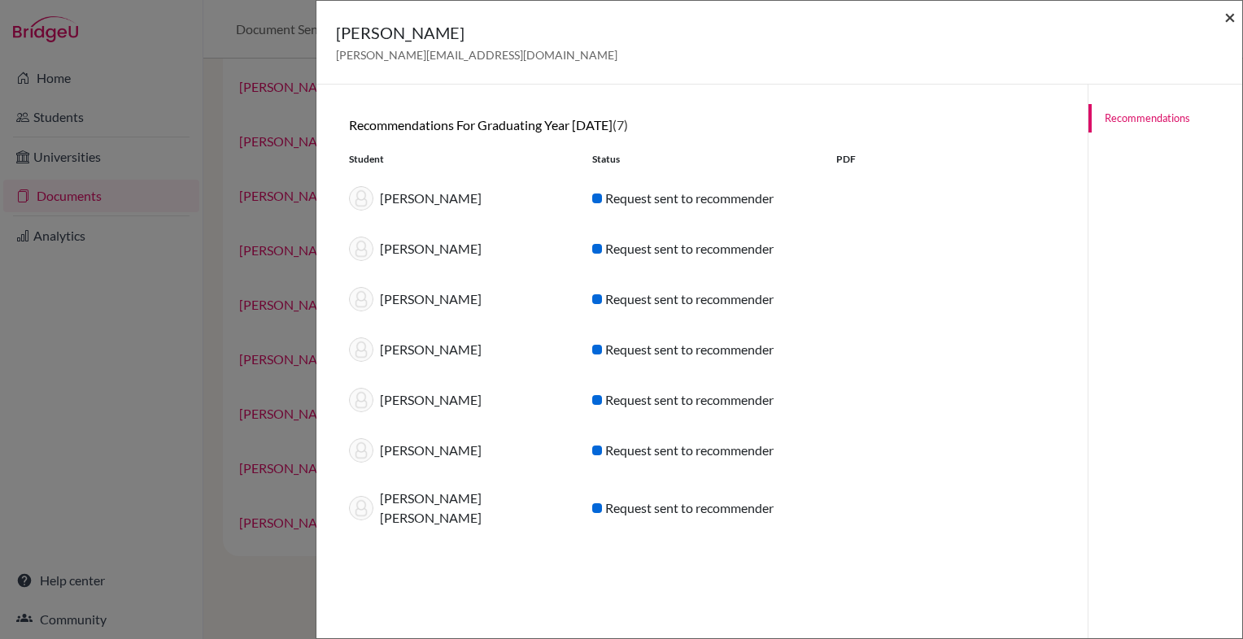
click at [1232, 20] on span "×" at bounding box center [1229, 17] width 11 height 24
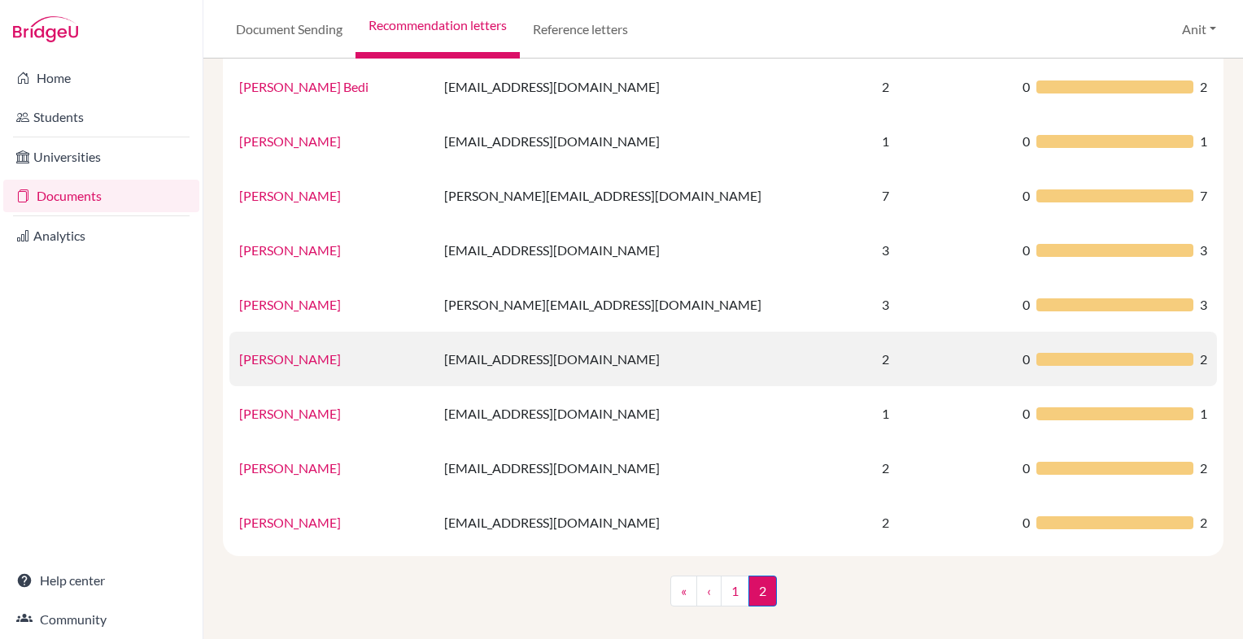
click at [271, 362] on link "[PERSON_NAME]" at bounding box center [290, 358] width 102 height 15
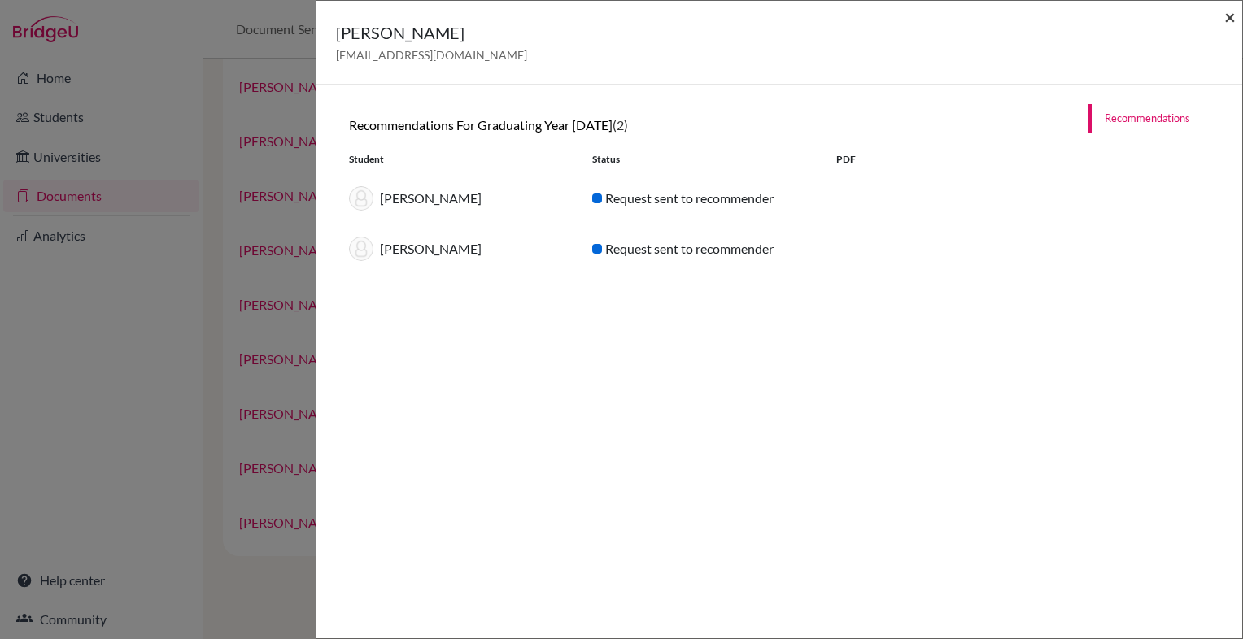
click at [1233, 12] on span "×" at bounding box center [1229, 17] width 11 height 24
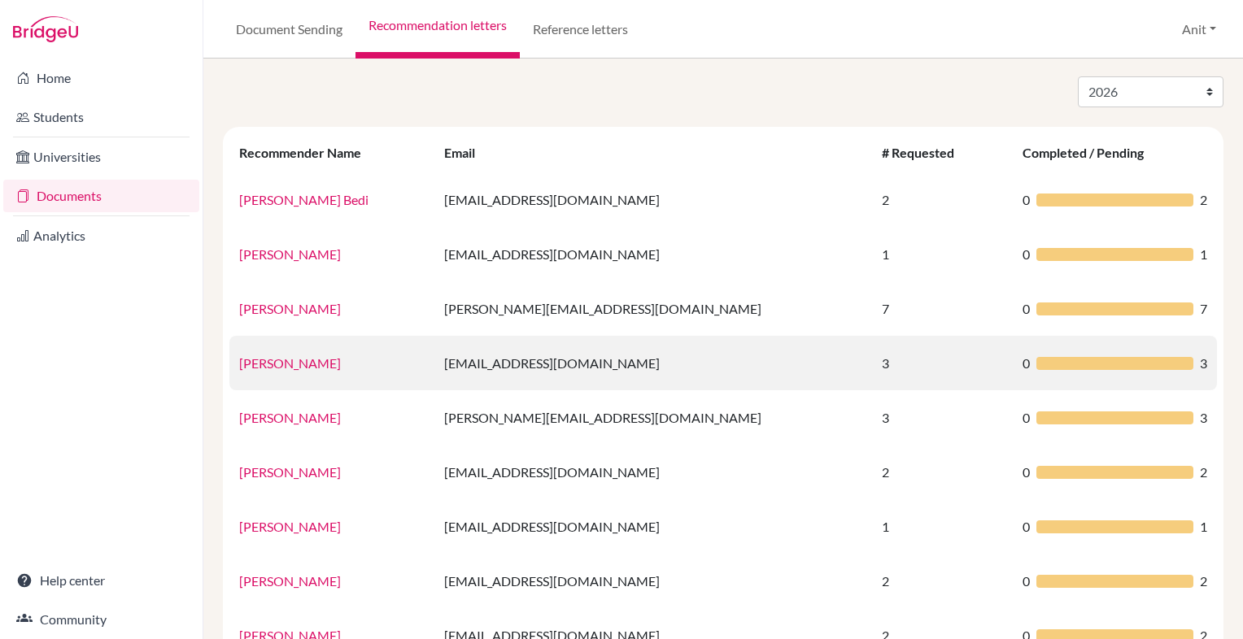
scroll to position [55, 0]
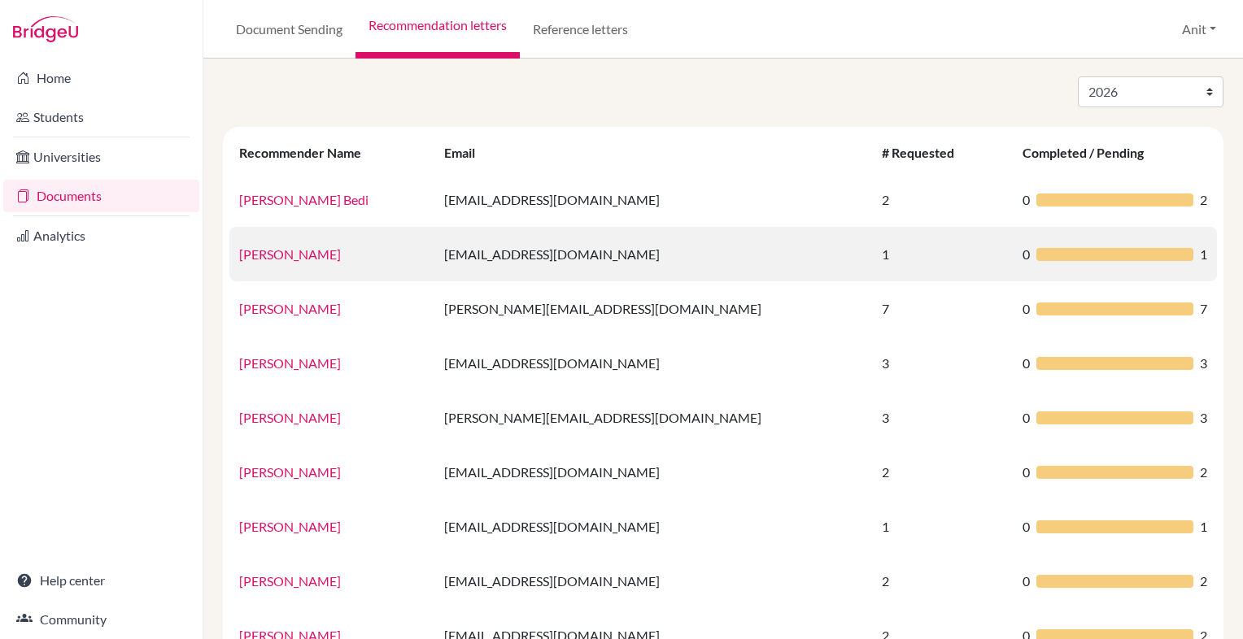
click at [294, 255] on link "[PERSON_NAME]" at bounding box center [290, 253] width 102 height 15
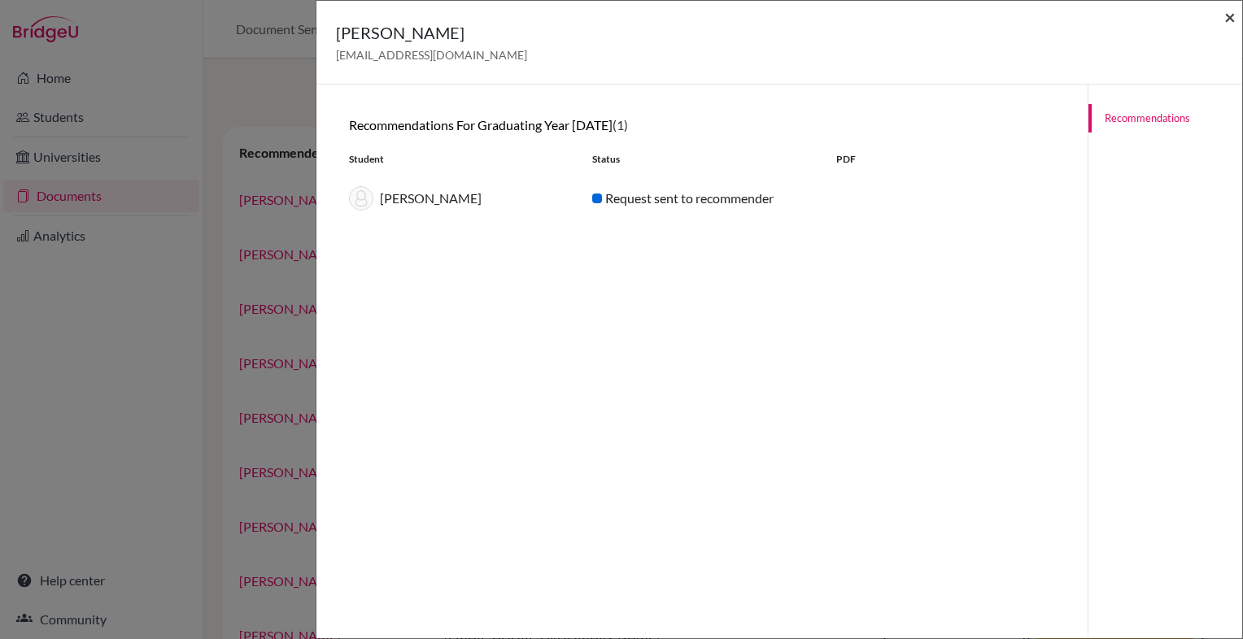
click at [1229, 19] on span "×" at bounding box center [1229, 17] width 11 height 24
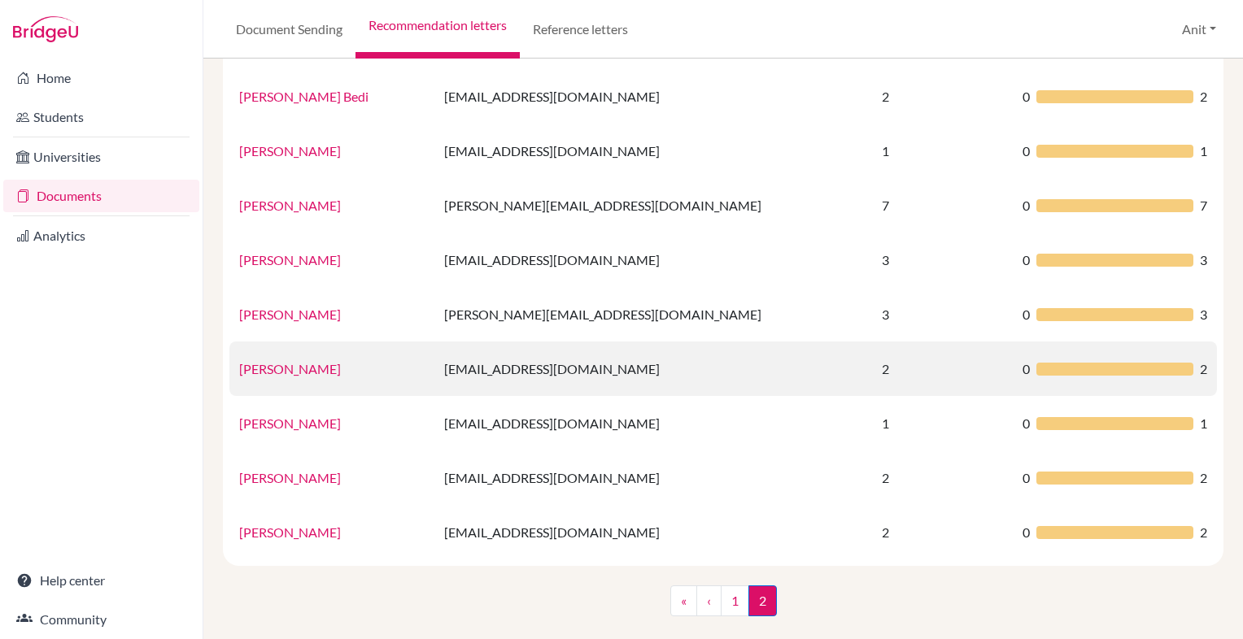
scroll to position [0, 0]
